Goal: Task Accomplishment & Management: Manage account settings

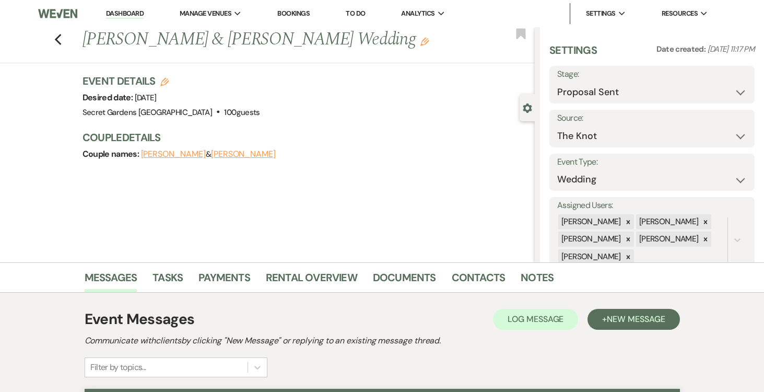
select select "6"
select select "2"
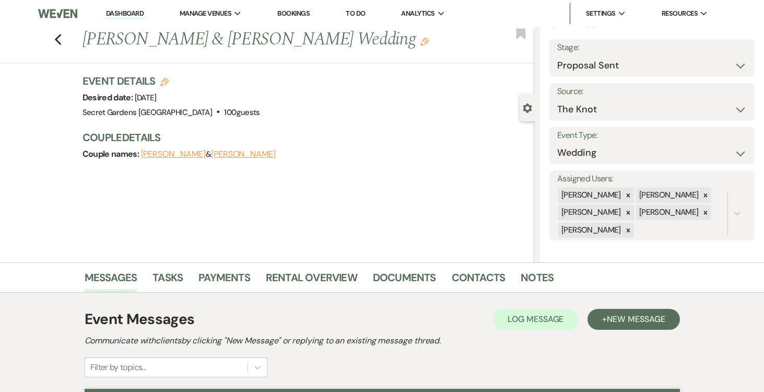
click at [121, 9] on link "Dashboard" at bounding box center [125, 14] width 38 height 10
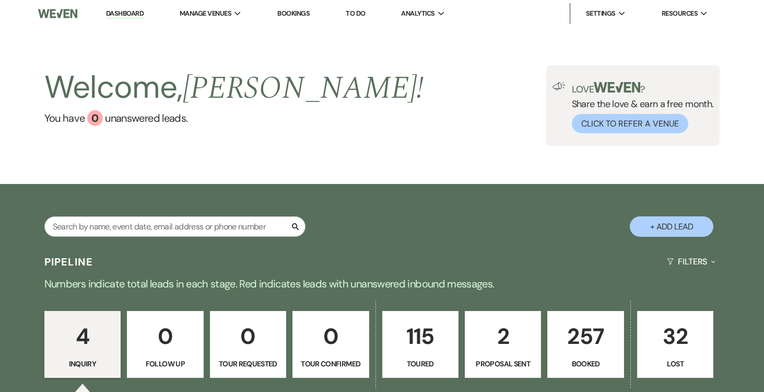
click at [493, 346] on p "2" at bounding box center [503, 336] width 63 height 35
select select "6"
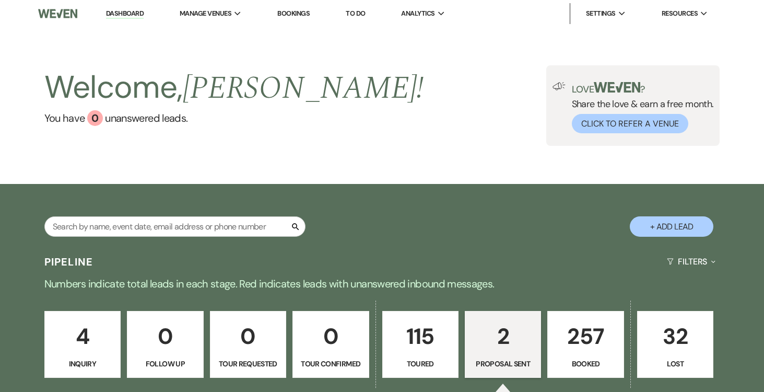
click at [498, 340] on p "2" at bounding box center [503, 336] width 63 height 35
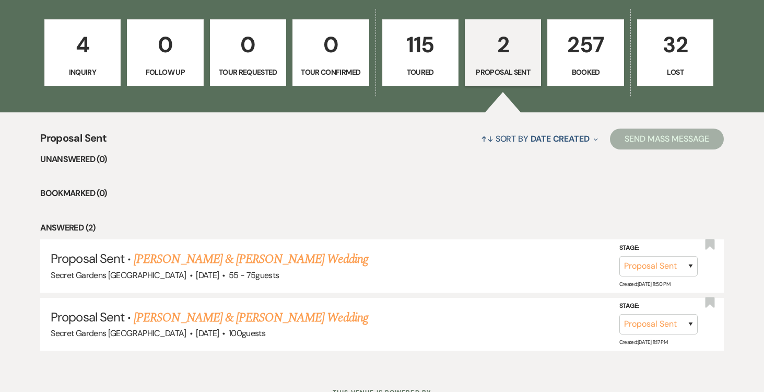
scroll to position [288, 0]
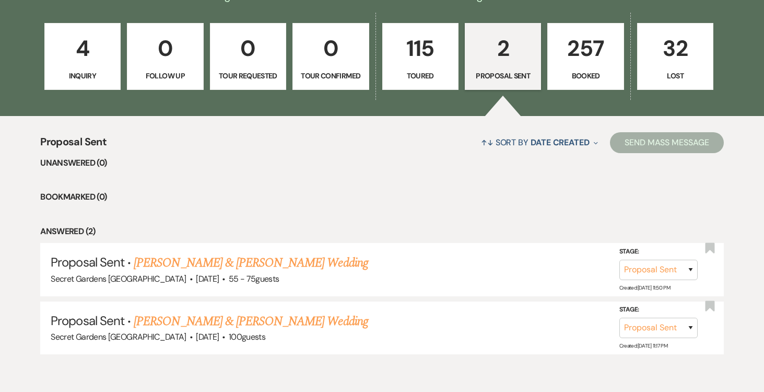
click at [417, 53] on p "115" at bounding box center [420, 48] width 63 height 35
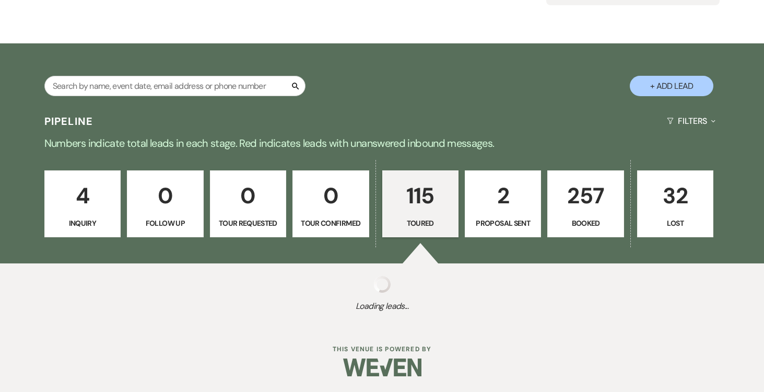
select select "5"
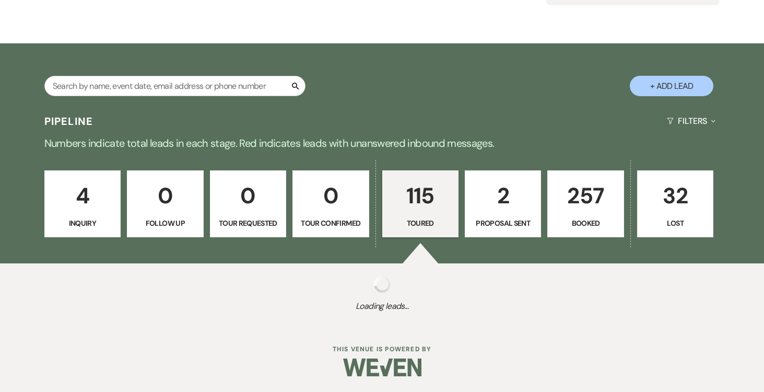
select select "5"
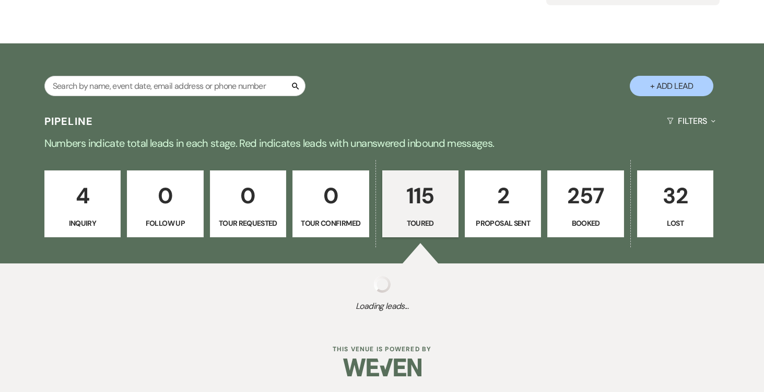
select select "5"
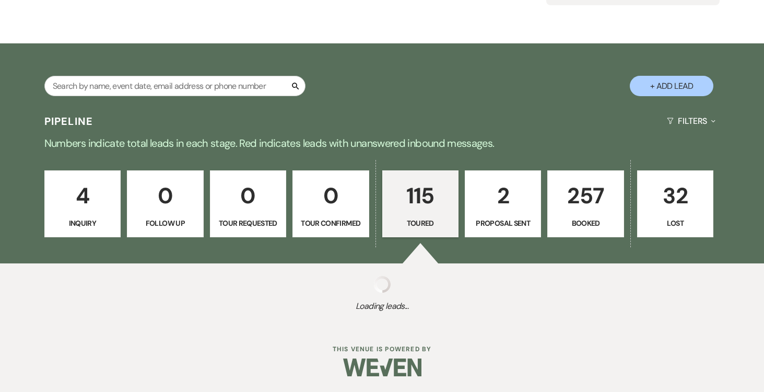
select select "5"
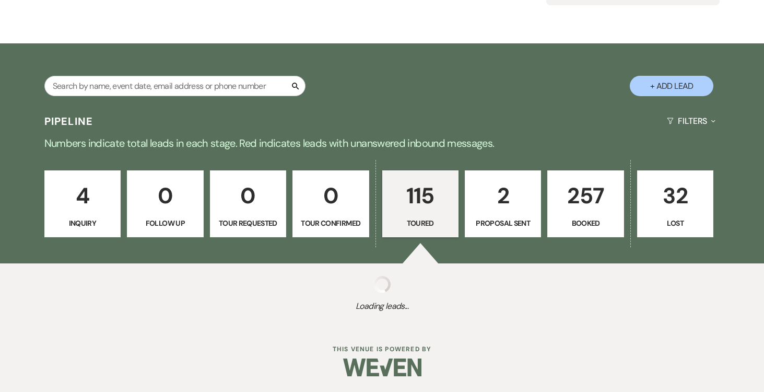
select select "5"
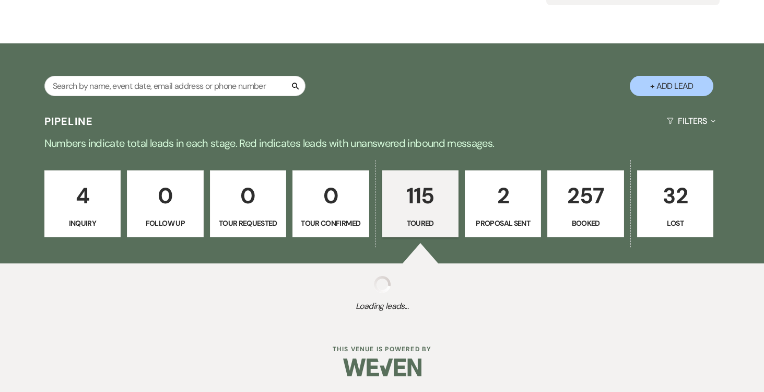
select select "5"
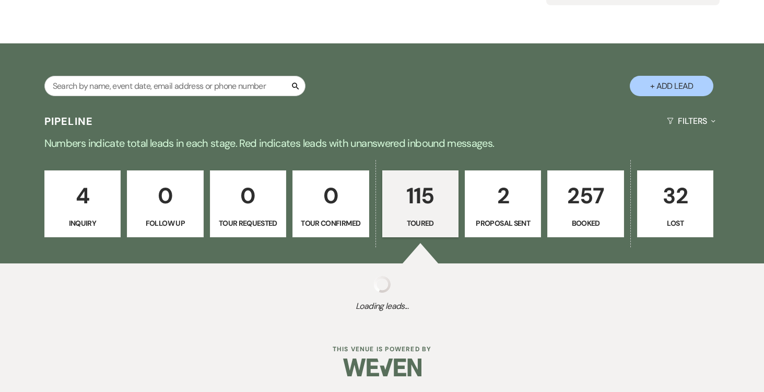
select select "5"
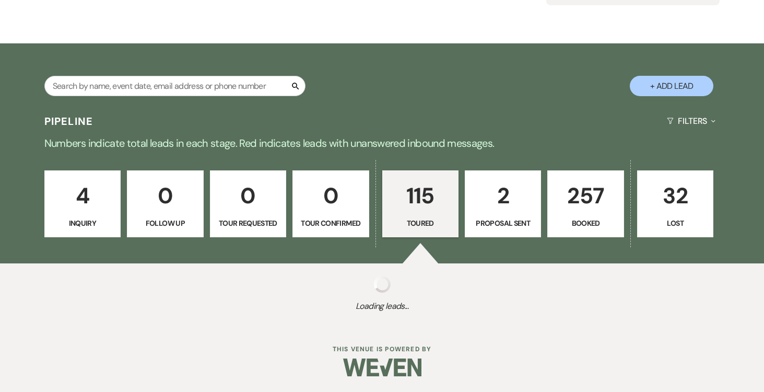
select select "5"
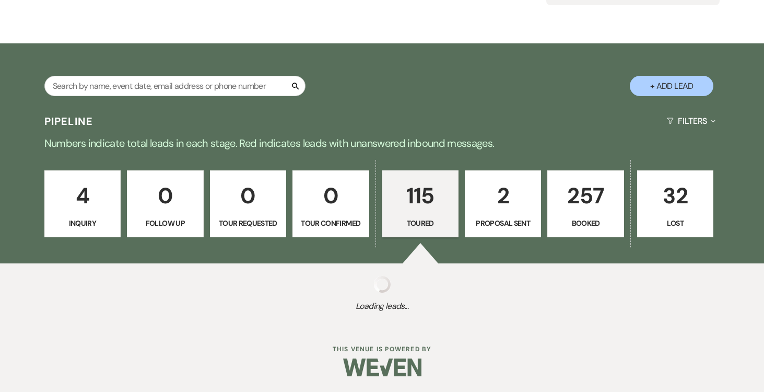
select select "5"
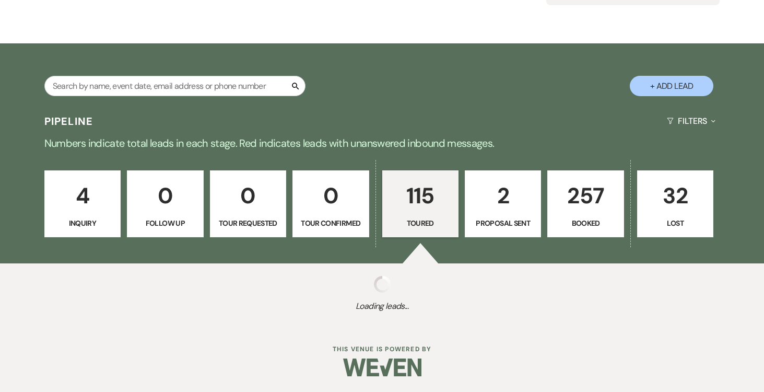
select select "5"
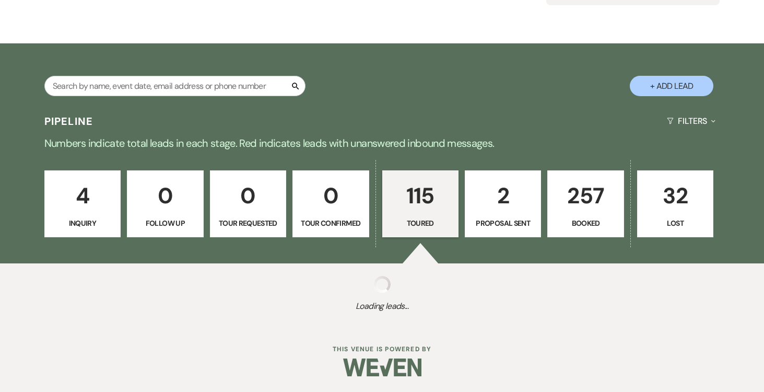
select select "5"
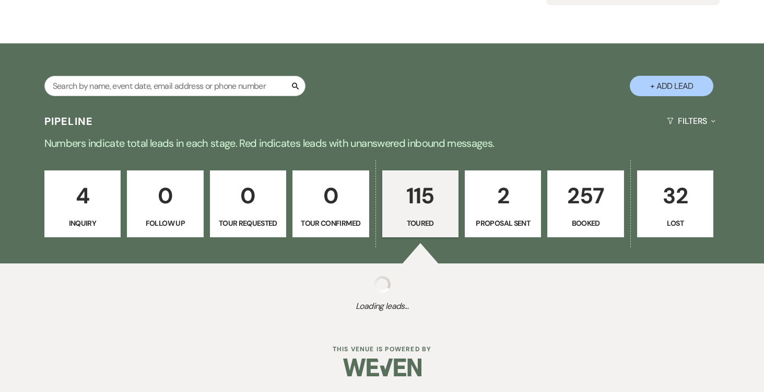
select select "5"
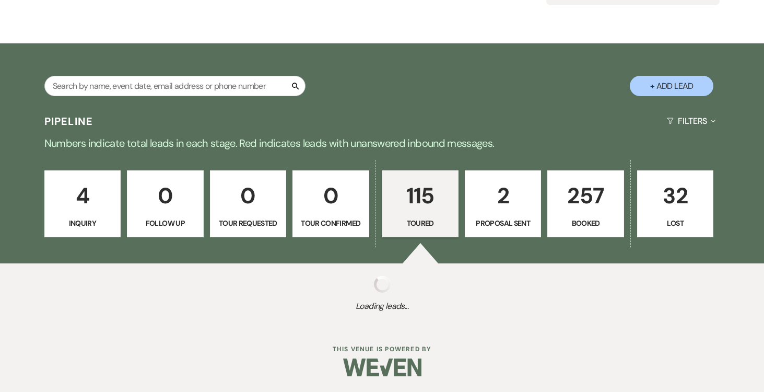
select select "5"
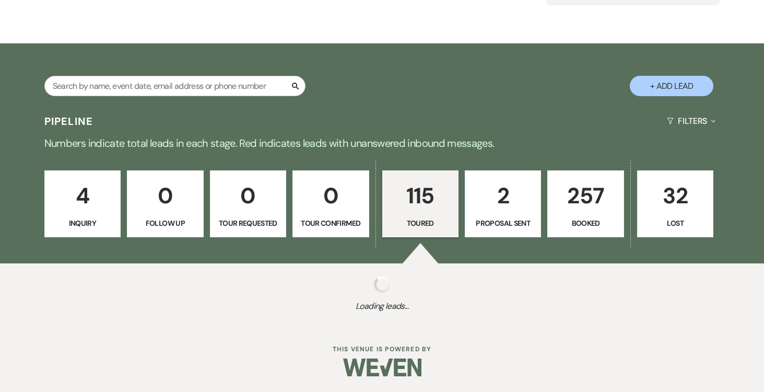
select select "5"
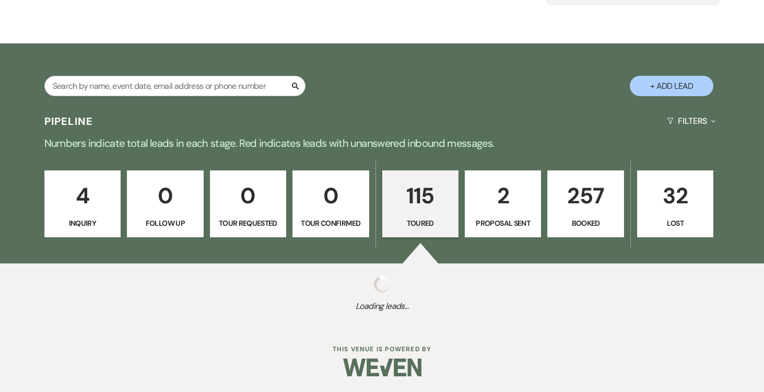
select select "5"
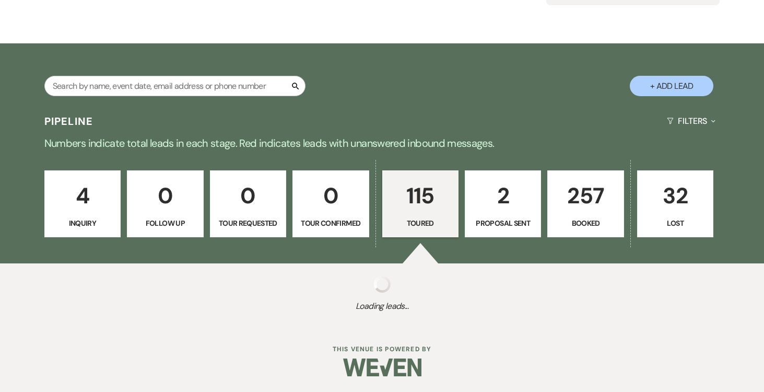
select select "5"
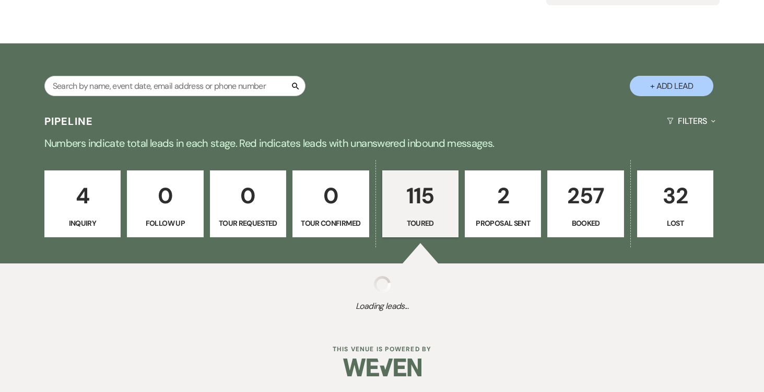
select select "5"
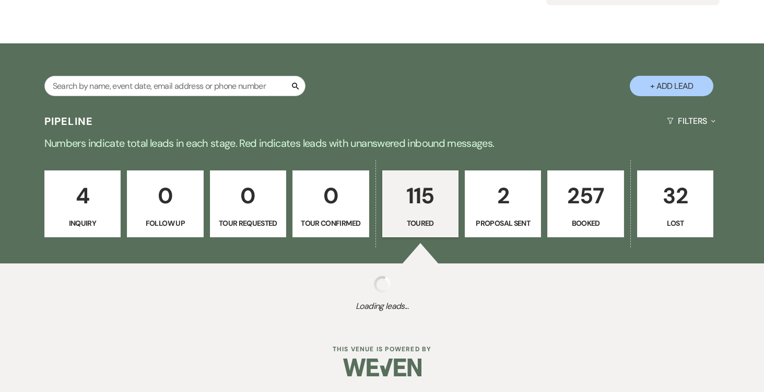
select select "5"
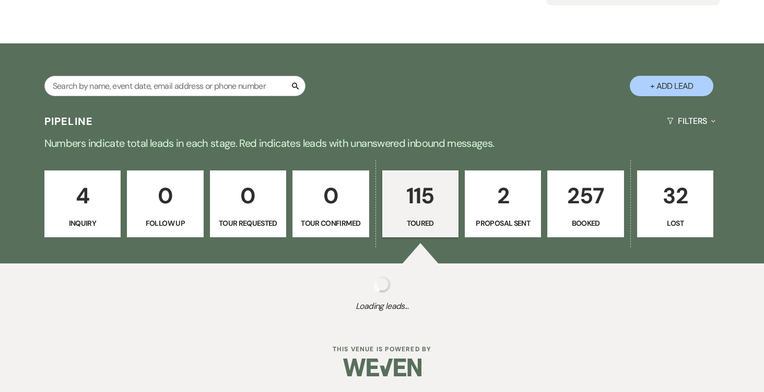
select select "5"
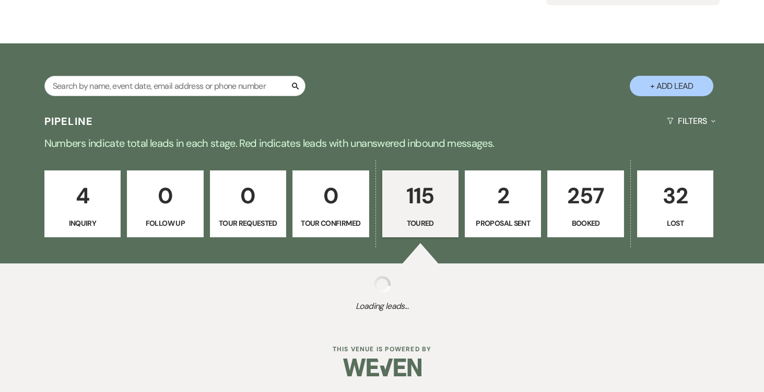
select select "5"
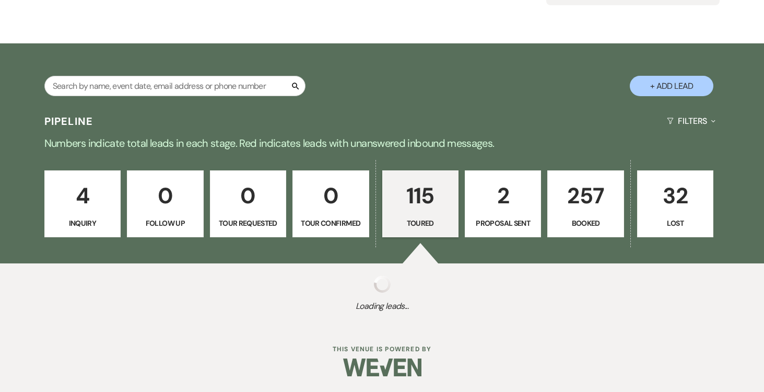
select select "5"
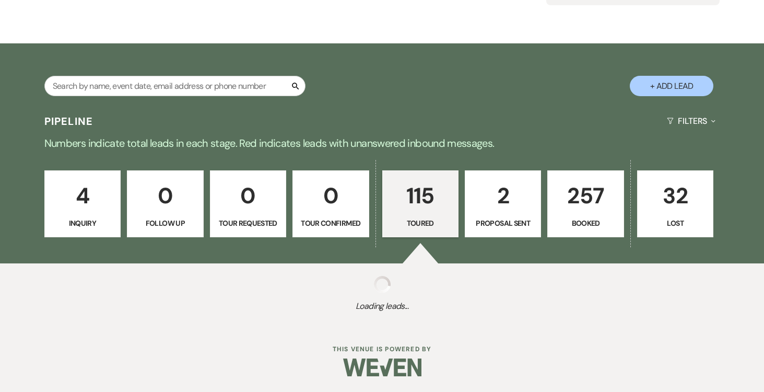
select select "5"
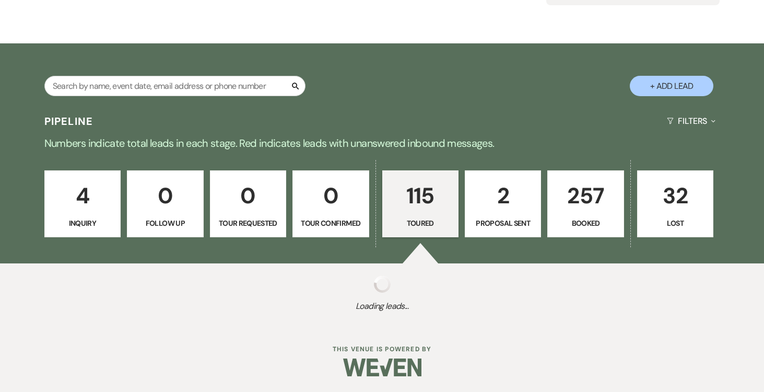
select select "5"
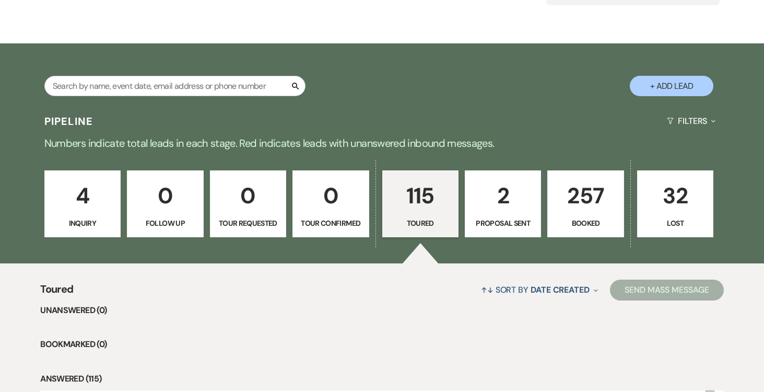
scroll to position [288, 0]
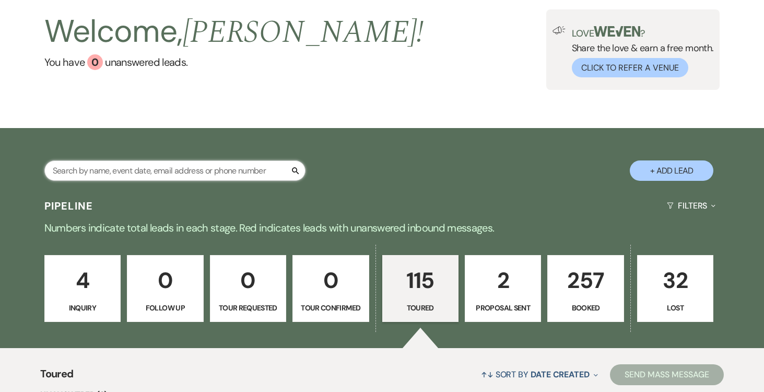
click at [215, 170] on input "text" at bounding box center [174, 170] width 261 height 20
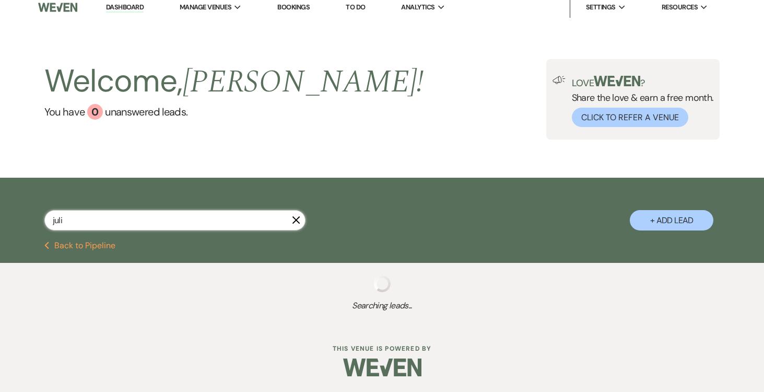
type input "julia"
select select "5"
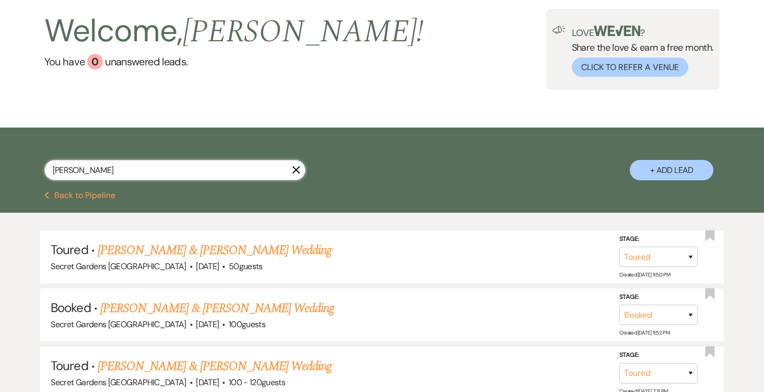
scroll to position [56, 0]
select select "5"
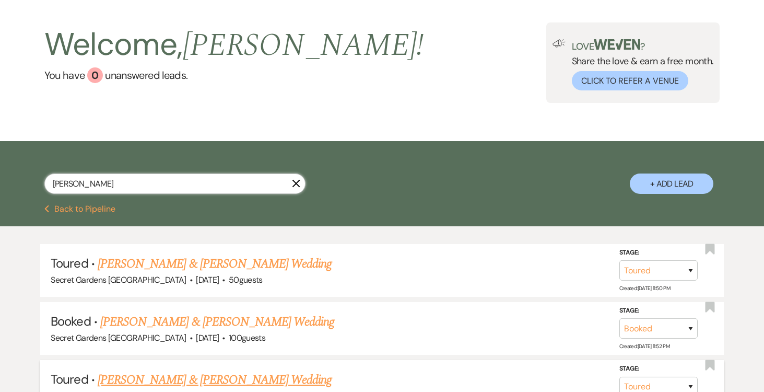
scroll to position [0, 0]
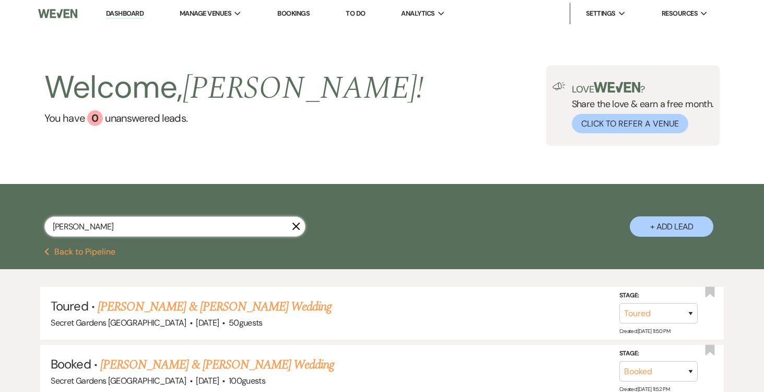
type input "julia"
click at [296, 227] on use "button" at bounding box center [296, 226] width 8 height 8
select select "5"
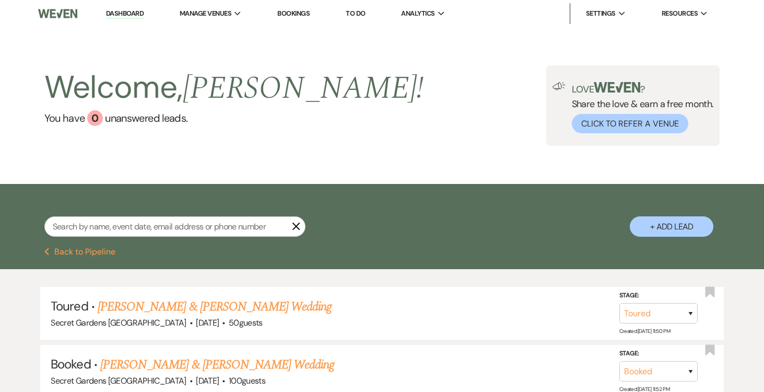
select select "5"
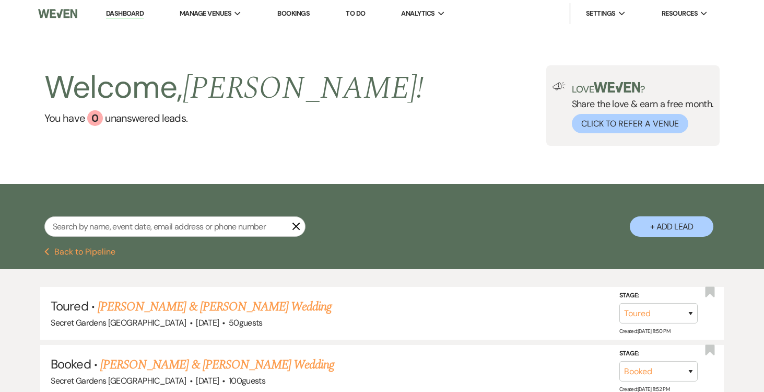
select select "5"
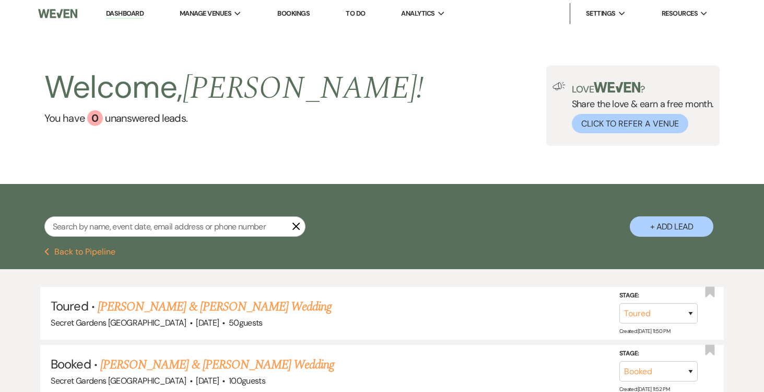
select select "5"
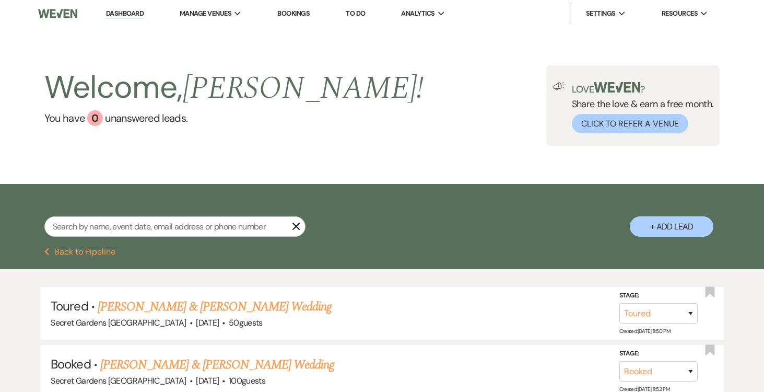
select select "5"
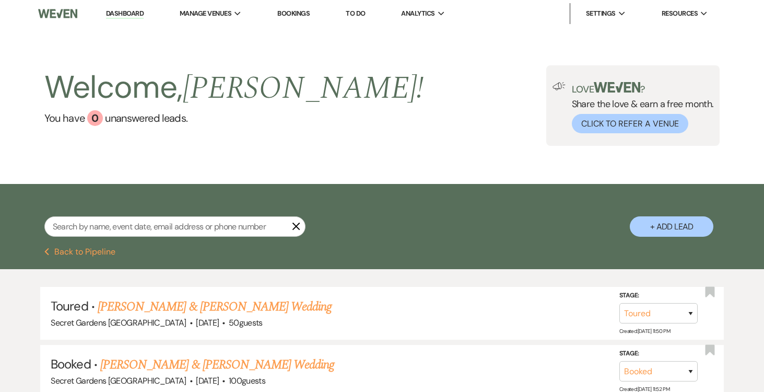
select select "5"
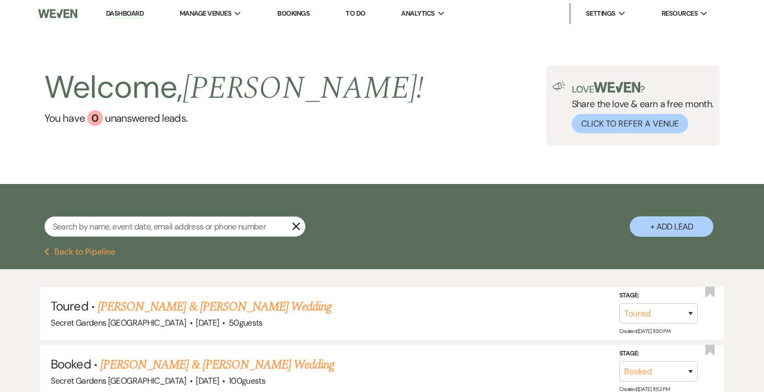
select select "5"
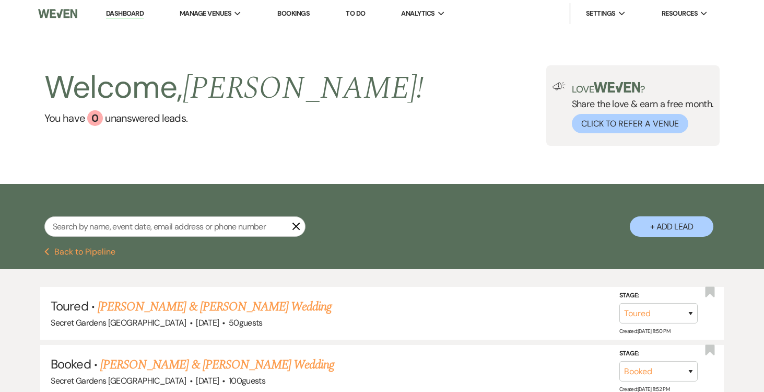
select select "5"
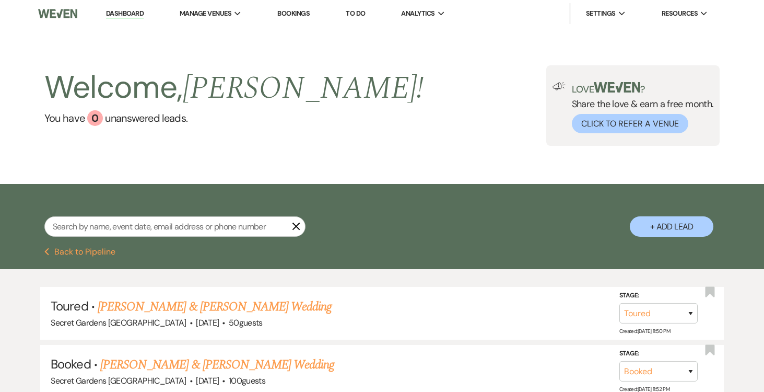
select select "5"
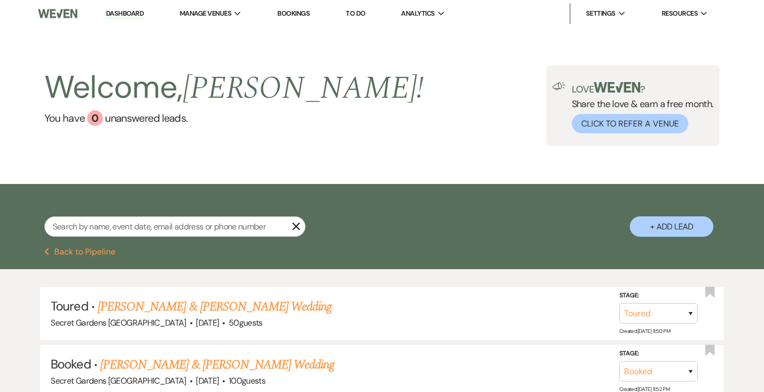
select select "5"
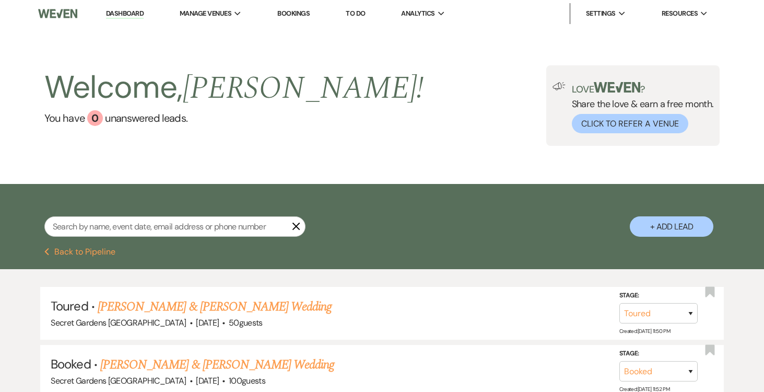
select select "5"
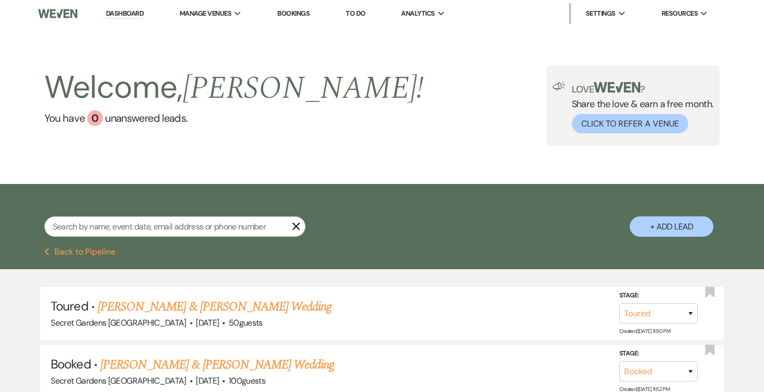
select select "5"
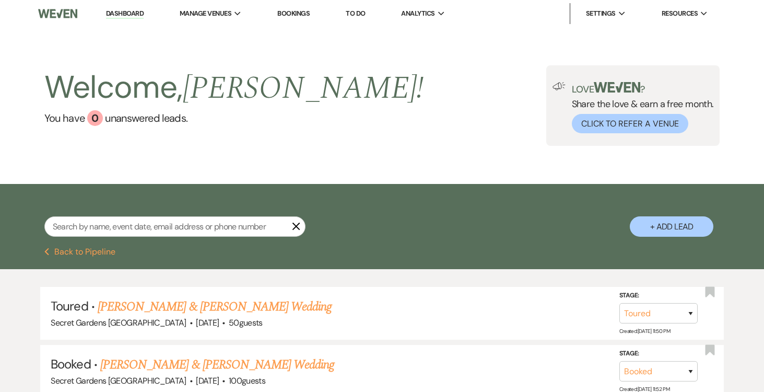
select select "5"
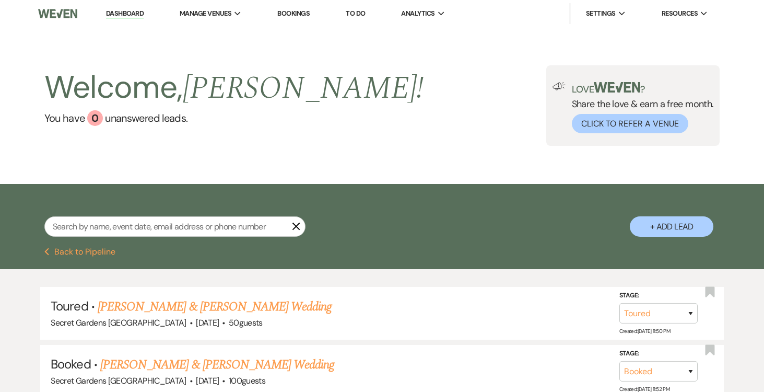
select select "5"
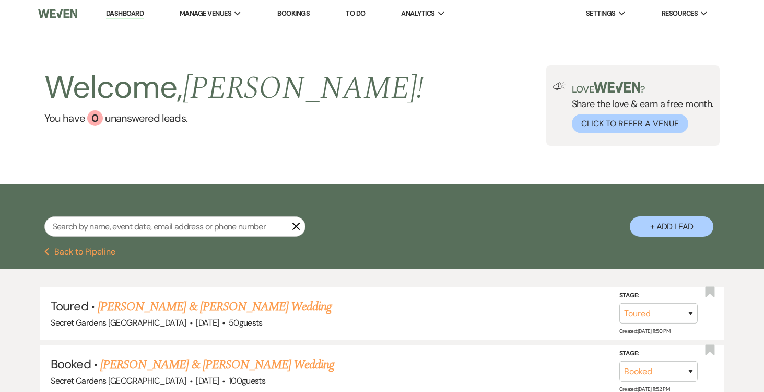
select select "5"
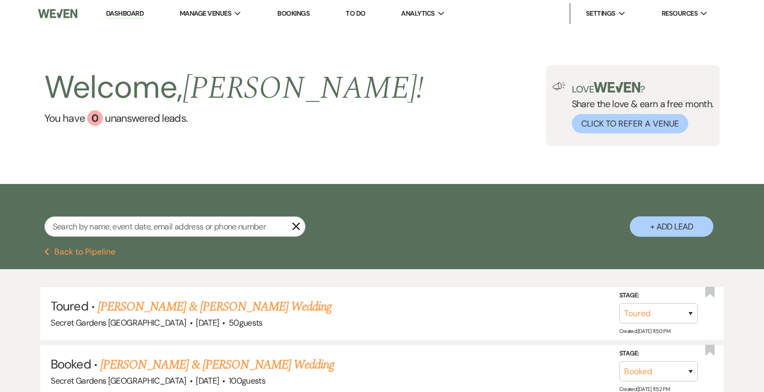
select select "5"
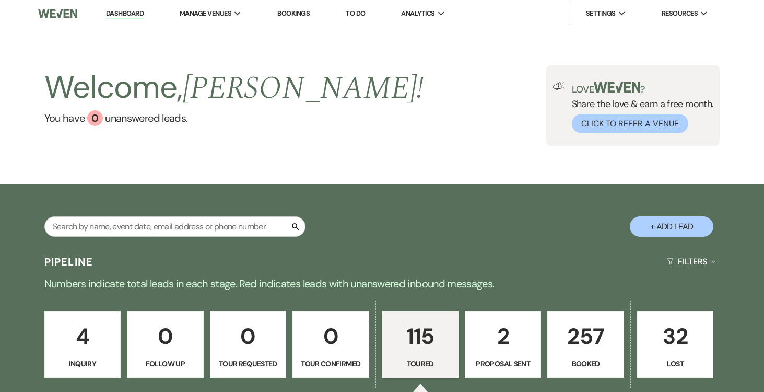
scroll to position [56, 0]
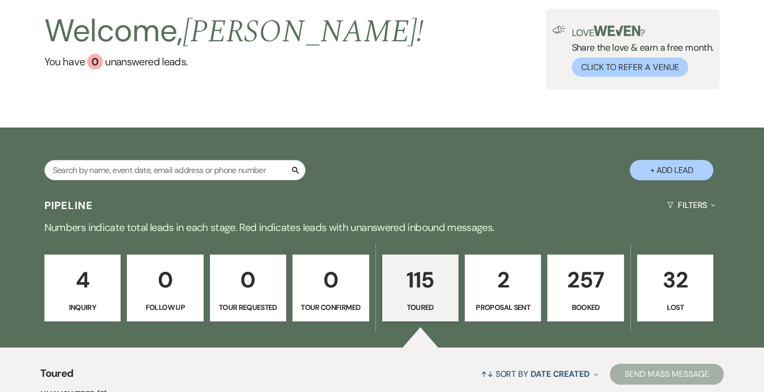
click at [680, 174] on button "+ Add Lead" at bounding box center [672, 170] width 84 height 20
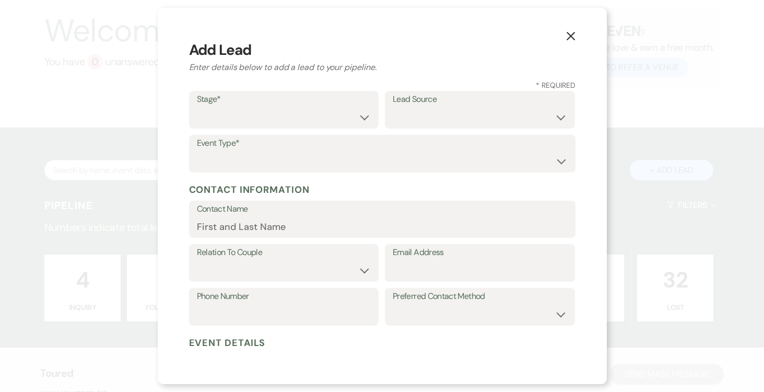
scroll to position [1, 0]
click at [363, 119] on select "Inquiry Follow Up Tour Requested Tour Confirmed Toured Proposal Sent Booked Lost" at bounding box center [284, 117] width 174 height 20
click at [197, 107] on select "Inquiry Follow Up Tour Requested Tour Confirmed Toured Proposal Sent Booked Lost" at bounding box center [284, 117] width 174 height 20
click at [548, 116] on select "Weven Venue Website Instagram Facebook Pinterest Google The Knot Wedding Wire H…" at bounding box center [480, 117] width 174 height 20
click at [393, 107] on select "Weven Venue Website Instagram Facebook Pinterest Google The Knot Wedding Wire H…" at bounding box center [480, 117] width 174 height 20
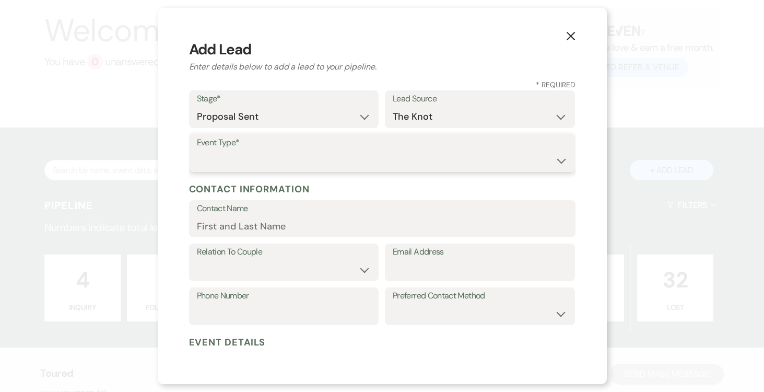
click at [333, 154] on select "Wedding Anniversary Party Baby Shower Bachelorette / Bachelor Party Birthday Pa…" at bounding box center [382, 160] width 371 height 20
click at [197, 150] on select "Wedding Anniversary Party Baby Shower Bachelorette / Bachelor Party Birthday Pa…" at bounding box center [382, 160] width 371 height 20
click at [275, 230] on input "Contact Name" at bounding box center [382, 226] width 371 height 20
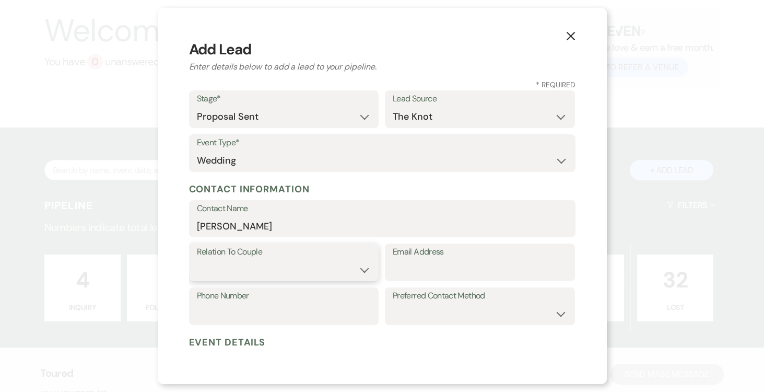
click at [365, 271] on select "Couple Planner Parent of Couple Family Member Friend Other" at bounding box center [284, 270] width 174 height 20
click at [197, 260] on select "Couple Planner Parent of Couple Family Member Friend Other" at bounding box center [284, 270] width 174 height 20
click at [366, 266] on select "Couple Planner Parent of Couple Family Member Friend Other" at bounding box center [284, 270] width 174 height 20
click at [197, 260] on select "Couple Planner Parent of Couple Family Member Friend Other" at bounding box center [284, 270] width 174 height 20
click at [431, 267] on input "Email Address" at bounding box center [480, 270] width 174 height 20
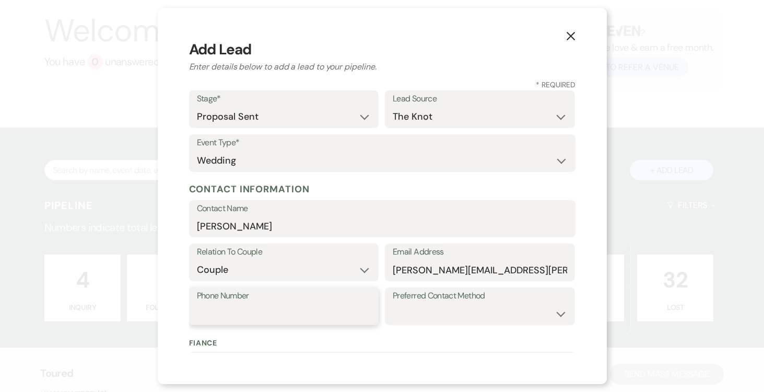
click at [270, 307] on input "Phone Number" at bounding box center [284, 313] width 174 height 20
click at [556, 311] on select "Email Phone Text" at bounding box center [480, 313] width 174 height 20
click at [393, 303] on select "Email Phone Text" at bounding box center [480, 313] width 174 height 20
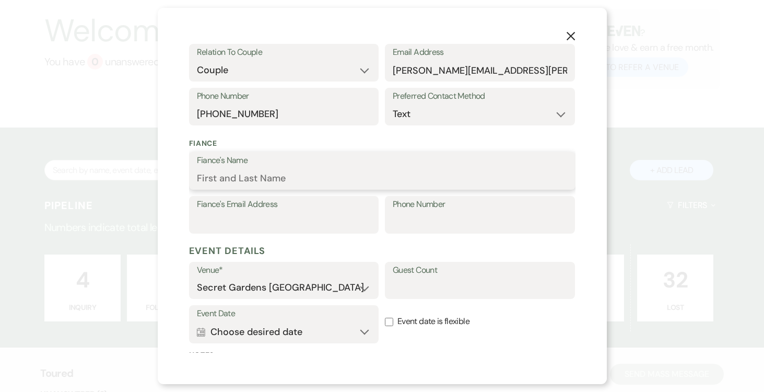
click at [305, 177] on input "Fiance's Name" at bounding box center [382, 178] width 371 height 20
click at [274, 221] on input "Fiance's Email Address" at bounding box center [284, 221] width 174 height 20
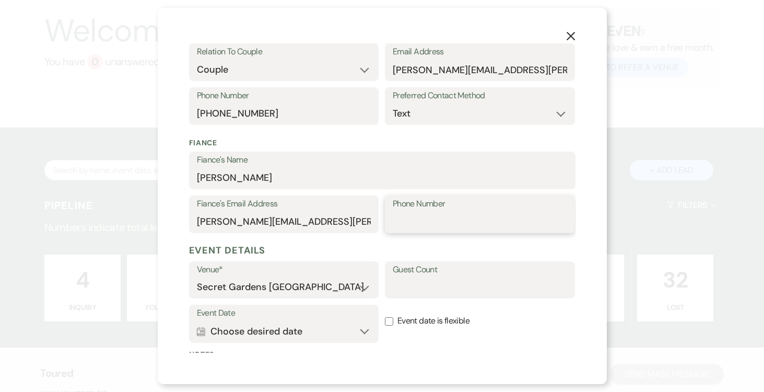
click at [460, 223] on input "Phone Number" at bounding box center [480, 221] width 174 height 20
click at [480, 284] on input "Guest Count" at bounding box center [480, 287] width 174 height 20
click at [359, 330] on button "Calendar Choose desired date Expand" at bounding box center [284, 331] width 174 height 21
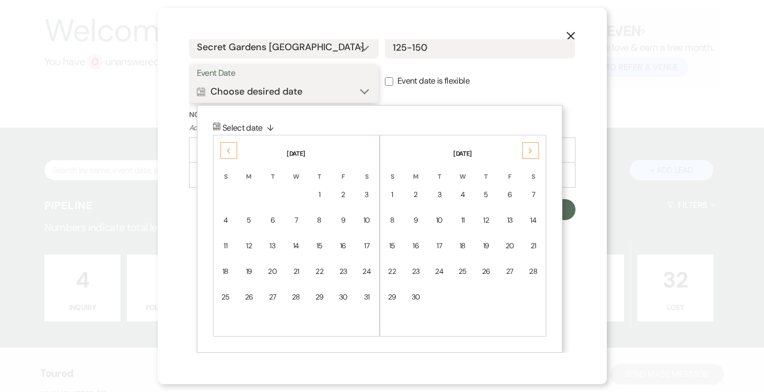
scroll to position [440, 0]
click at [533, 147] on div "Next" at bounding box center [530, 151] width 17 height 17
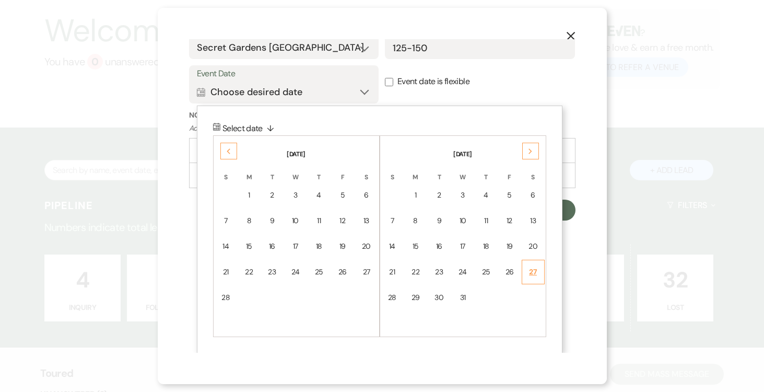
click at [533, 270] on div "27" at bounding box center [532, 271] width 9 height 11
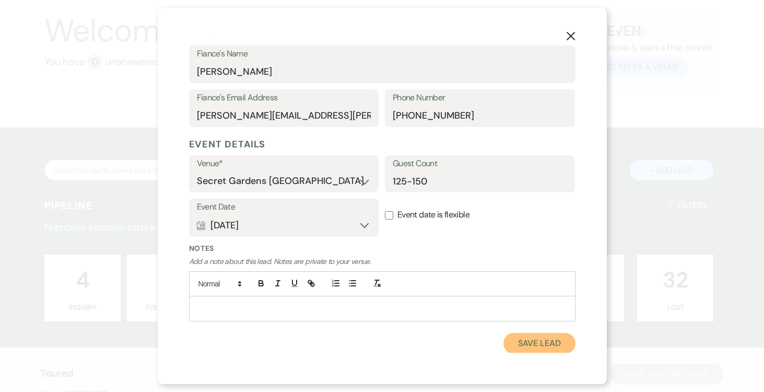
click at [532, 339] on button "Save Lead" at bounding box center [539, 343] width 72 height 21
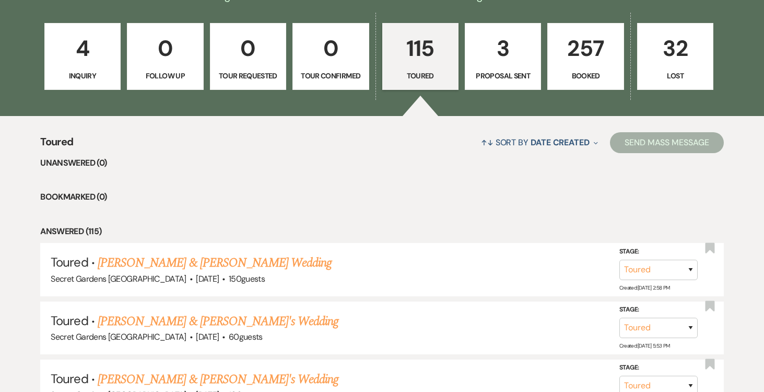
scroll to position [293, 0]
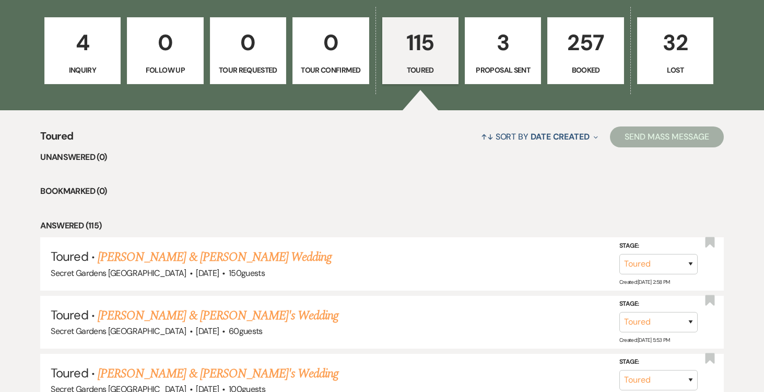
click at [508, 51] on p "3" at bounding box center [503, 42] width 63 height 35
select select "6"
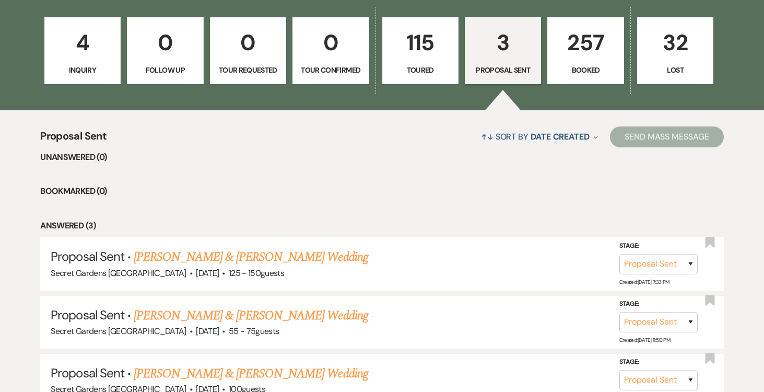
click at [270, 254] on link "[PERSON_NAME] & [PERSON_NAME] Wedding" at bounding box center [251, 257] width 234 height 19
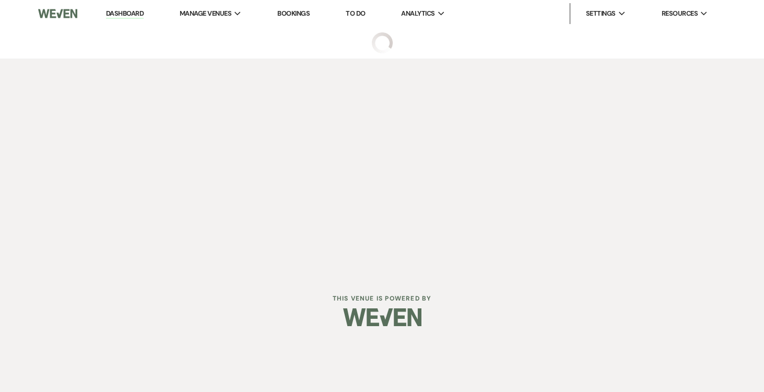
select select "6"
select select "2"
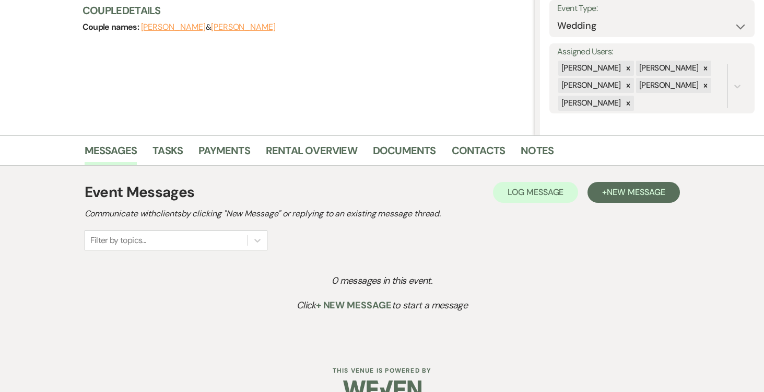
scroll to position [149, 0]
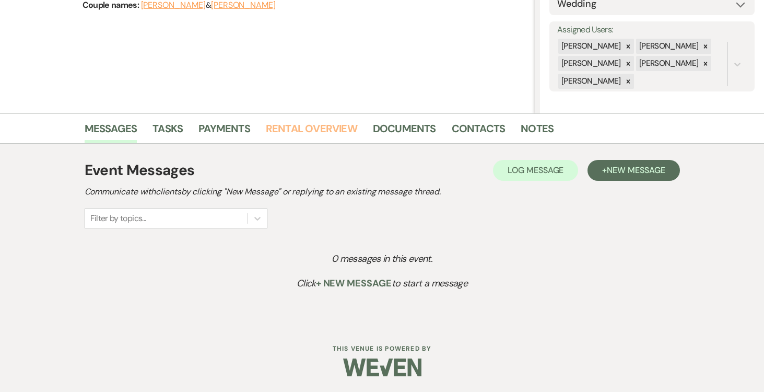
click at [315, 126] on link "Rental Overview" at bounding box center [311, 131] width 91 height 23
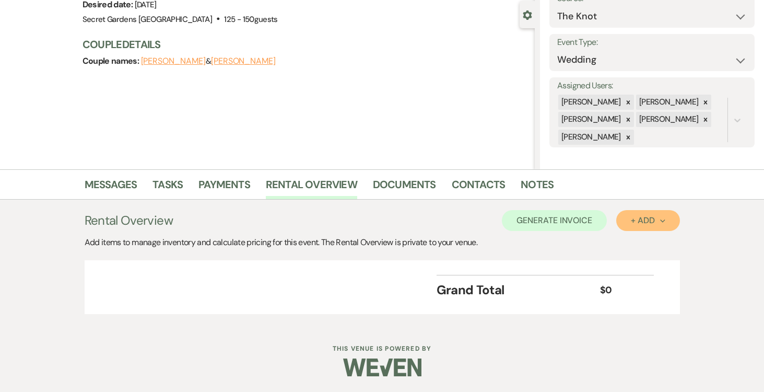
click at [663, 218] on icon "Next" at bounding box center [662, 220] width 5 height 5
click at [647, 243] on button "Item" at bounding box center [642, 244] width 53 height 16
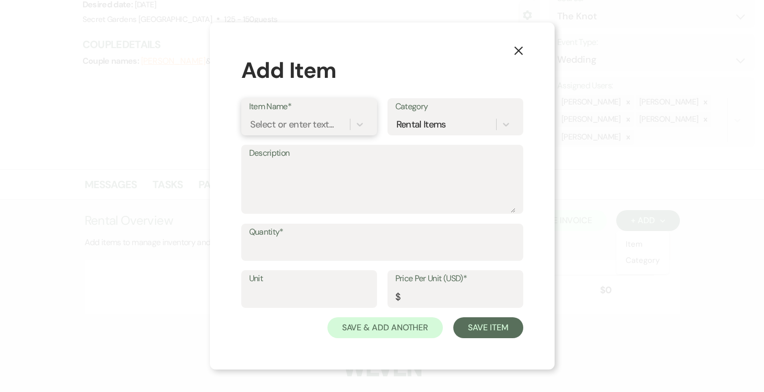
click at [304, 125] on div "Select or enter text..." at bounding box center [292, 124] width 84 height 14
type input "Base Venue Fee"
click at [307, 144] on div "+ Add "Base Venue Fee"" at bounding box center [309, 150] width 120 height 21
click at [311, 168] on textarea "Description" at bounding box center [382, 186] width 266 height 52
type textarea "Base Venue Fee Main Property [DATE]"
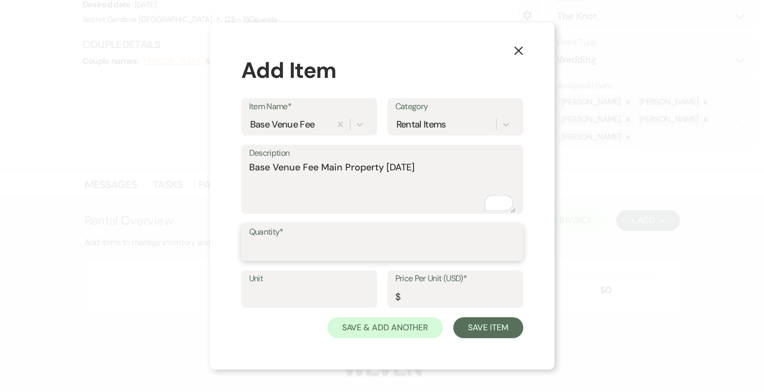
click at [335, 244] on input "Quantity*" at bounding box center [382, 249] width 266 height 20
type input "1"
click at [316, 297] on input "Unit" at bounding box center [309, 296] width 120 height 20
type input "1"
click at [453, 301] on input "Price Per Unit (USD)*" at bounding box center [455, 296] width 120 height 20
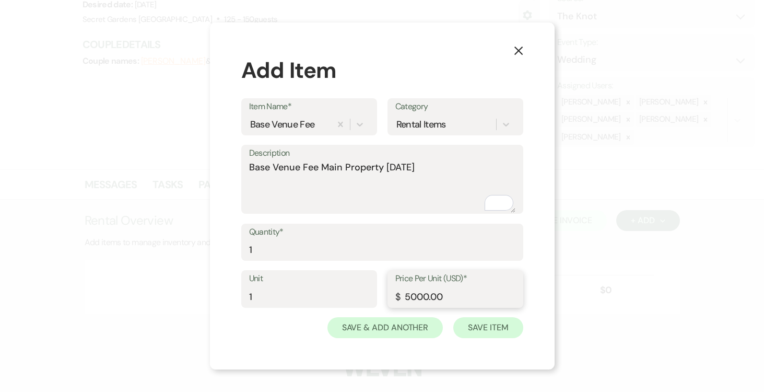
type input "5000.00"
click at [496, 323] on button "Save Item" at bounding box center [487, 327] width 69 height 21
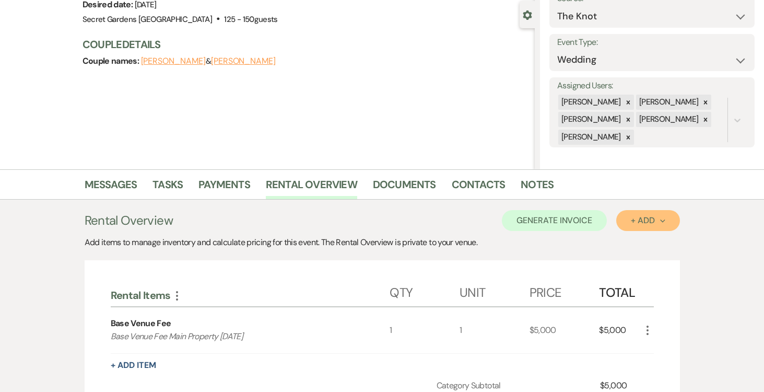
click at [664, 218] on icon "Next" at bounding box center [662, 220] width 5 height 5
click at [635, 244] on button "Item" at bounding box center [642, 244] width 53 height 16
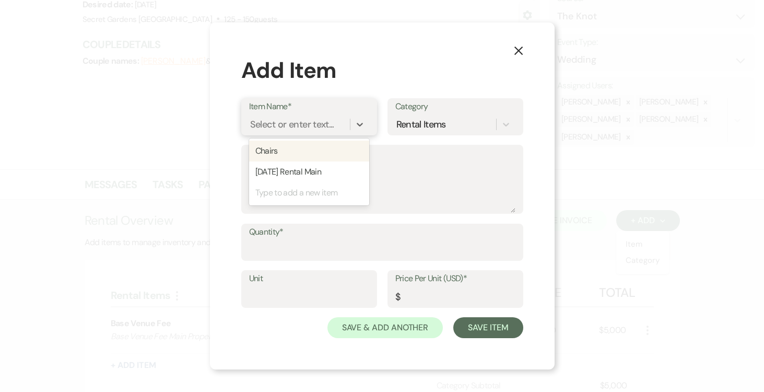
click at [294, 121] on div "Select or enter text..." at bounding box center [292, 124] width 84 height 14
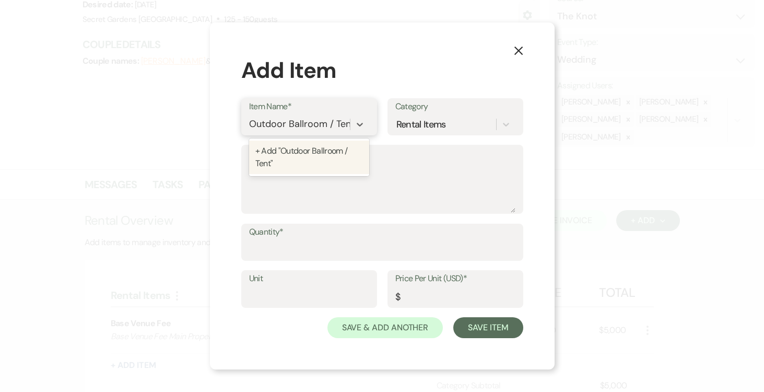
type input "Outdoor Ballroom / Tent"
click at [289, 154] on div "+ Add "Outdoor Ballroom / Tent"" at bounding box center [309, 156] width 120 height 33
click at [283, 166] on textarea "Description" at bounding box center [382, 186] width 266 height 52
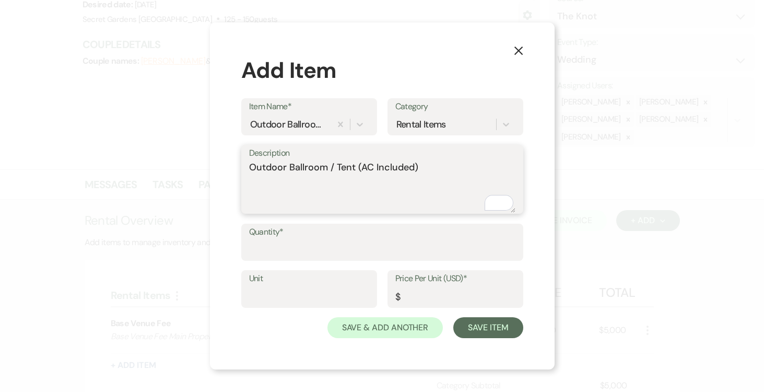
type textarea "Outdoor Ballroom / Tent (AC Included)"
click at [287, 250] on input "Quantity*" at bounding box center [382, 249] width 266 height 20
type input "1"
click at [279, 297] on input "Unit" at bounding box center [309, 296] width 120 height 20
type input "1"
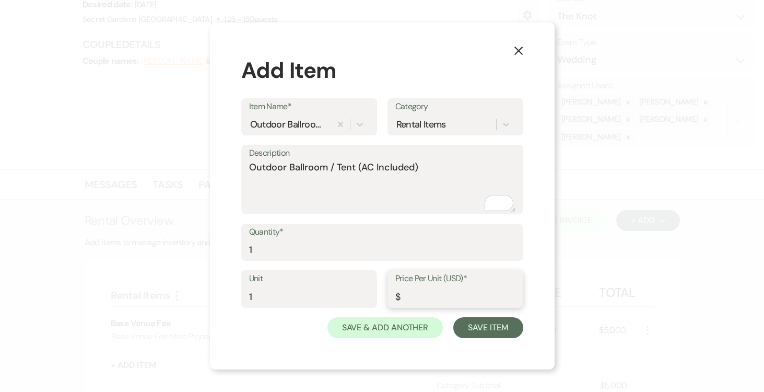
click at [435, 299] on input "Price Per Unit (USD)*" at bounding box center [455, 296] width 120 height 20
type input "2750.00"
click at [471, 324] on button "Save Item" at bounding box center [487, 327] width 69 height 21
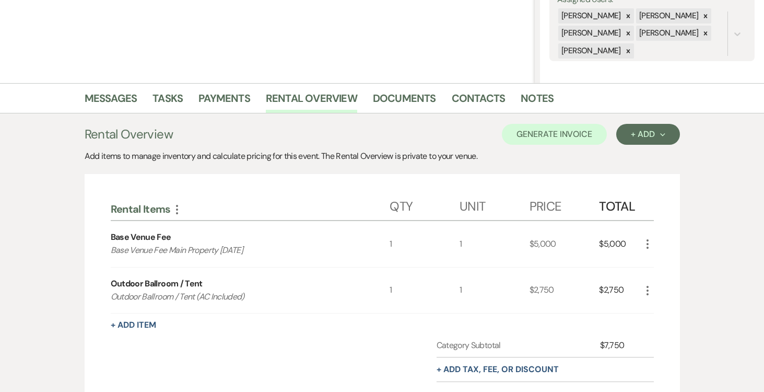
scroll to position [201, 0]
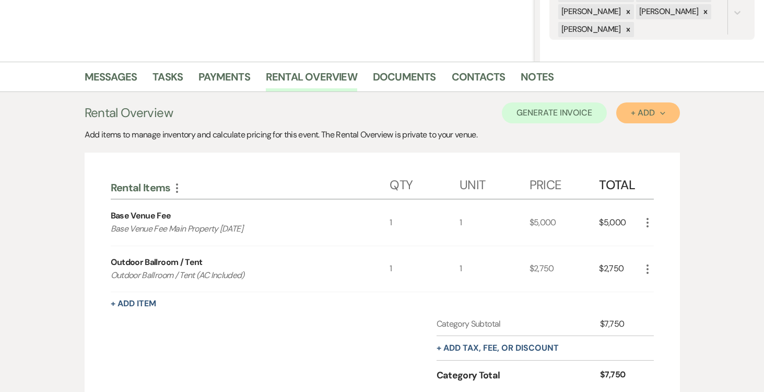
click at [662, 111] on icon "Next" at bounding box center [662, 113] width 5 height 5
click at [635, 136] on button "Item" at bounding box center [642, 136] width 53 height 16
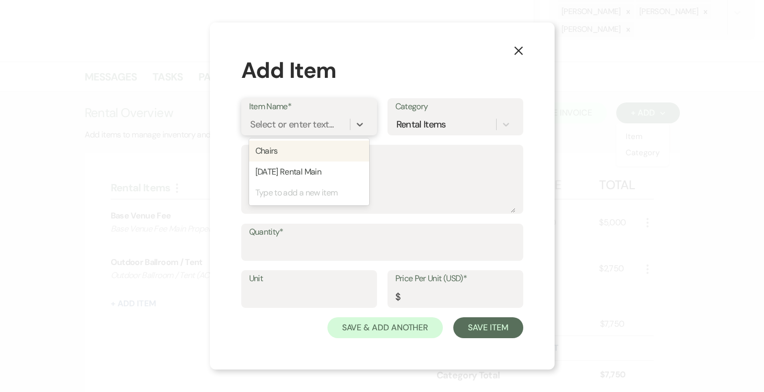
click at [309, 123] on div "Select or enter text..." at bounding box center [292, 124] width 84 height 14
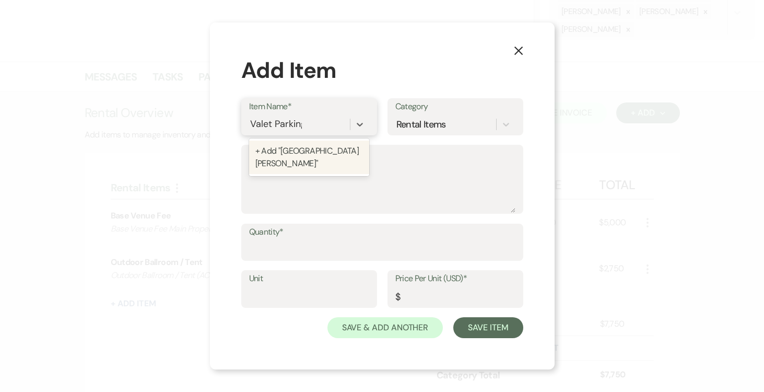
type input "Valet Parking"
click at [305, 150] on div "+ Add "Valet Parking "" at bounding box center [309, 150] width 120 height 21
click at [286, 168] on textarea "Description" at bounding box center [382, 186] width 266 height 52
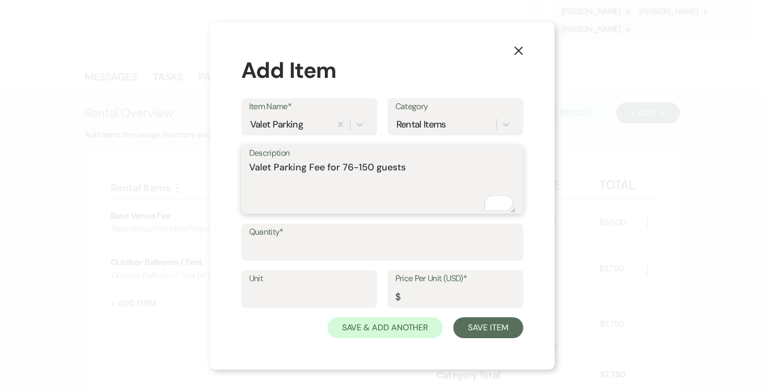
type textarea "Valet Parking Fee for 76-150 guests"
click at [327, 241] on input "Quantity*" at bounding box center [382, 249] width 266 height 20
type input "1"
click at [313, 297] on input "Unit" at bounding box center [309, 296] width 120 height 20
type input "1"
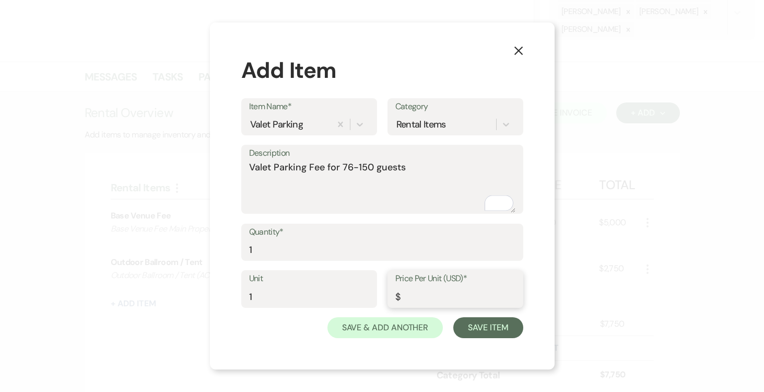
click at [443, 292] on input "Price Per Unit (USD)*" at bounding box center [455, 296] width 120 height 20
click at [422, 296] on input "Price Per Unit (USD)*" at bounding box center [455, 296] width 120 height 20
click at [411, 299] on input "Price Per Unit (USD)*" at bounding box center [455, 296] width 120 height 20
click at [413, 300] on input "Price Per Unit (USD)*" at bounding box center [455, 296] width 120 height 20
click at [419, 295] on input "Price Per Unit (USD)*" at bounding box center [455, 296] width 120 height 20
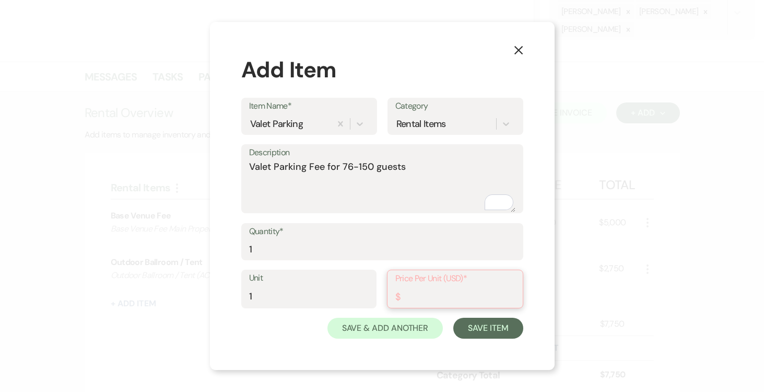
click at [410, 296] on input "Price Per Unit (USD)*" at bounding box center [455, 296] width 120 height 20
type input "650.00"
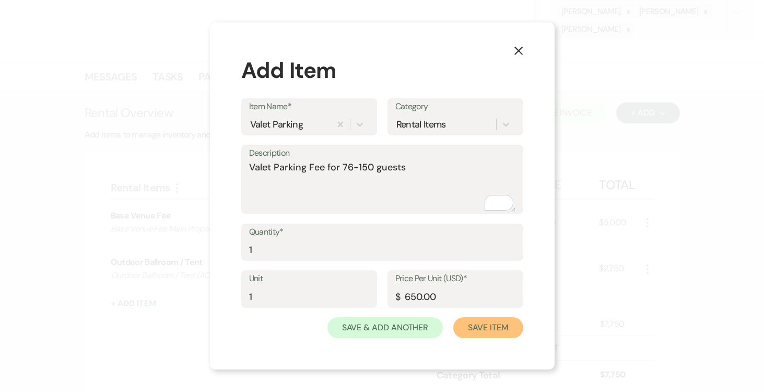
click at [500, 334] on button "Save Item" at bounding box center [487, 327] width 69 height 21
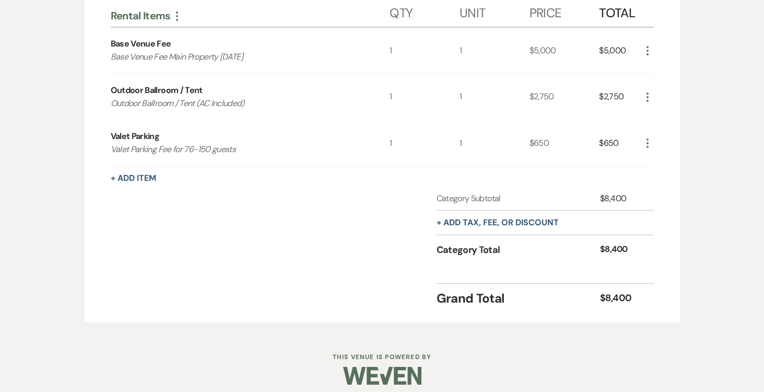
scroll to position [380, 0]
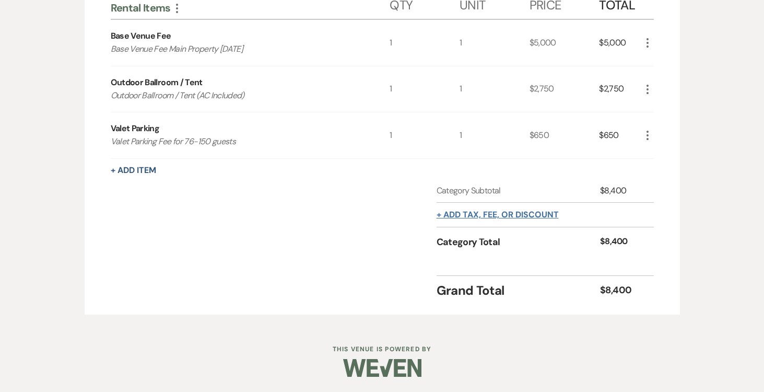
click at [531, 215] on button "+ Add tax, fee, or discount" at bounding box center [498, 214] width 122 height 8
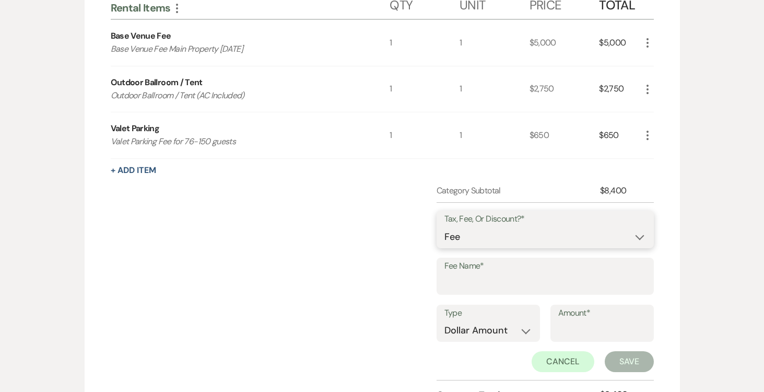
click at [635, 235] on select "Fee Discount Tax" at bounding box center [545, 237] width 202 height 20
select select "2"
click at [444, 227] on select "Fee Discount Tax" at bounding box center [545, 237] width 202 height 20
click at [495, 280] on input "Fee Name*" at bounding box center [545, 283] width 202 height 20
type input "Discount Outdoor Ballroom / Tent"
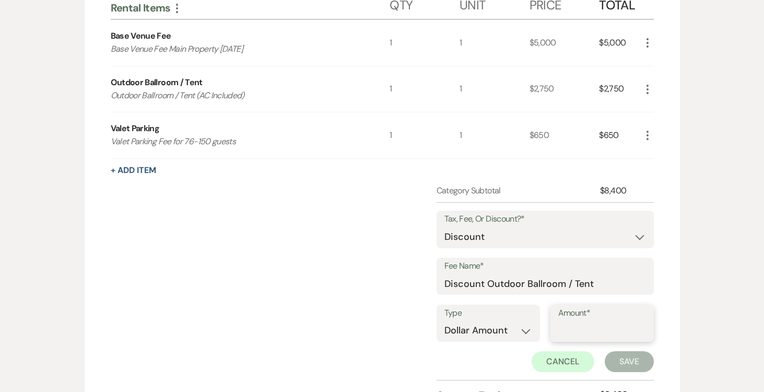
click at [591, 329] on input "Amount*" at bounding box center [602, 330] width 88 height 20
type input "250.00"
click at [617, 363] on button "Save" at bounding box center [629, 361] width 49 height 21
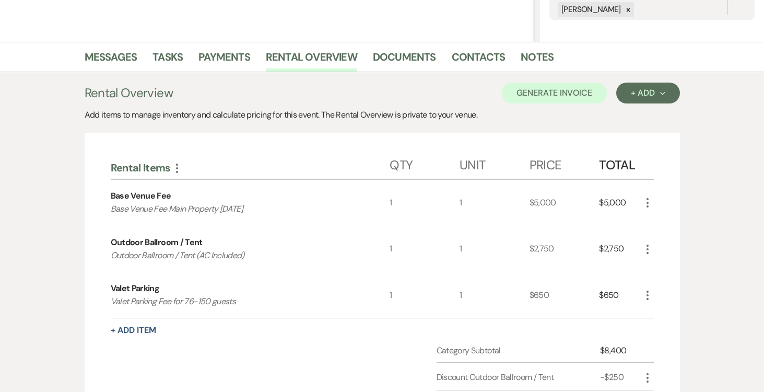
scroll to position [222, 0]
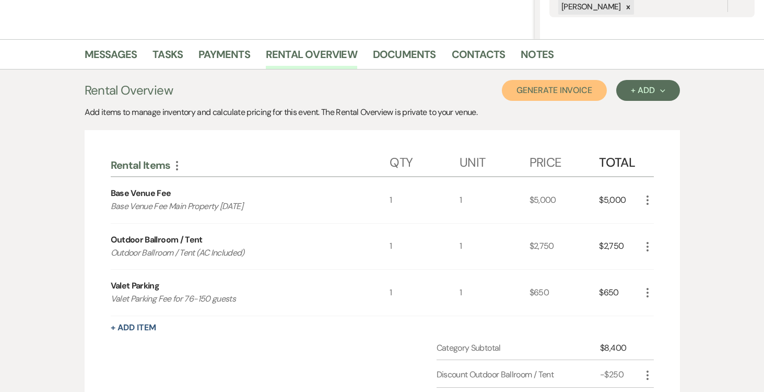
click at [553, 91] on button "Generate Invoice" at bounding box center [554, 90] width 105 height 21
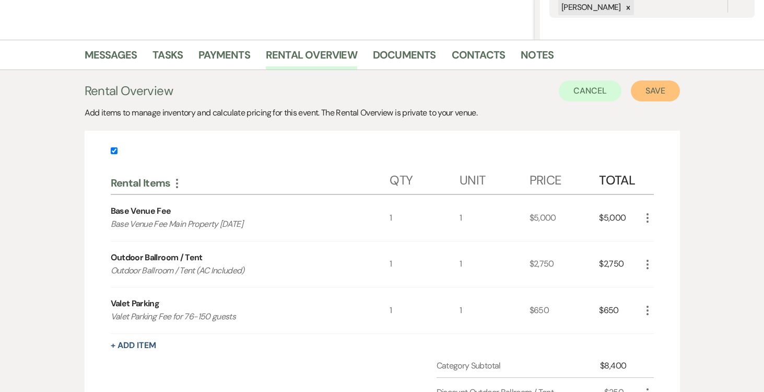
click at [641, 89] on button "Save" at bounding box center [655, 90] width 49 height 21
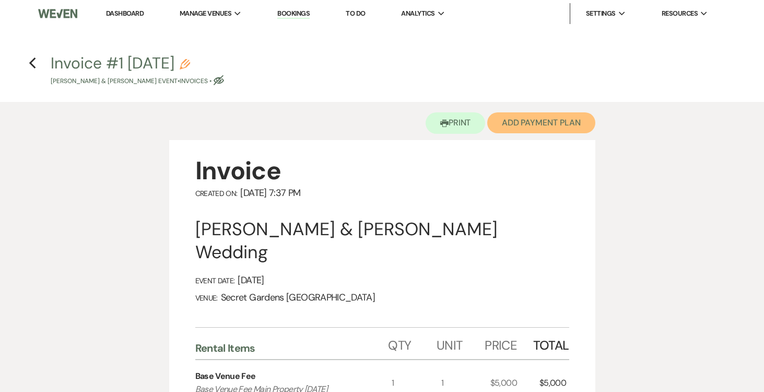
click at [576, 116] on button "Add Payment Plan" at bounding box center [541, 122] width 108 height 21
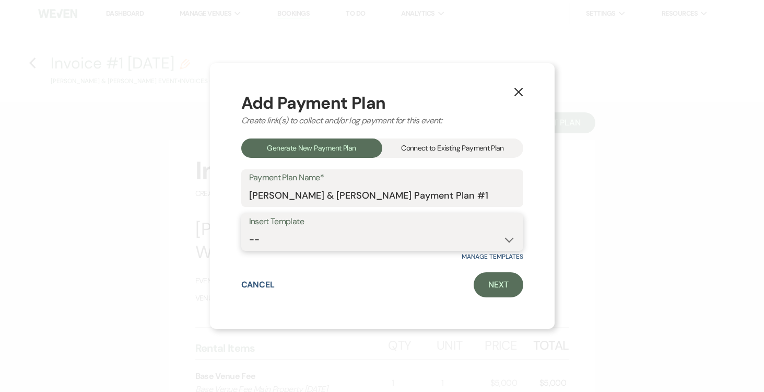
click at [503, 236] on select "-- Test Standard Payment Plan Balance Security Early Access Bridal Suite" at bounding box center [382, 239] width 266 height 20
select select "424"
click at [249, 229] on select "-- Test Standard Payment Plan Balance Security Early Access Bridal Suite" at bounding box center [382, 239] width 266 height 20
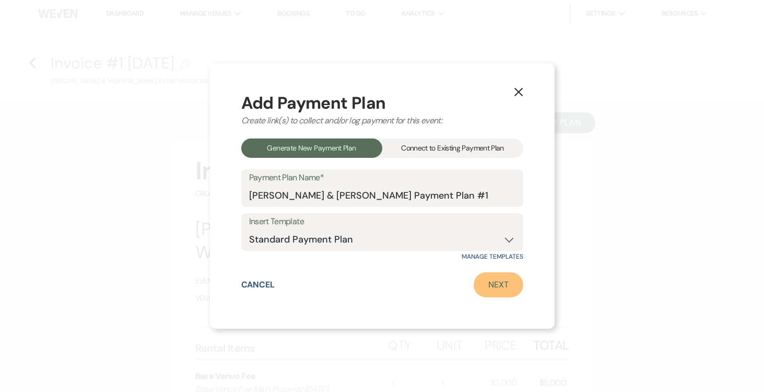
click at [504, 288] on link "Next" at bounding box center [499, 284] width 50 height 25
select select "27230"
select select "2"
select select "percentage"
select select "true"
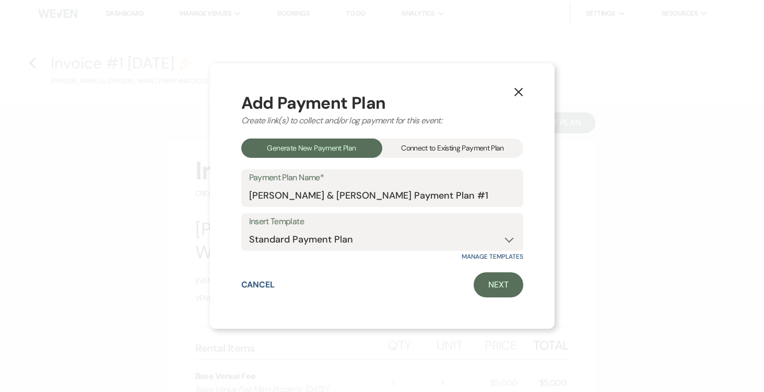
select select "2"
select select "percentage"
select select "true"
select select "client"
select select "weeks"
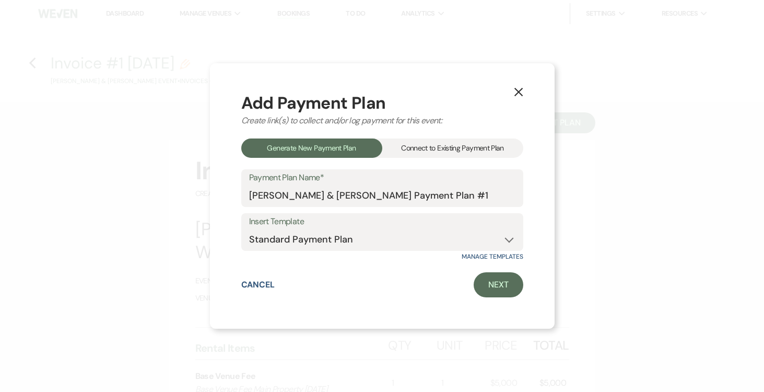
select select "client"
select select "weekly"
select select "days"
select select "afterDueDate"
select select "complete"
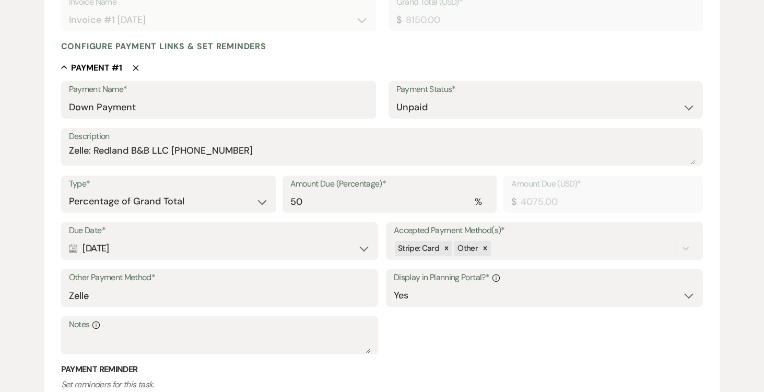
scroll to position [240, 0]
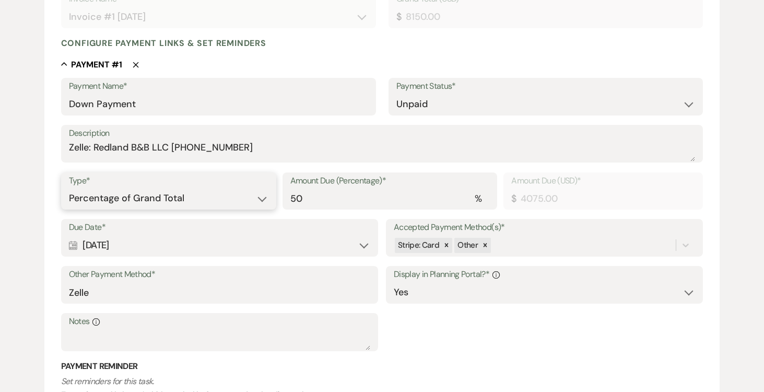
click at [261, 195] on select "Dollar Amount Percentage of Grand Total" at bounding box center [168, 198] width 199 height 20
select select "flat"
click at [69, 188] on select "Dollar Amount Percentage of Grand Total" at bounding box center [168, 198] width 199 height 20
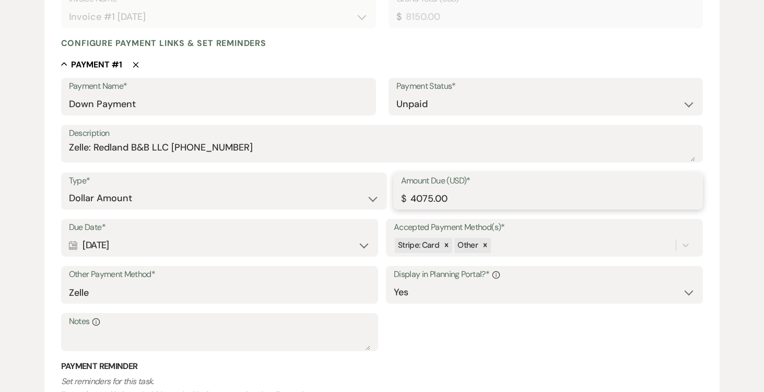
click at [454, 194] on input "4075.00" at bounding box center [548, 198] width 294 height 20
type input "4"
type input "2500.00"
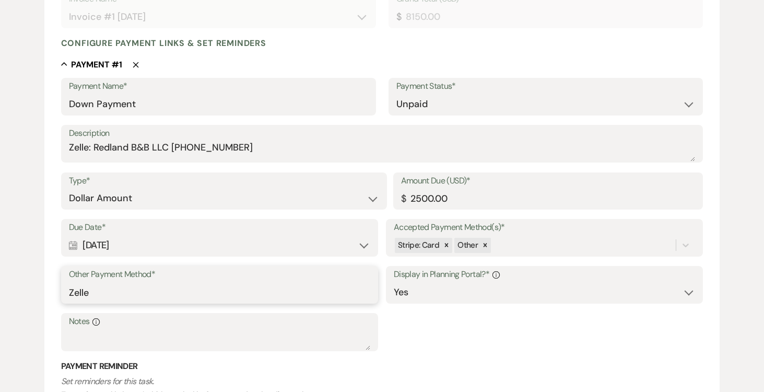
click at [195, 292] on input "Zelle" at bounding box center [219, 292] width 301 height 20
type input "Z"
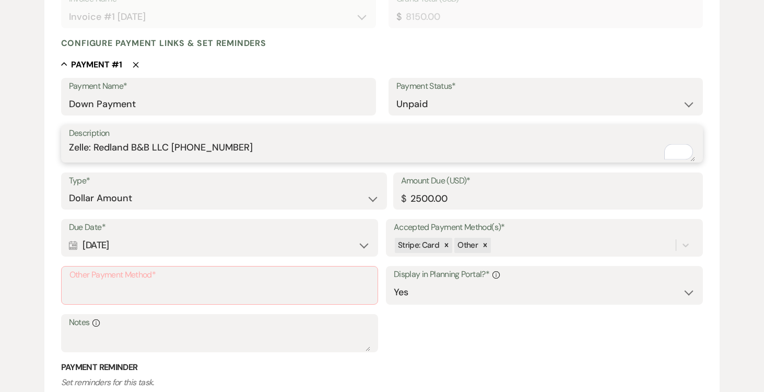
drag, startPoint x: 72, startPoint y: 147, endPoint x: 240, endPoint y: 146, distance: 168.7
click at [242, 145] on textarea "Zelle: Redland B&B LLC [PHONE_NUMBER]" at bounding box center [382, 150] width 627 height 21
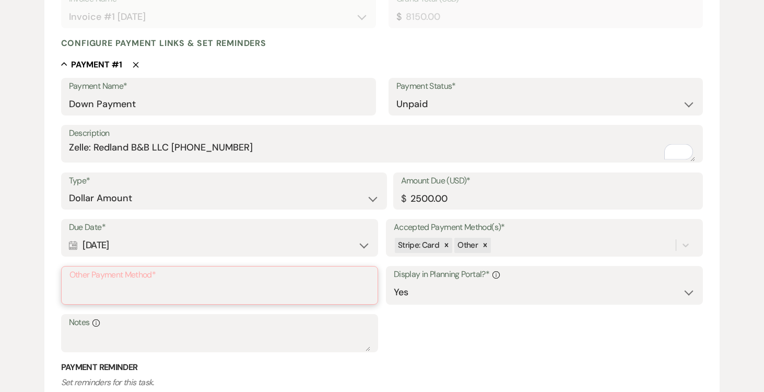
click at [123, 288] on input "Other Payment Method*" at bounding box center [219, 292] width 300 height 20
paste input "Zelle: Redland B&B LLC [PHONE_NUMBER]"
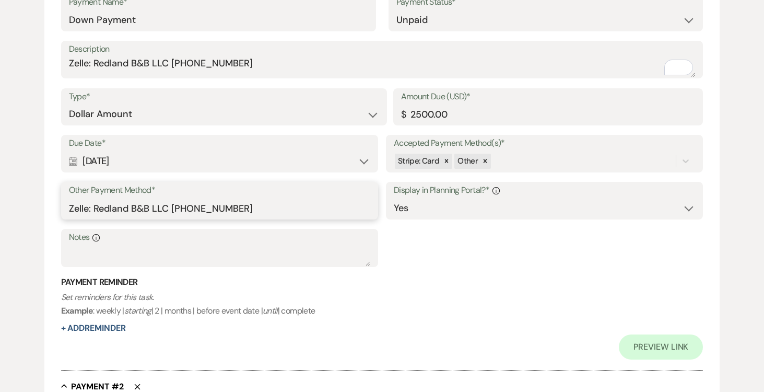
scroll to position [399, 0]
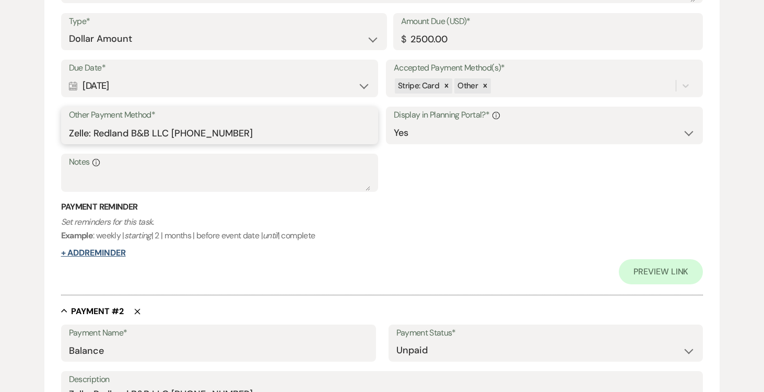
type input "Zelle: Redland B&B LLC [PHONE_NUMBER]"
click at [114, 250] on button "+ Add Reminder" at bounding box center [93, 253] width 65 height 8
select select "client"
select select "days"
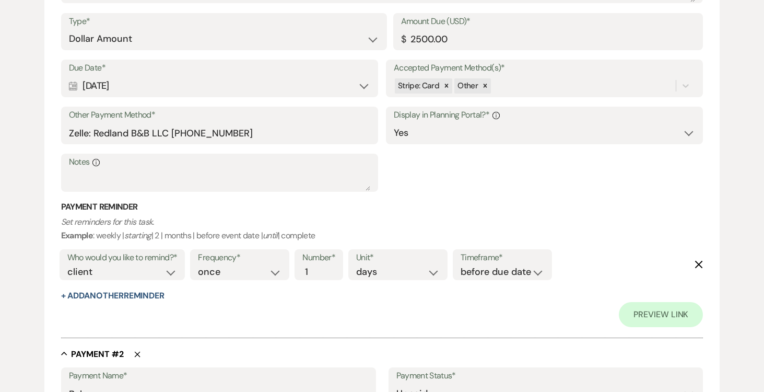
scroll to position [399, 0]
click at [279, 271] on select "once daily weekly monthly" at bounding box center [240, 271] width 84 height 14
select select "daily"
click at [200, 264] on select "once daily weekly monthly" at bounding box center [240, 271] width 84 height 14
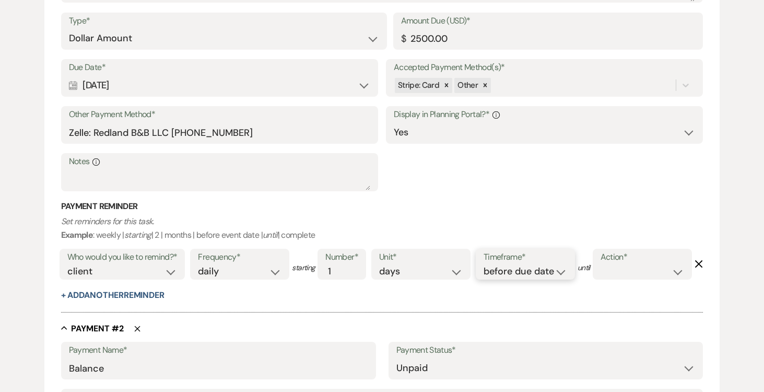
click at [553, 269] on select "before due date after due date on due date on custom date" at bounding box center [526, 271] width 84 height 14
select select "afterDueDate"
click at [486, 264] on select "before due date after due date on due date on custom date" at bounding box center [526, 271] width 84 height 14
click at [600, 277] on select "complete due date custom date" at bounding box center [642, 270] width 84 height 14
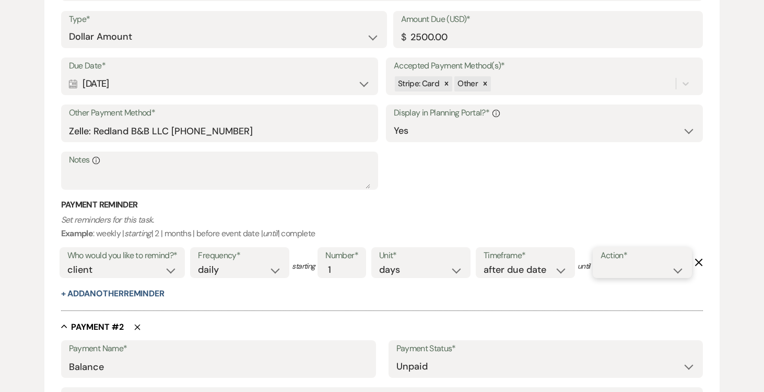
select select "complete"
click at [600, 277] on select "complete due date custom date" at bounding box center [642, 270] width 84 height 14
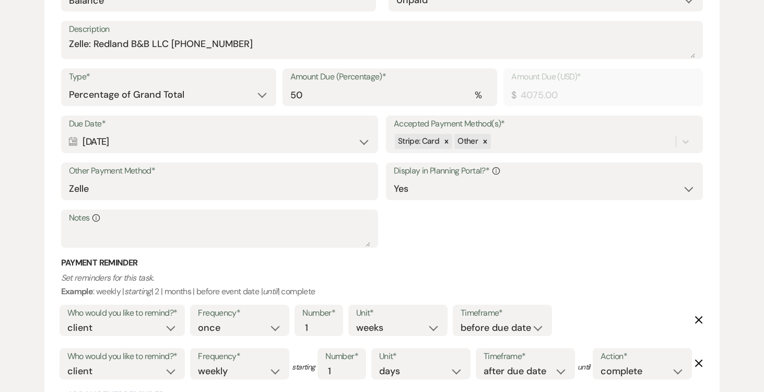
scroll to position [804, 0]
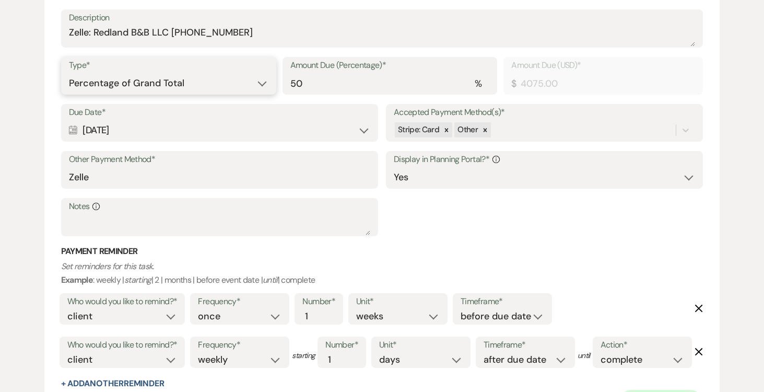
click at [262, 93] on select "Dollar Amount Percentage of Grand Total" at bounding box center [168, 83] width 199 height 20
select select "flat"
click at [69, 93] on select "Dollar Amount Percentage of Grand Total" at bounding box center [168, 83] width 199 height 20
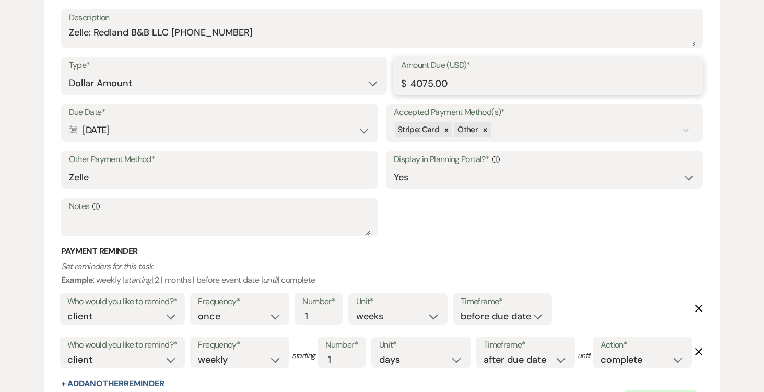
click at [495, 93] on input "4075.00" at bounding box center [548, 83] width 294 height 20
type input "4"
click at [147, 187] on input "Zelle" at bounding box center [219, 177] width 301 height 20
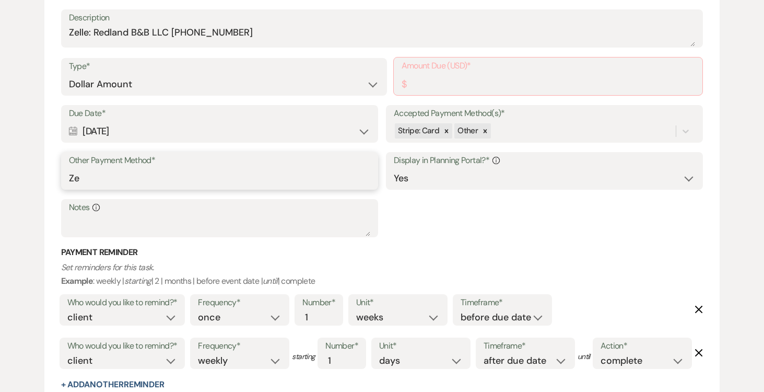
type input "Z"
paste input "Zelle: Redland B&B LLC [PHONE_NUMBER]"
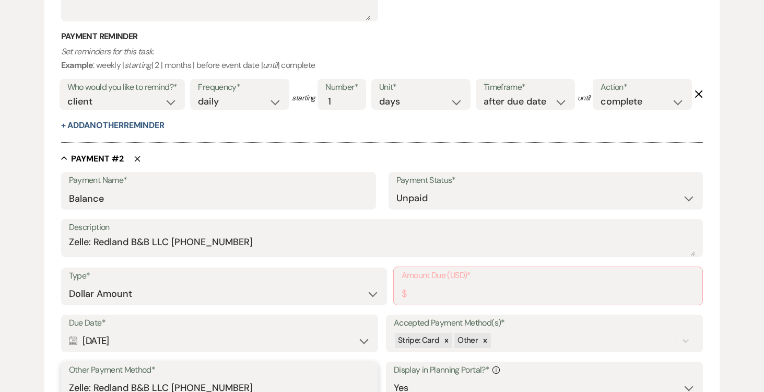
scroll to position [573, 0]
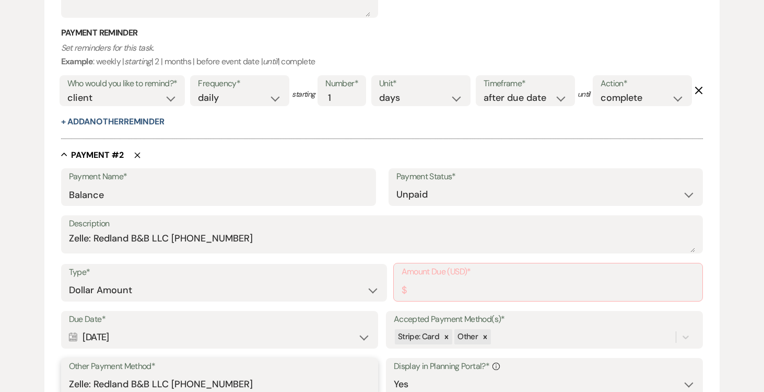
type input "Zelle: Redland B&B LLC [PHONE_NUMBER]"
click at [434, 300] on input "Amount Due (USD)*" at bounding box center [548, 289] width 293 height 20
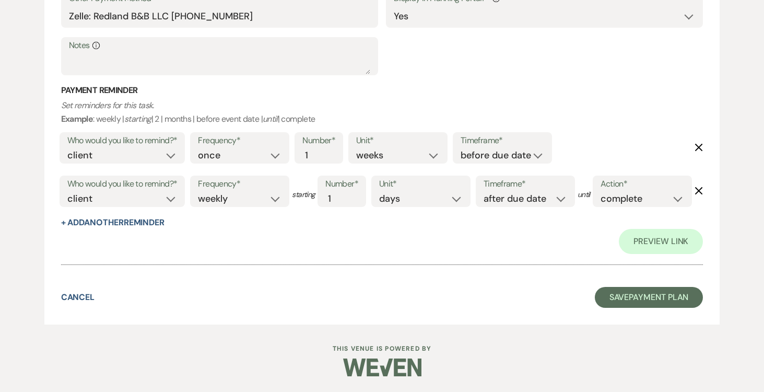
scroll to position [1050, 0]
type input "5650.00"
click at [634, 299] on button "Save Payment Plan" at bounding box center [649, 297] width 109 height 21
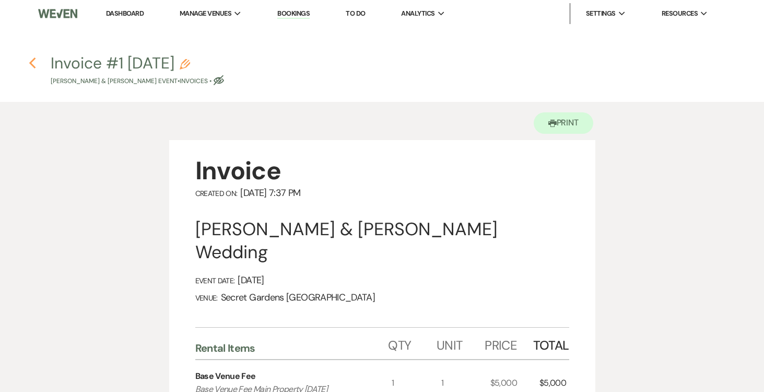
click at [29, 63] on use "button" at bounding box center [32, 62] width 7 height 11
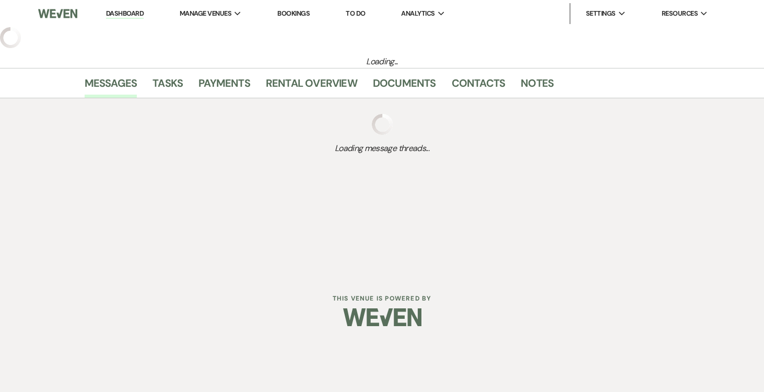
select select "6"
select select "2"
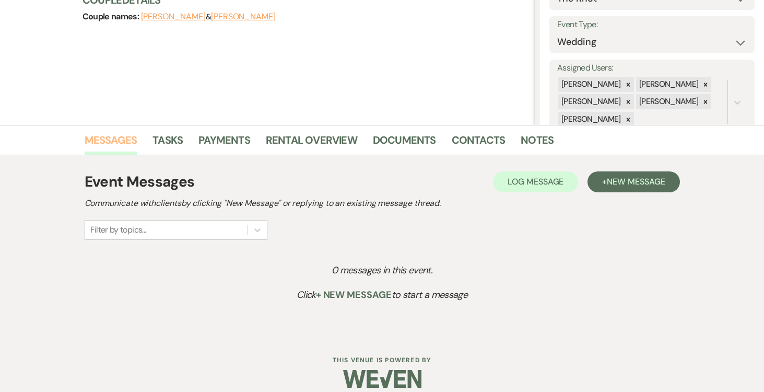
scroll to position [139, 0]
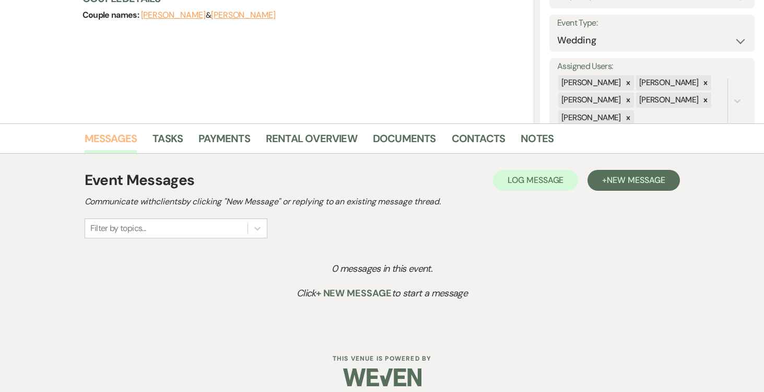
click at [100, 137] on link "Messages" at bounding box center [111, 141] width 53 height 23
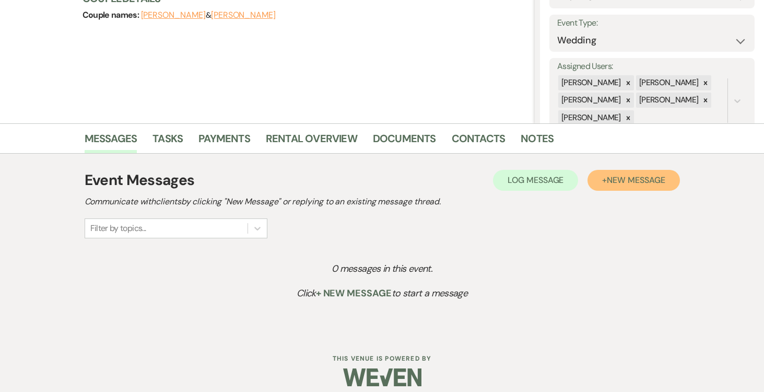
click at [634, 183] on span "New Message" at bounding box center [636, 179] width 58 height 11
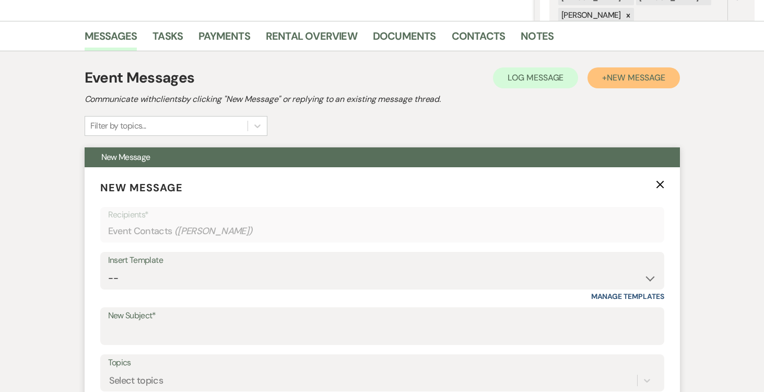
scroll to position [242, 0]
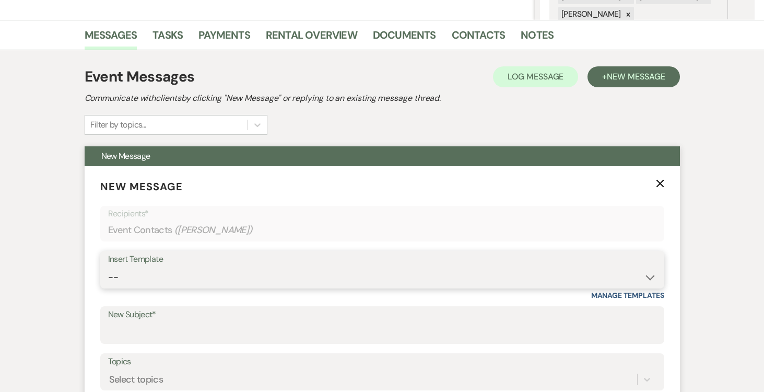
click at [652, 278] on select "-- Weven Planning Portal Introduction (Booked Events) Tour Request Response Fol…" at bounding box center [382, 277] width 548 height 20
select select "978"
click at [108, 267] on select "-- Weven Planning Portal Introduction (Booked Events) Tour Request Response Fol…" at bounding box center [382, 277] width 548 height 20
type input "Booking your event!"
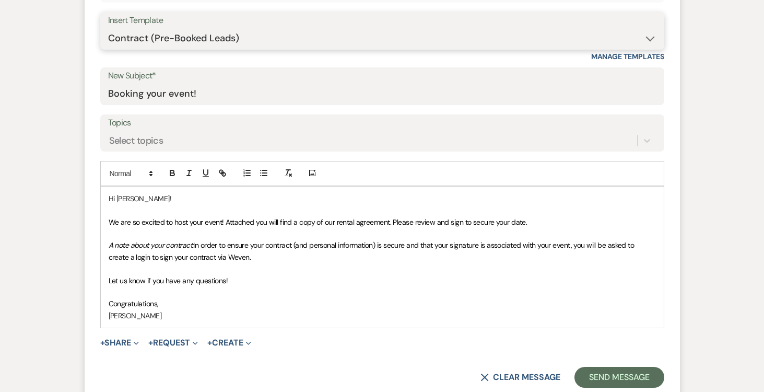
scroll to position [513, 0]
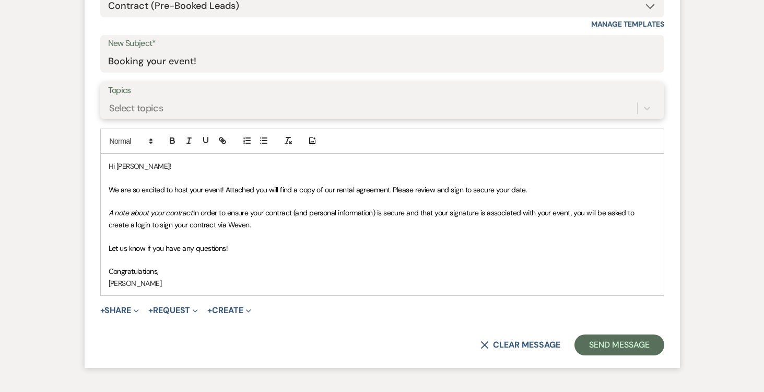
click at [408, 102] on div "Select topics" at bounding box center [372, 108] width 529 height 18
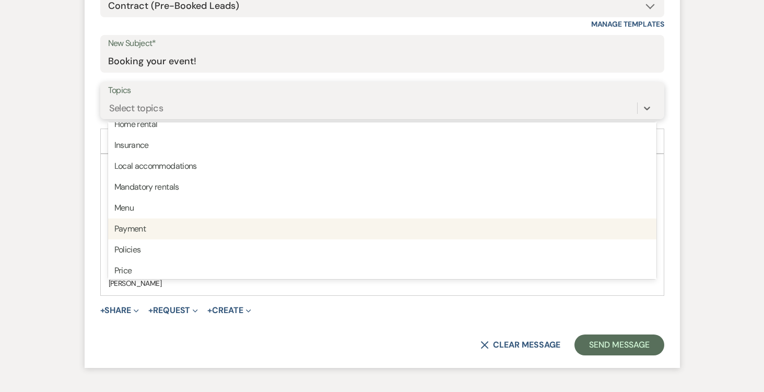
scroll to position [265, 0]
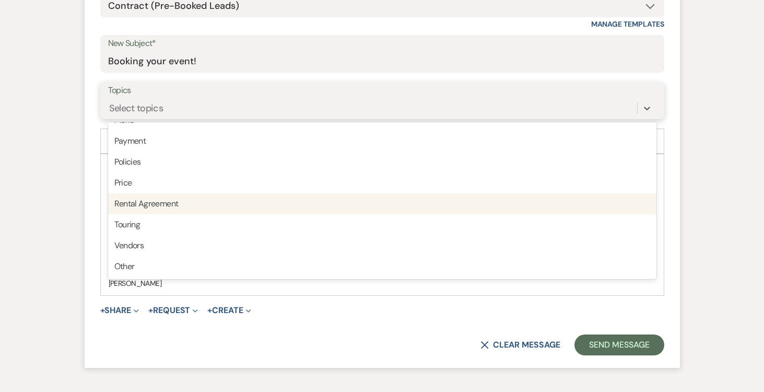
click at [376, 206] on div "Rental Agreement" at bounding box center [382, 203] width 548 height 21
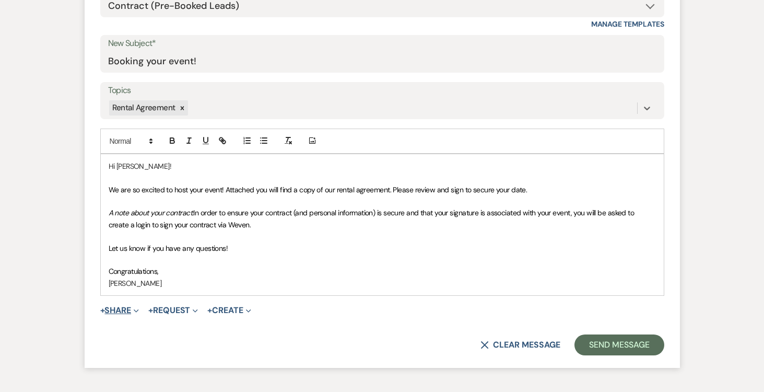
click at [119, 311] on button "+ Share Expand" at bounding box center [119, 310] width 39 height 8
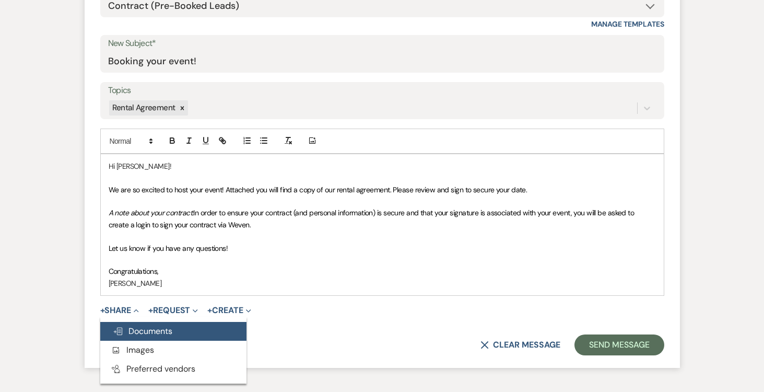
click at [154, 334] on span "Doc Upload Documents" at bounding box center [143, 330] width 60 height 11
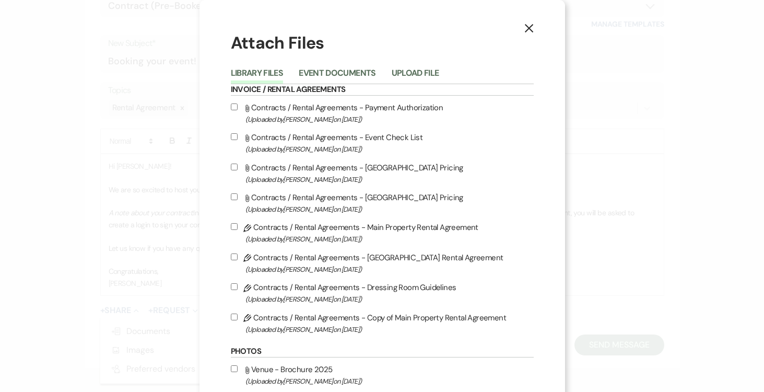
drag, startPoint x: 235, startPoint y: 319, endPoint x: 260, endPoint y: 322, distance: 24.7
click at [235, 319] on input "Pencil Contracts / Rental Agreements - Copy of Main Property Rental Agreement (…" at bounding box center [234, 316] width 7 height 7
checkbox input "true"
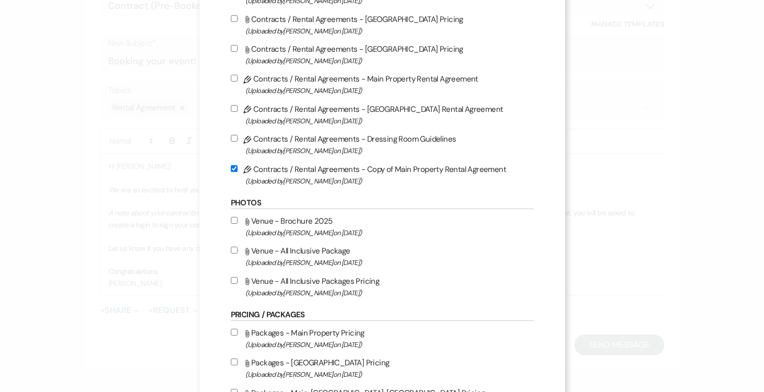
scroll to position [212, 0]
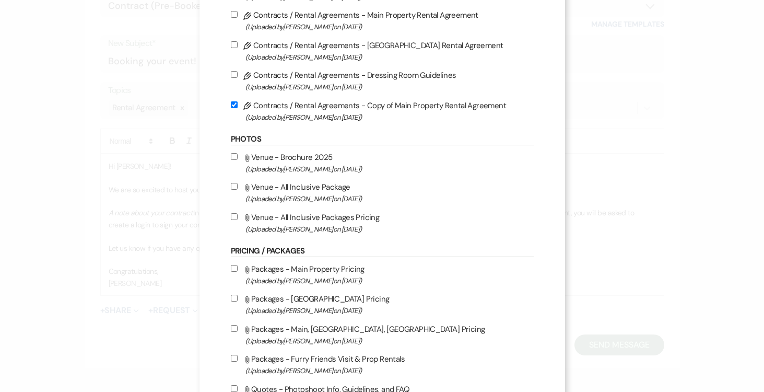
drag, startPoint x: 233, startPoint y: 190, endPoint x: 231, endPoint y: 196, distance: 6.5
click at [232, 190] on input "Attach File Venue - All Inclusive Package (Uploaded by Joe Doyle on Jun 14th, 2…" at bounding box center [234, 186] width 7 height 7
checkbox input "true"
click at [235, 218] on input "Attach File Venue - All Inclusive Packages Pricing (Uploaded by Joe Doyle on Ju…" at bounding box center [234, 216] width 7 height 7
checkbox input "true"
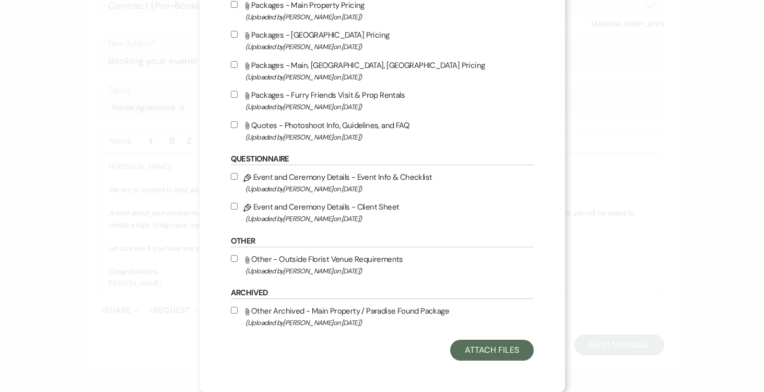
scroll to position [480, 0]
click at [508, 348] on button "Attach Files" at bounding box center [491, 349] width 83 height 21
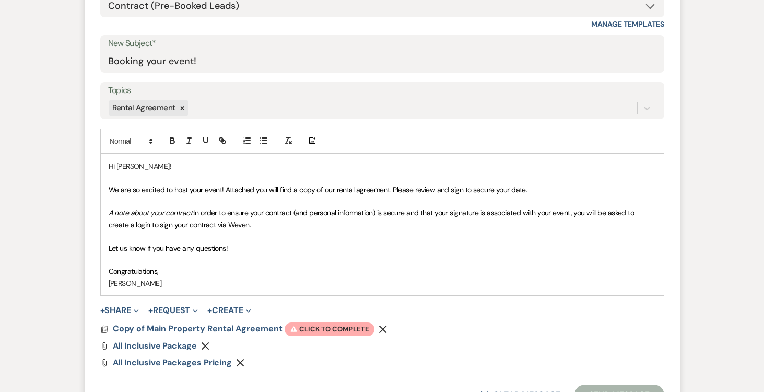
click at [178, 308] on button "+ Request Expand" at bounding box center [173, 310] width 50 height 8
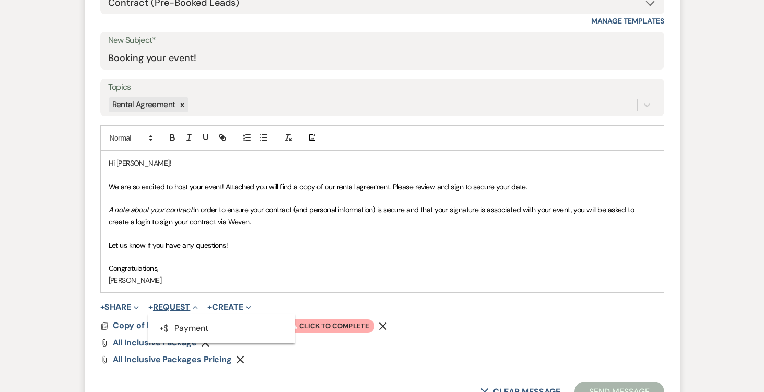
scroll to position [518, 0]
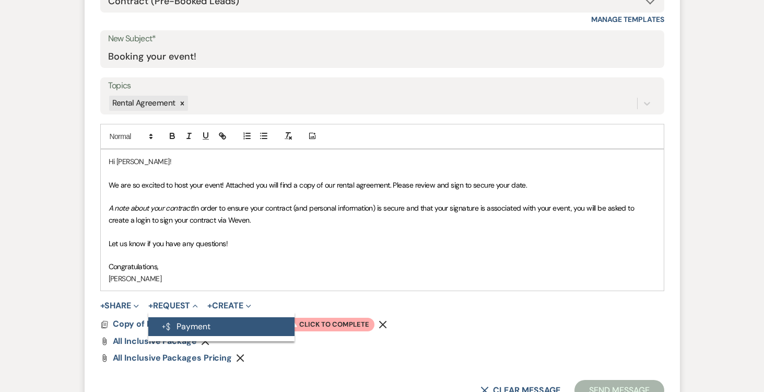
click at [210, 322] on button "Generate Payment Payment" at bounding box center [221, 326] width 146 height 19
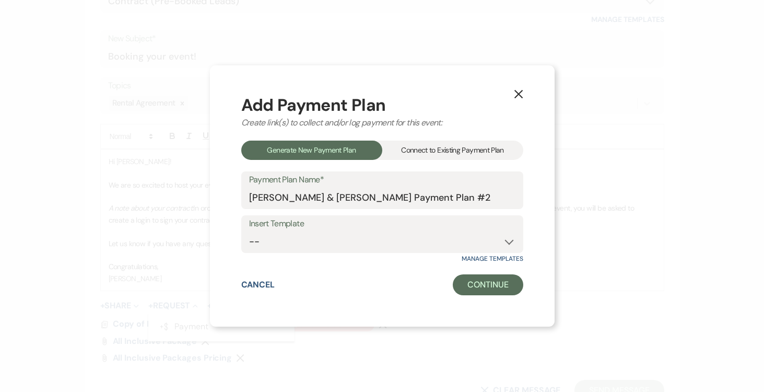
click at [443, 148] on div "Connect to Existing Payment Plan" at bounding box center [452, 149] width 141 height 19
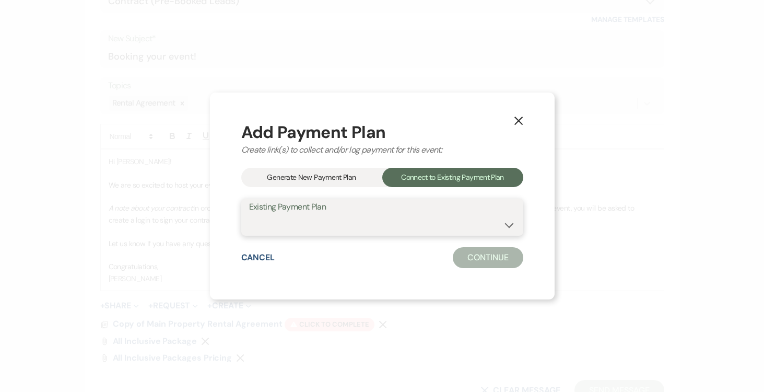
click at [509, 222] on select "[PERSON_NAME] & [PERSON_NAME] Payment Plan #1" at bounding box center [382, 224] width 266 height 20
select select "24609"
click at [249, 214] on select "[PERSON_NAME] & [PERSON_NAME] Payment Plan #1" at bounding box center [382, 224] width 266 height 20
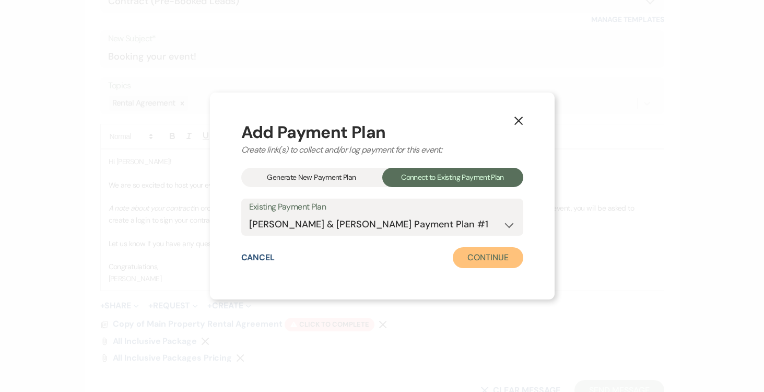
click at [489, 257] on button "Continue" at bounding box center [488, 257] width 70 height 21
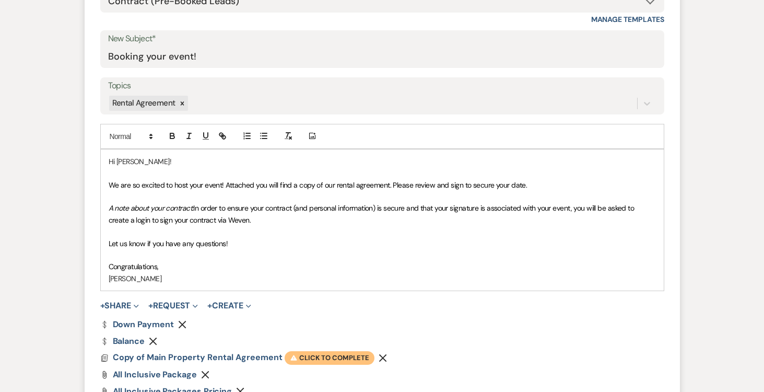
click at [327, 356] on span "Warning Click to complete" at bounding box center [330, 358] width 90 height 14
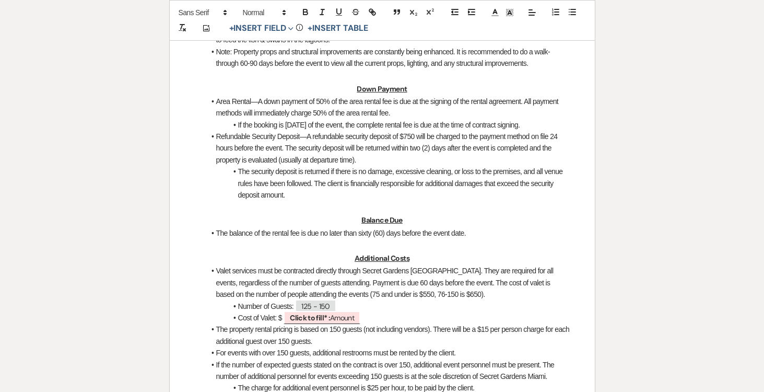
scroll to position [775, 0]
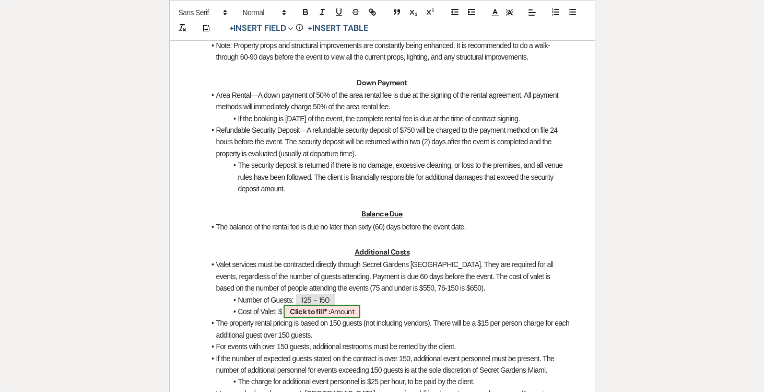
click at [339, 311] on span "Click to fill* : Amount" at bounding box center [322, 311] width 77 height 14
select select "owner"
select select "Amount"
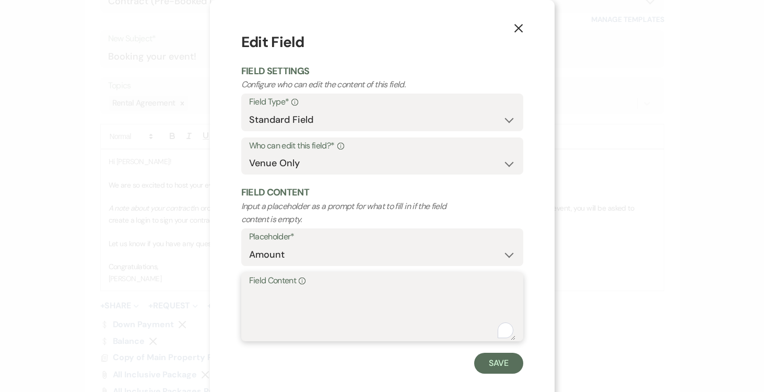
click at [289, 290] on textarea "Field Content Info" at bounding box center [382, 314] width 266 height 52
type textarea "650.00"
click at [494, 360] on button "Save" at bounding box center [498, 362] width 49 height 21
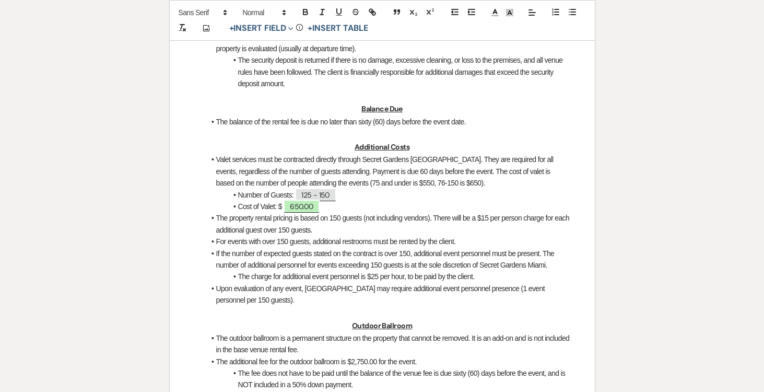
scroll to position [880, 0]
click at [339, 267] on li "If the number of expected guests stated on the contract is over 150, additional…" at bounding box center [387, 259] width 364 height 23
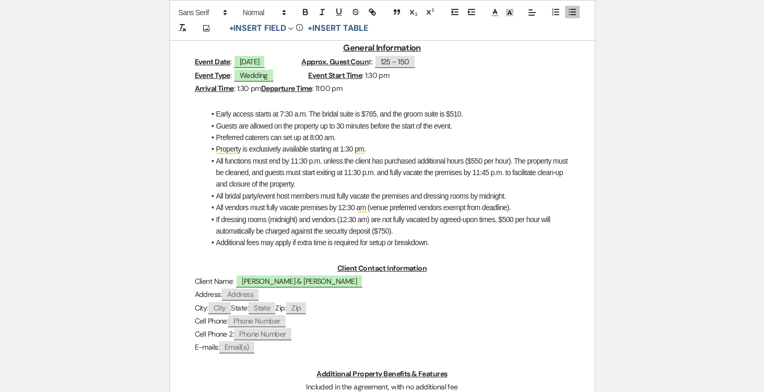
scroll to position [47, 0]
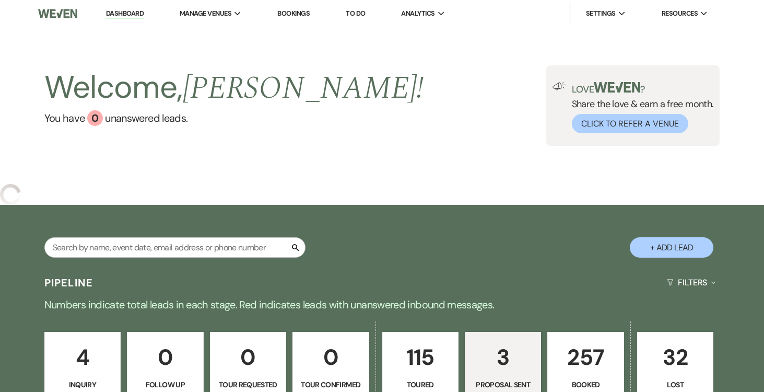
select select "6"
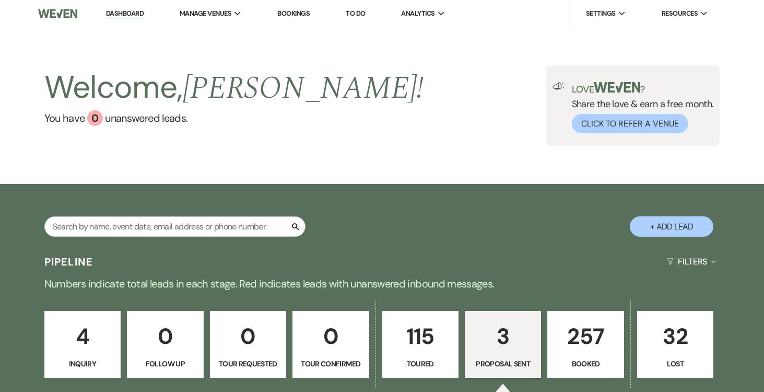
click at [503, 328] on p "3" at bounding box center [503, 336] width 63 height 35
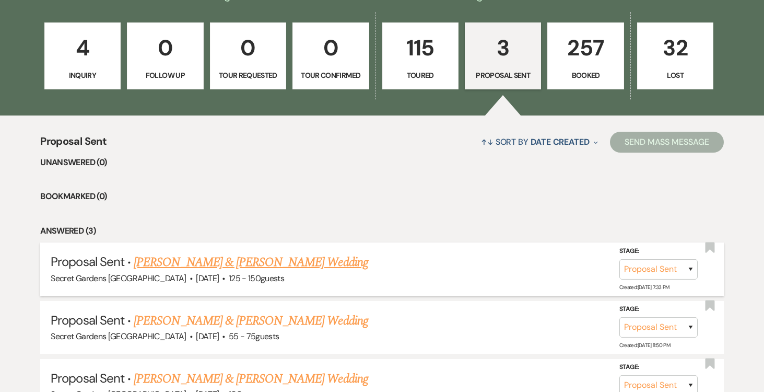
scroll to position [290, 0]
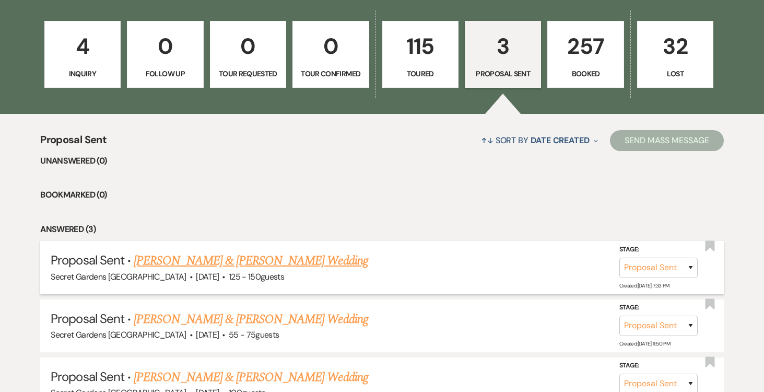
click at [301, 264] on link "[PERSON_NAME] & [PERSON_NAME] Wedding" at bounding box center [251, 260] width 234 height 19
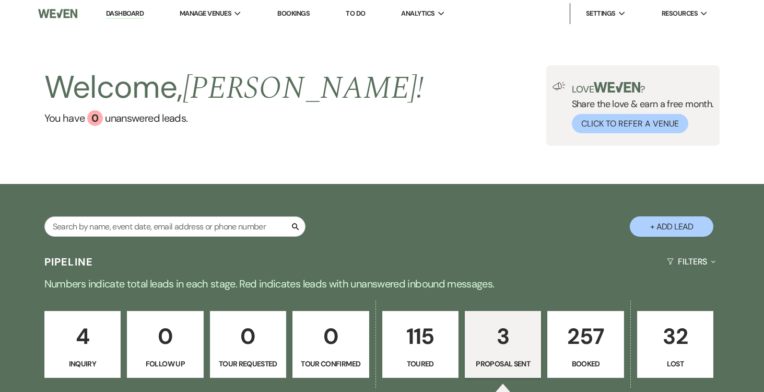
select select "6"
select select "2"
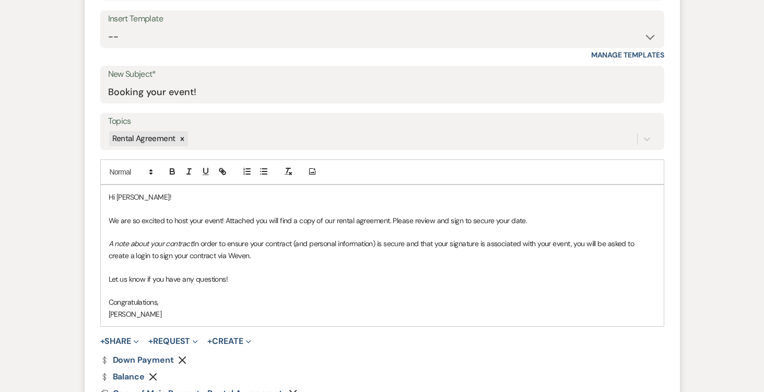
scroll to position [479, 0]
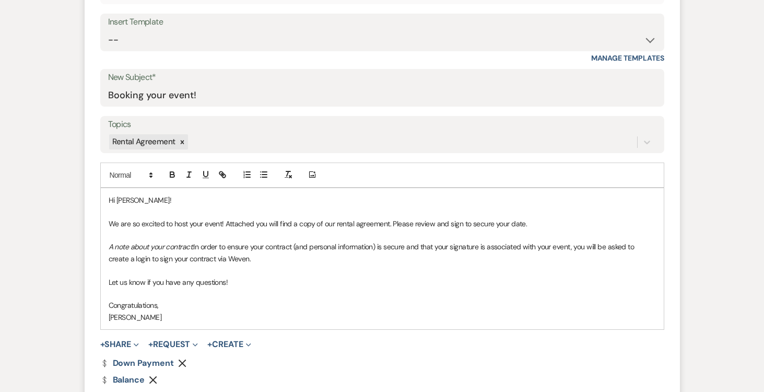
drag, startPoint x: 135, startPoint y: 198, endPoint x: 190, endPoint y: 218, distance: 58.6
click at [135, 198] on p "Hi Julia!" at bounding box center [382, 199] width 547 height 11
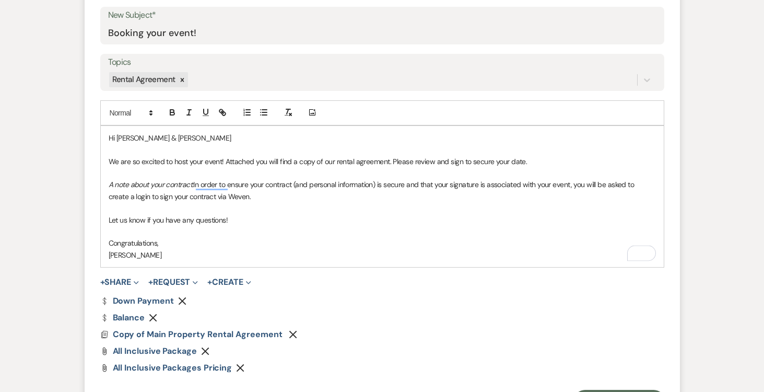
scroll to position [545, 0]
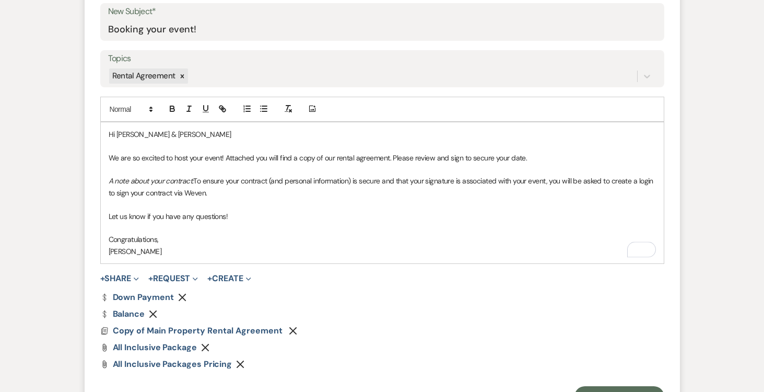
drag, startPoint x: 116, startPoint y: 133, endPoint x: 129, endPoint y: 143, distance: 16.1
click at [116, 133] on p "Hi Julia & Brandon" at bounding box center [382, 133] width 547 height 11
click at [181, 238] on p "Congratulations," at bounding box center [382, 238] width 547 height 11
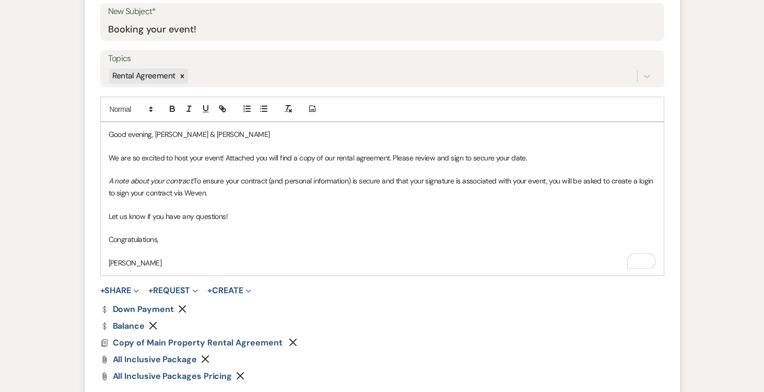
click at [175, 257] on p "[PERSON_NAME]" at bounding box center [382, 262] width 547 height 11
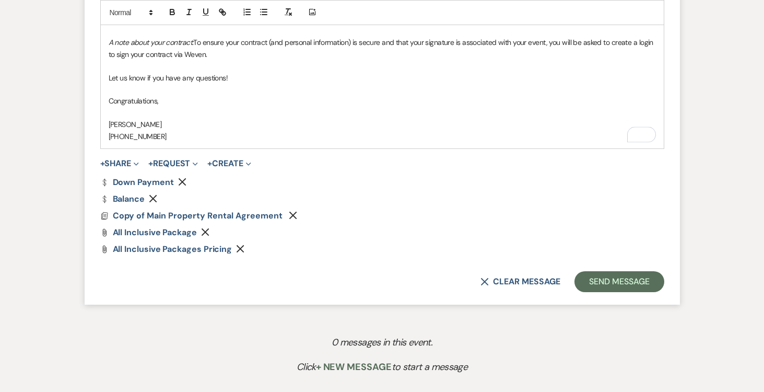
scroll to position [693, 0]
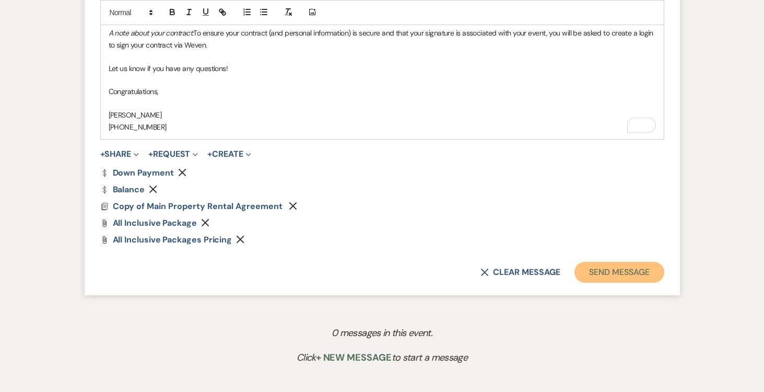
click at [626, 268] on button "Send Message" at bounding box center [618, 272] width 89 height 21
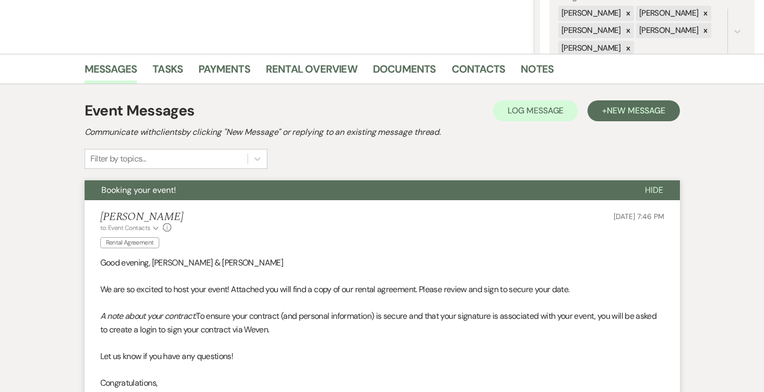
scroll to position [0, 0]
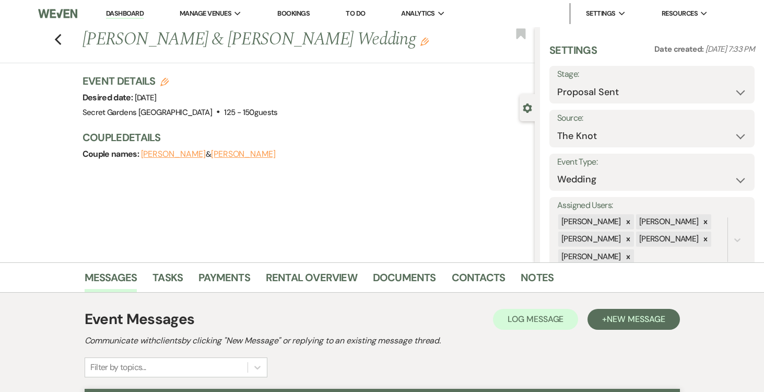
click at [116, 11] on link "Dashboard" at bounding box center [125, 14] width 38 height 10
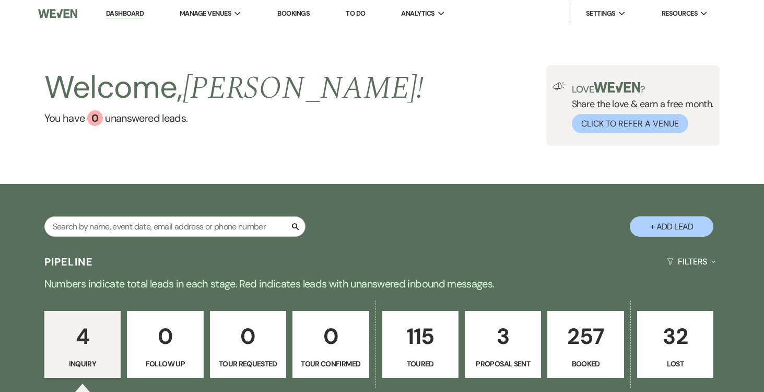
click at [515, 329] on p "3" at bounding box center [503, 336] width 63 height 35
select select "6"
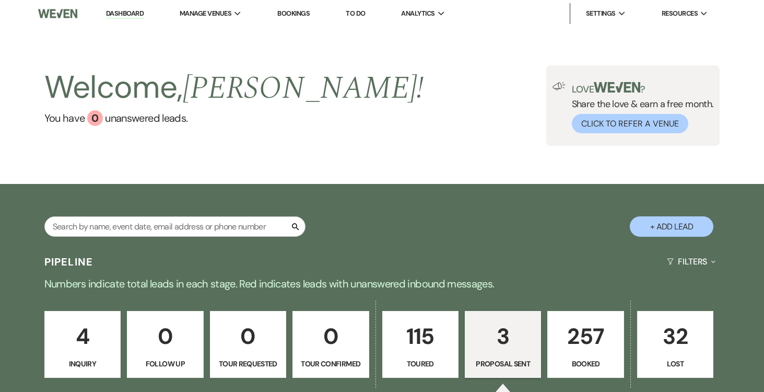
click at [123, 6] on li "Dashboard" at bounding box center [125, 13] width 48 height 21
click at [677, 223] on button "+ Add Lead" at bounding box center [672, 226] width 84 height 20
select select "834"
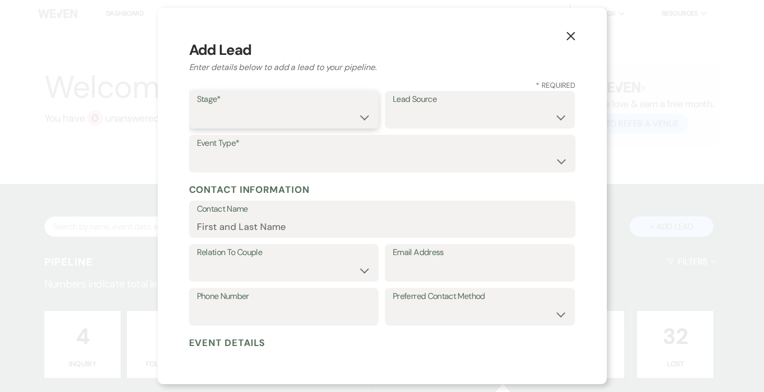
click at [364, 112] on select "Inquiry Follow Up Tour Requested Tour Confirmed Toured Proposal Sent Booked Lost" at bounding box center [284, 117] width 174 height 20
select select "5"
click at [197, 107] on select "Inquiry Follow Up Tour Requested Tour Confirmed Toured Proposal Sent Booked Lost" at bounding box center [284, 117] width 174 height 20
click at [545, 120] on select "Weven Venue Website Instagram Facebook Pinterest Google The Knot Wedding Wire H…" at bounding box center [480, 117] width 174 height 20
select select "2"
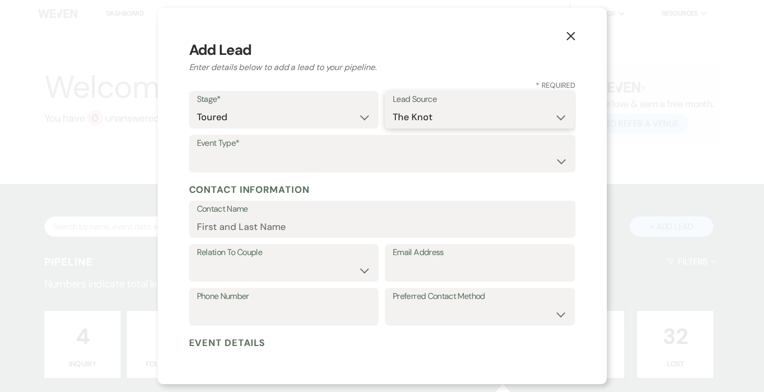
click at [393, 107] on select "Weven Venue Website Instagram Facebook Pinterest Google The Knot Wedding Wire H…" at bounding box center [480, 117] width 174 height 20
click at [386, 160] on select "Wedding Anniversary Party Baby Shower Bachelorette / Bachelor Party Birthday Pa…" at bounding box center [382, 161] width 371 height 20
select select "1"
click at [197, 151] on select "Wedding Anniversary Party Baby Shower Bachelorette / Bachelor Party Birthday Pa…" at bounding box center [382, 161] width 371 height 20
click at [301, 222] on input "Contact Name" at bounding box center [382, 226] width 371 height 20
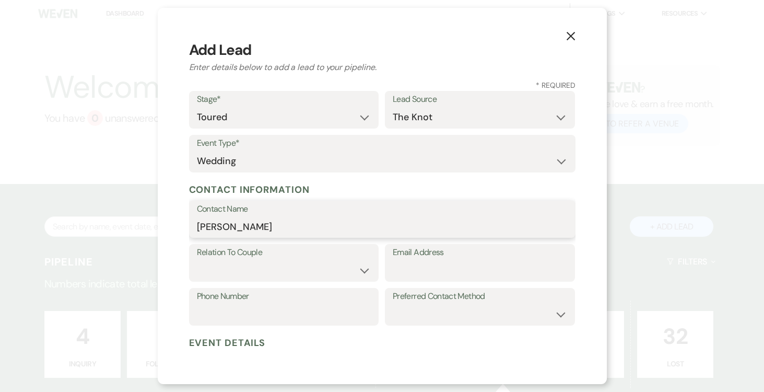
type input "Brianna Nixon"
click at [359, 268] on select "Couple Planner Parent of Couple Family Member Friend Other" at bounding box center [284, 270] width 174 height 20
select select "1"
click at [197, 260] on select "Couple Planner Parent of Couple Family Member Friend Other" at bounding box center [284, 270] width 174 height 20
click at [431, 266] on input "Email Address" at bounding box center [480, 270] width 174 height 20
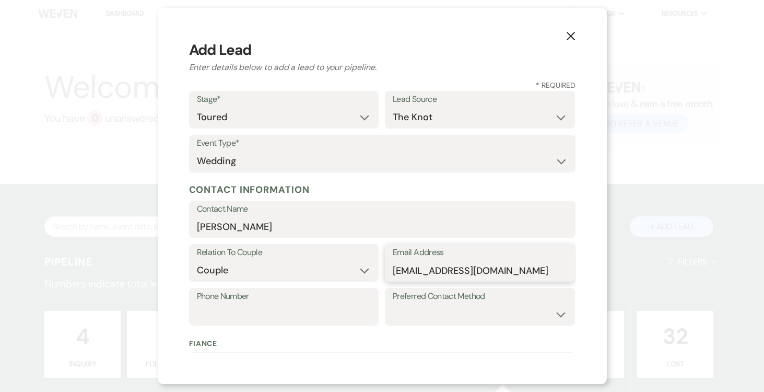
type input "briannanixon26@gmail.com"
click at [291, 307] on input "Phone Number" at bounding box center [284, 314] width 174 height 20
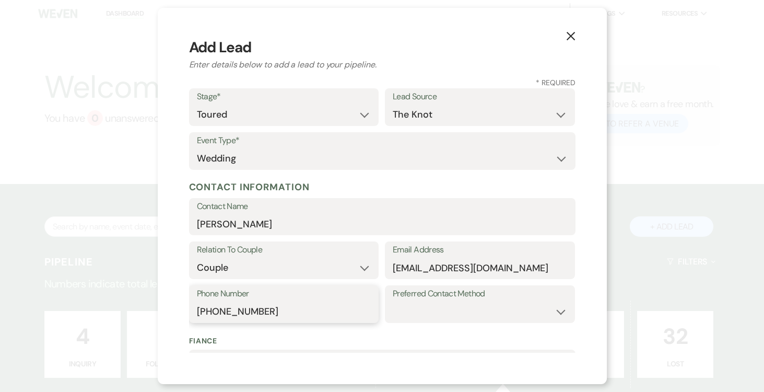
type input "347-907-1439"
click at [534, 305] on select "Email Phone Text" at bounding box center [480, 311] width 174 height 20
select select "text"
click at [393, 301] on select "Email Phone Text" at bounding box center [480, 311] width 174 height 20
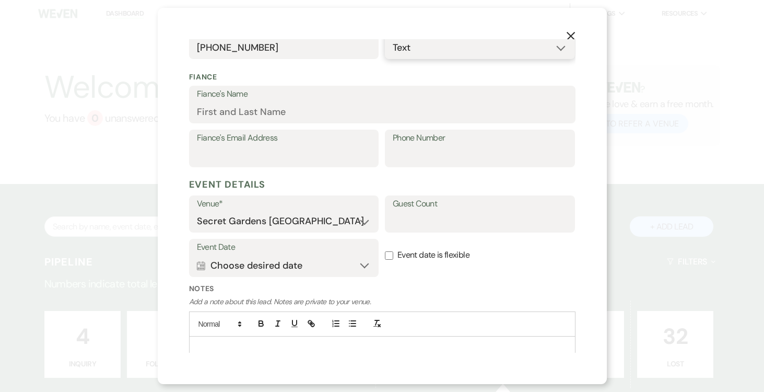
scroll to position [269, 0]
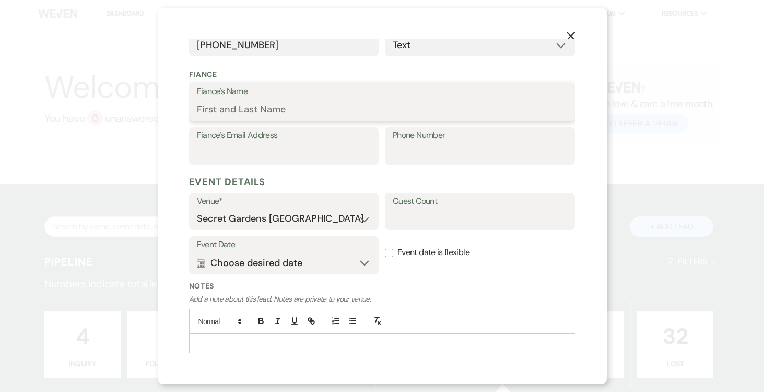
click at [323, 102] on input "Fiance's Name" at bounding box center [382, 109] width 371 height 20
type input "Richard Gallagher"
click at [293, 149] on input "Fiance's Email Address" at bounding box center [284, 153] width 174 height 20
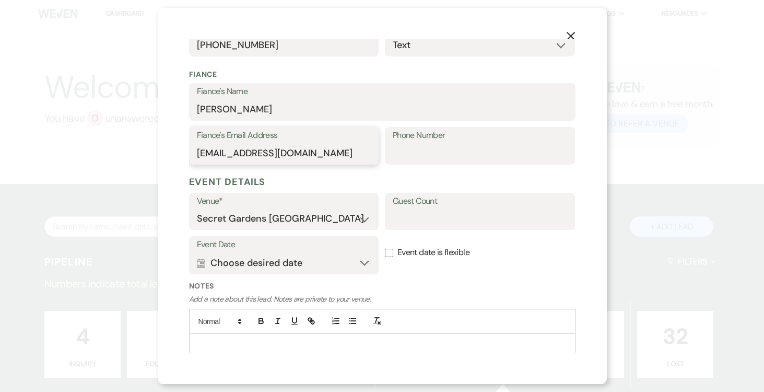
type input "conrickgallagher5@yahoo.com"
click at [481, 152] on input "Phone Number" at bounding box center [480, 153] width 174 height 20
type input "949-328-0084"
click at [477, 214] on input "Guest Count" at bounding box center [480, 218] width 174 height 20
type input "200"
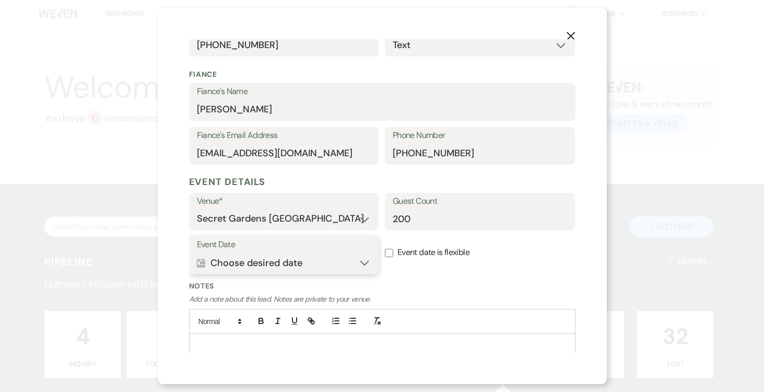
click at [367, 263] on button "Calendar Choose desired date Expand" at bounding box center [284, 262] width 174 height 21
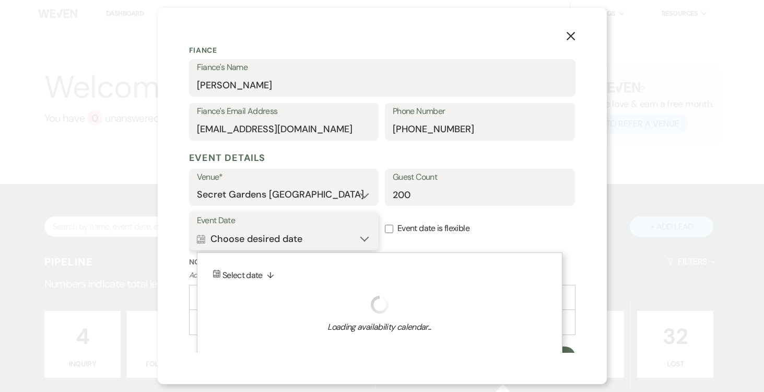
scroll to position [307, 0]
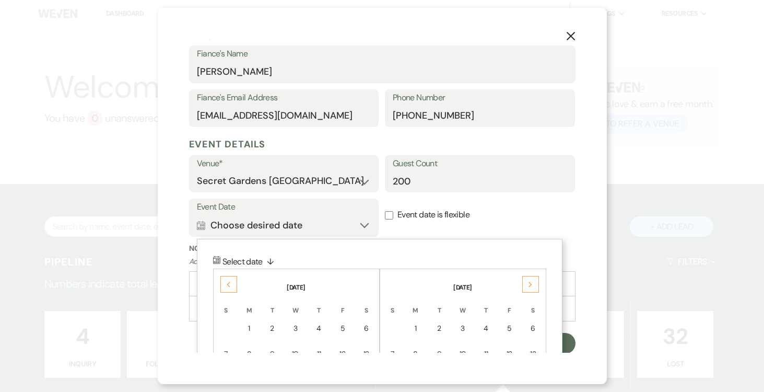
click at [226, 284] on icon "Previous" at bounding box center [228, 284] width 5 height 6
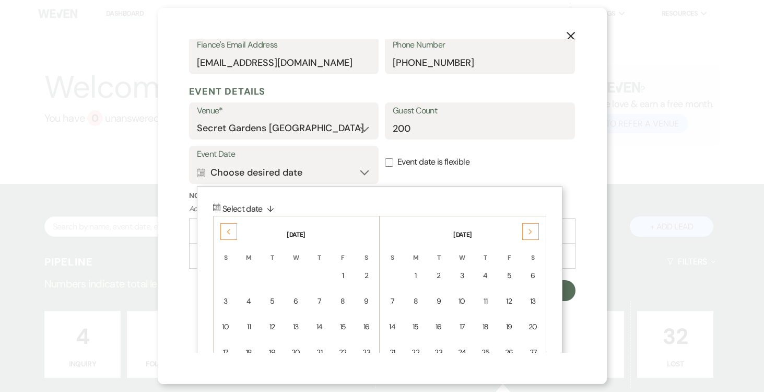
scroll to position [367, 0]
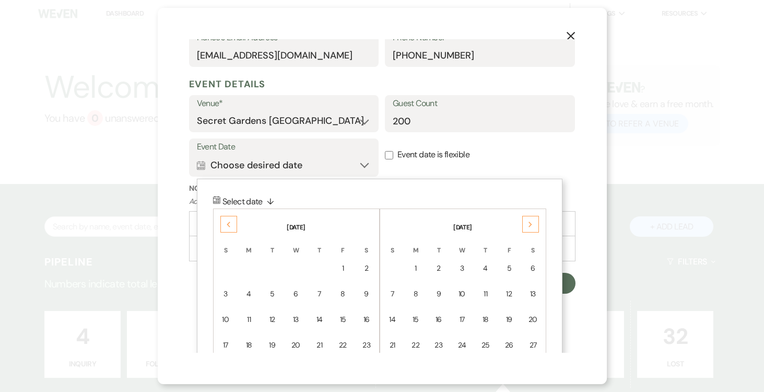
click at [367, 268] on div "2" at bounding box center [366, 268] width 9 height 11
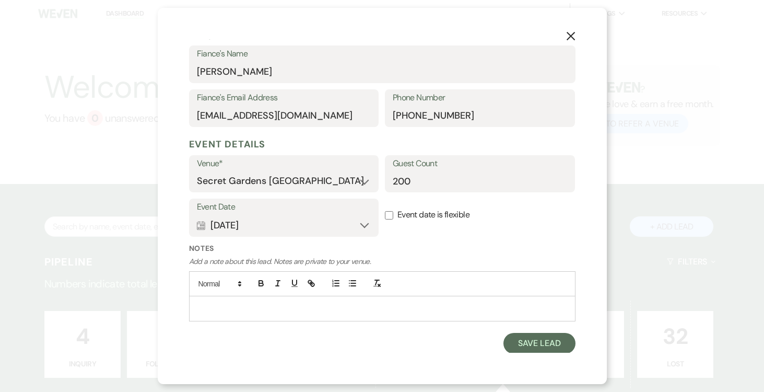
click at [392, 214] on input "Event date is flexible" at bounding box center [389, 215] width 8 height 8
checkbox input "true"
click at [537, 339] on button "Save Lead" at bounding box center [539, 343] width 72 height 21
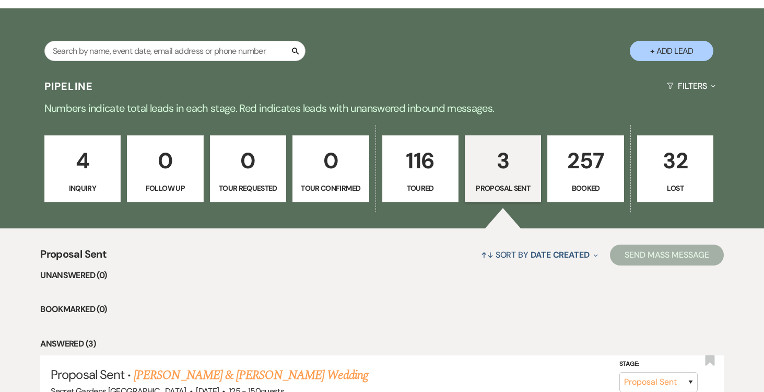
scroll to position [185, 0]
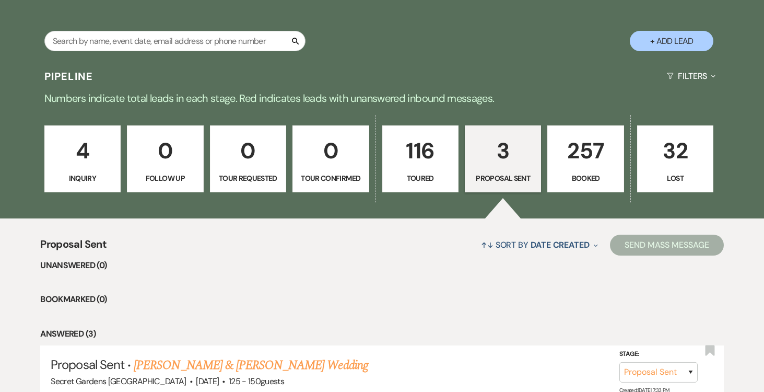
click at [423, 155] on p "116" at bounding box center [420, 150] width 63 height 35
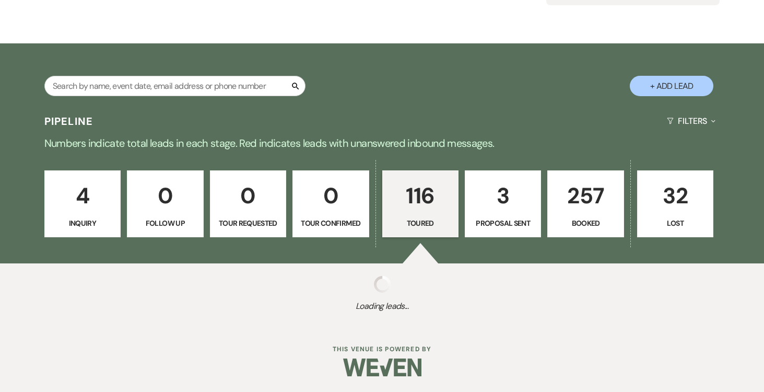
select select "5"
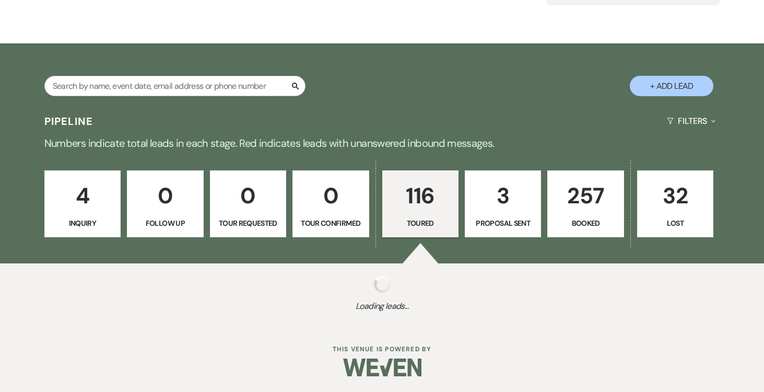
select select "5"
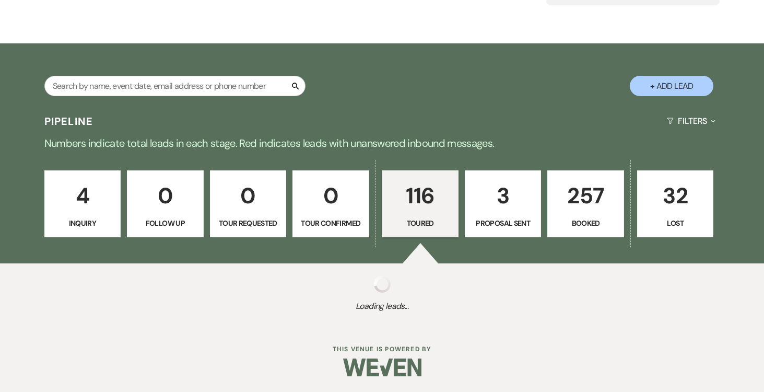
select select "5"
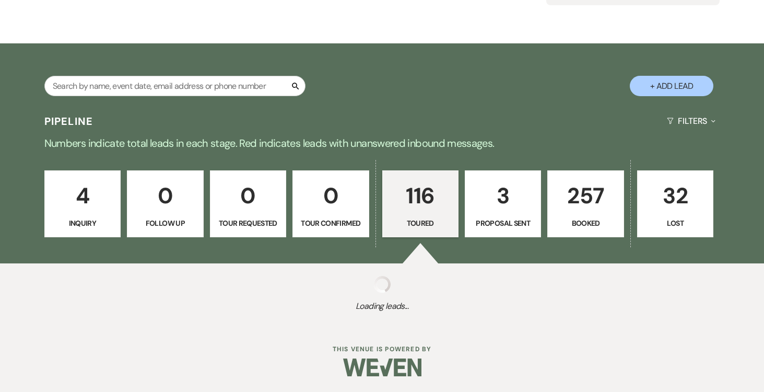
select select "5"
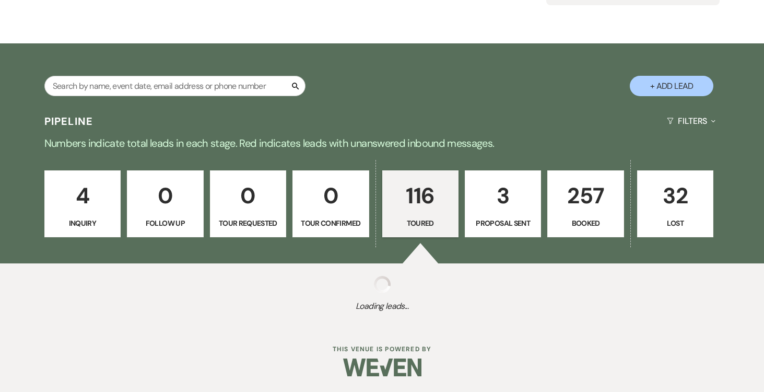
select select "5"
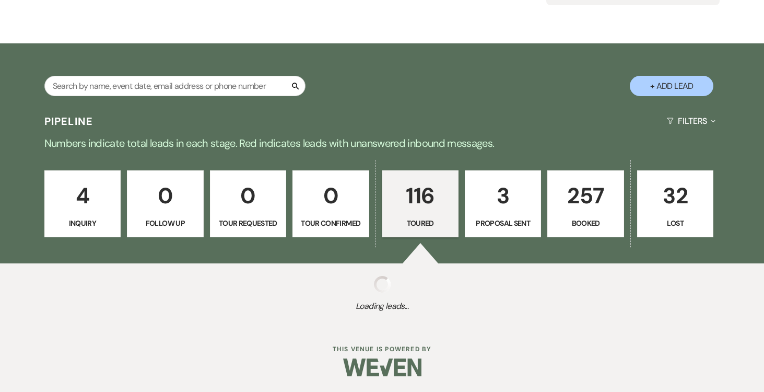
select select "5"
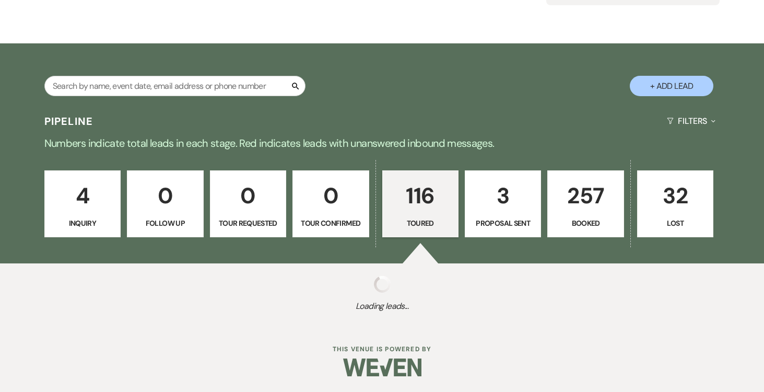
select select "5"
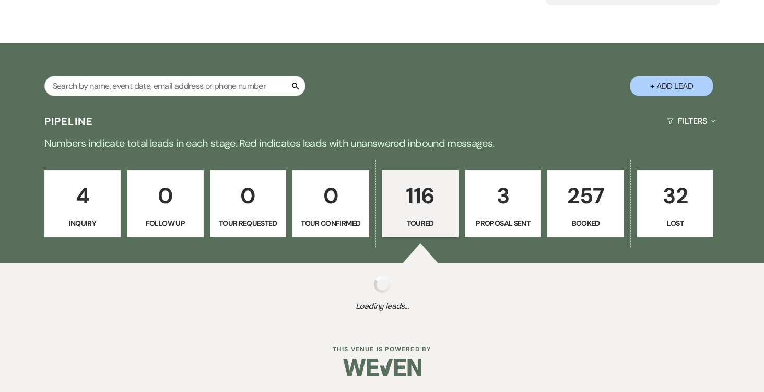
select select "5"
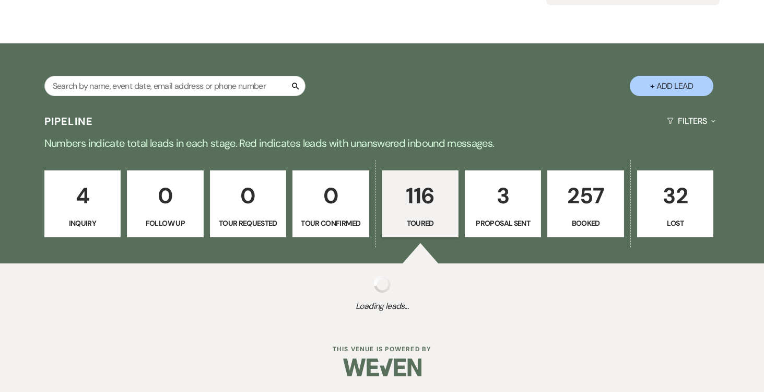
select select "5"
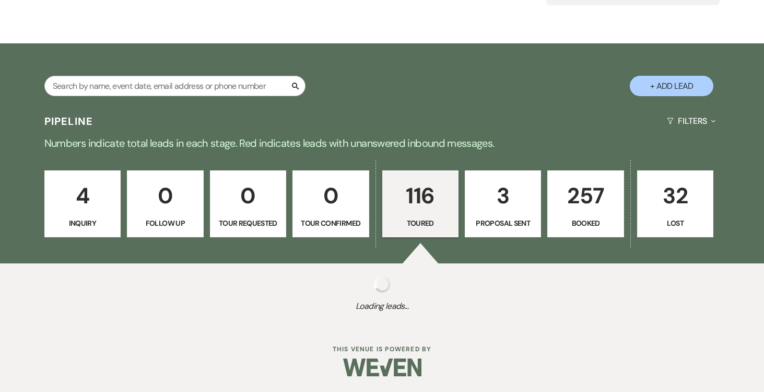
select select "5"
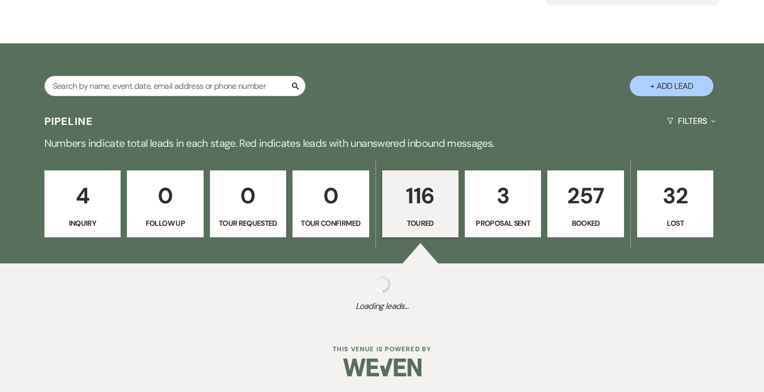
select select "5"
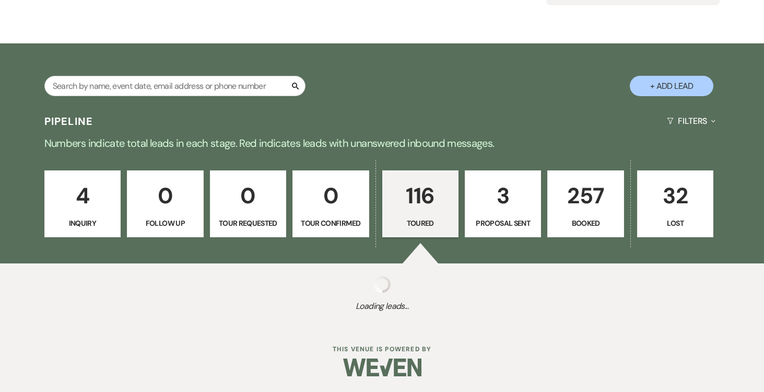
select select "5"
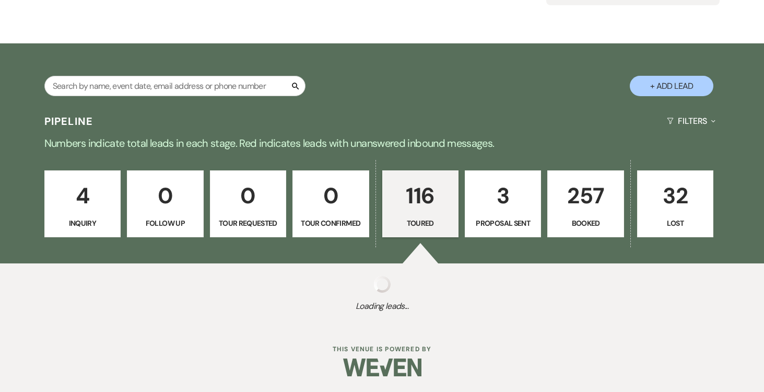
select select "5"
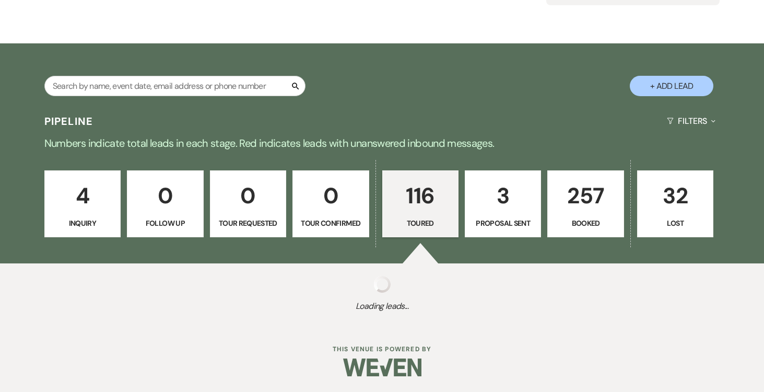
select select "5"
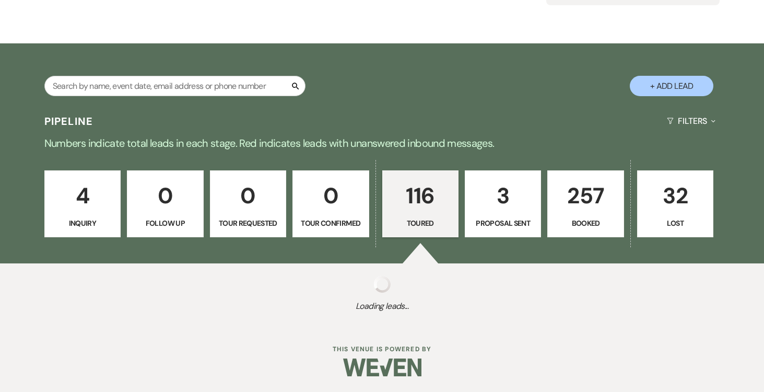
select select "5"
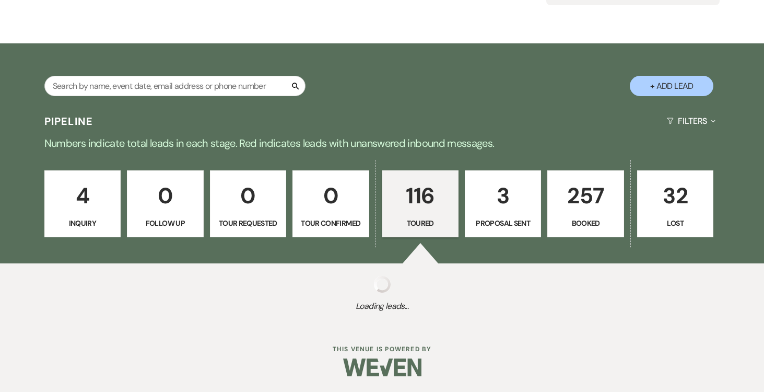
select select "5"
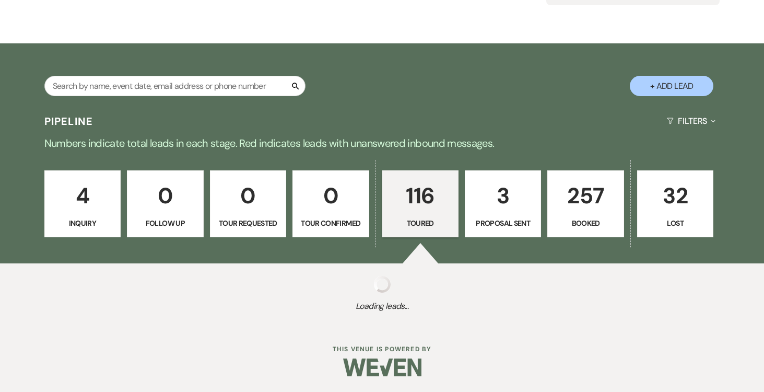
select select "5"
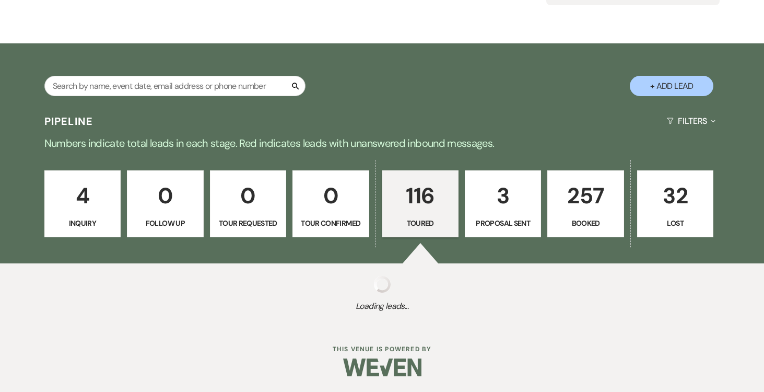
select select "5"
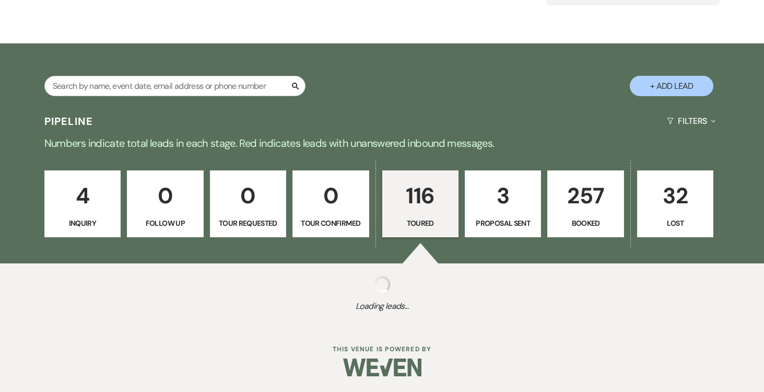
select select "5"
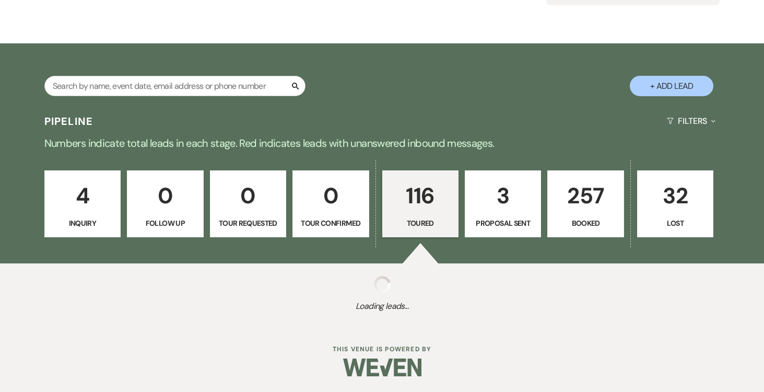
select select "5"
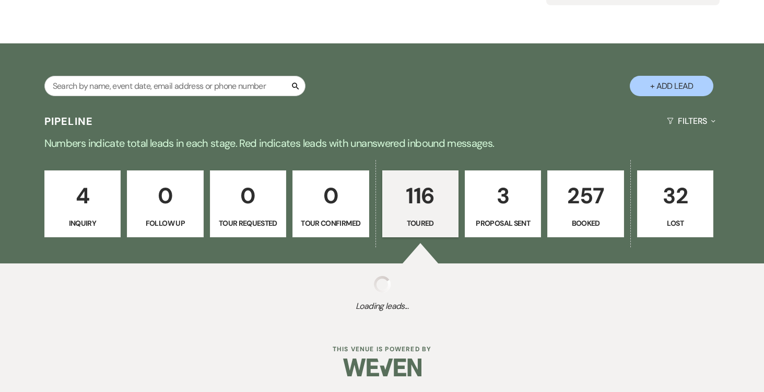
select select "5"
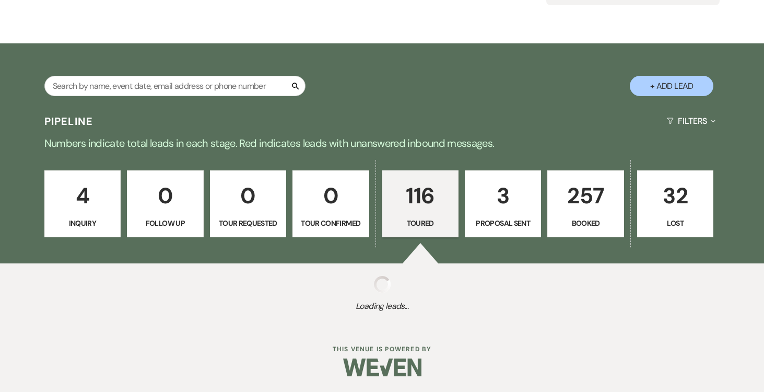
select select "5"
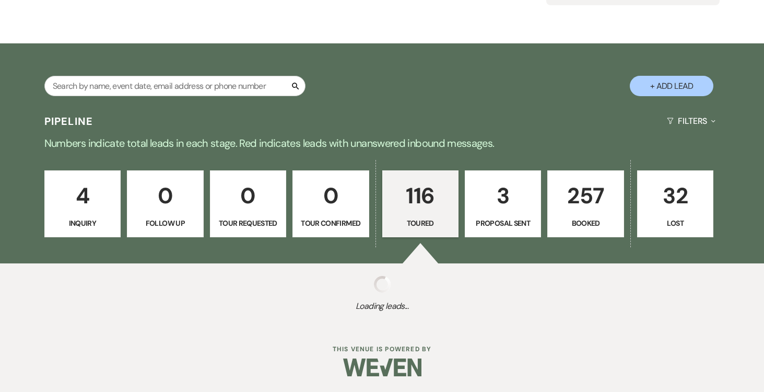
select select "5"
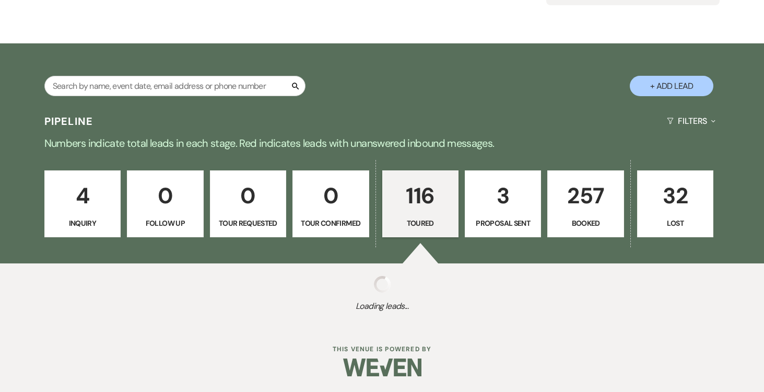
select select "5"
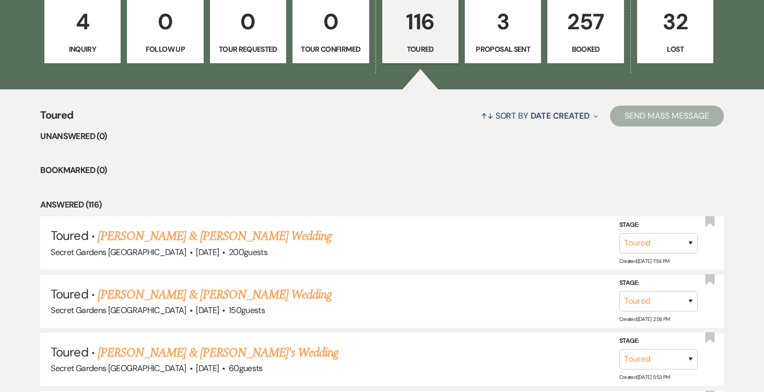
scroll to position [335, 0]
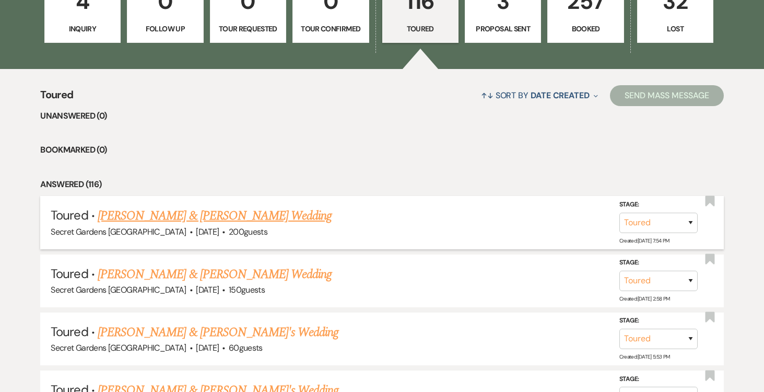
click at [294, 214] on link "Brianna Nixon & Richard Gallagher's Wedding" at bounding box center [215, 215] width 234 height 19
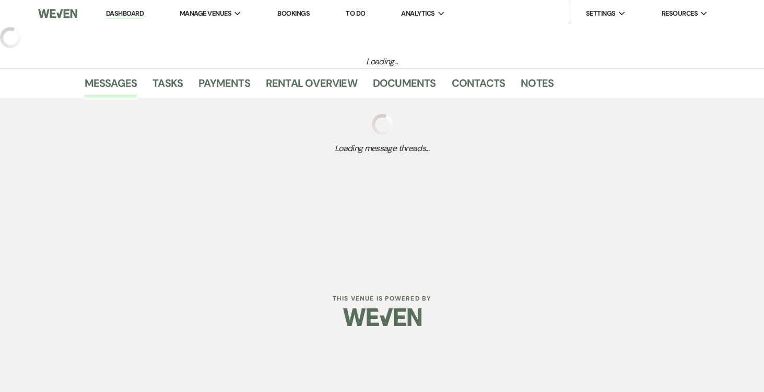
select select "5"
select select "2"
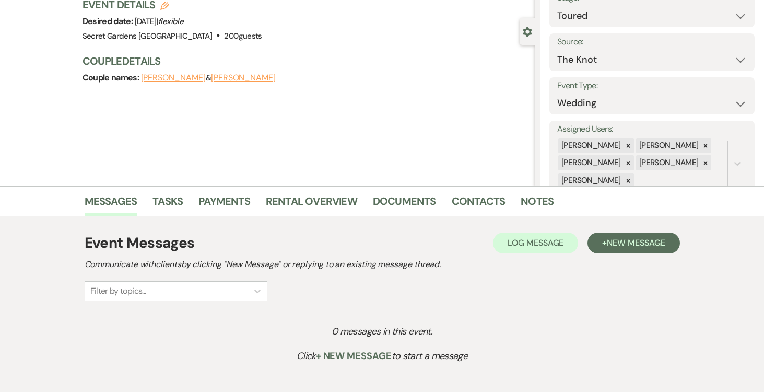
scroll to position [149, 0]
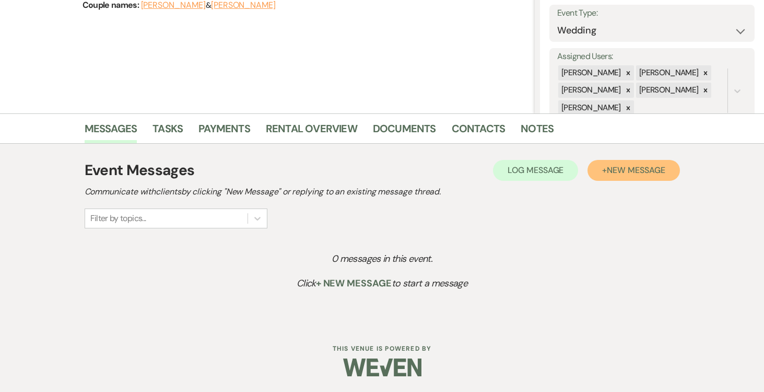
click at [651, 169] on span "New Message" at bounding box center [636, 169] width 58 height 11
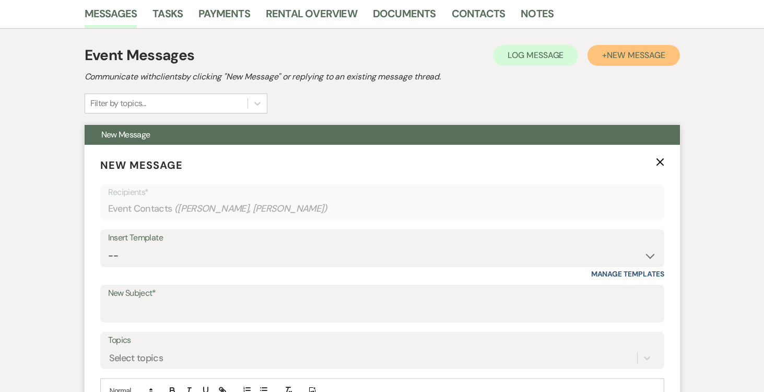
scroll to position [267, 0]
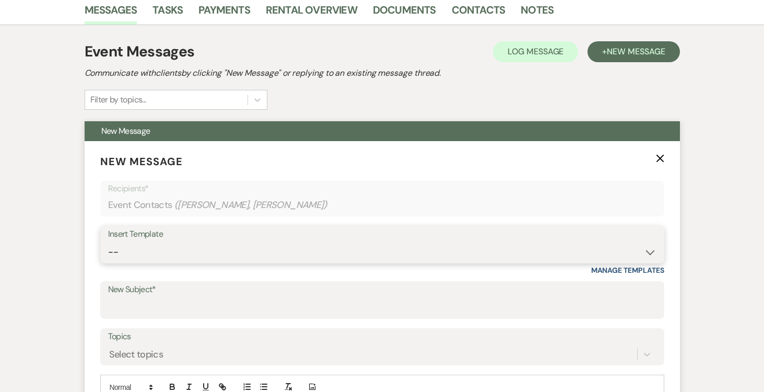
click at [649, 254] on select "-- Weven Planning Portal Introduction (Booked Events) Tour Request Response Fol…" at bounding box center [382, 252] width 548 height 20
select select "5733"
click at [108, 242] on select "-- Weven Planning Portal Introduction (Booked Events) Tour Request Response Fol…" at bounding box center [382, 252] width 548 height 20
type input "Venue Tour Follow Up"
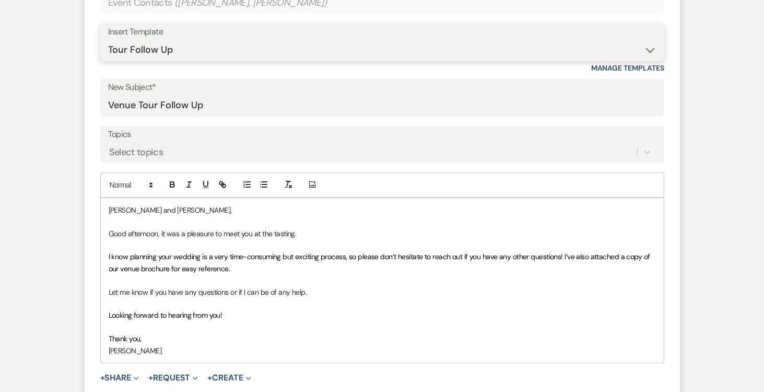
scroll to position [470, 0]
click at [157, 231] on p "Good afternoon, it was a pleasure to meet you at the tasting." at bounding box center [382, 232] width 547 height 11
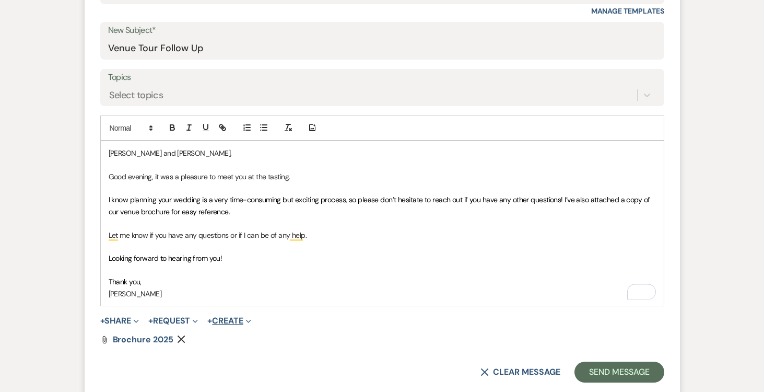
scroll to position [565, 0]
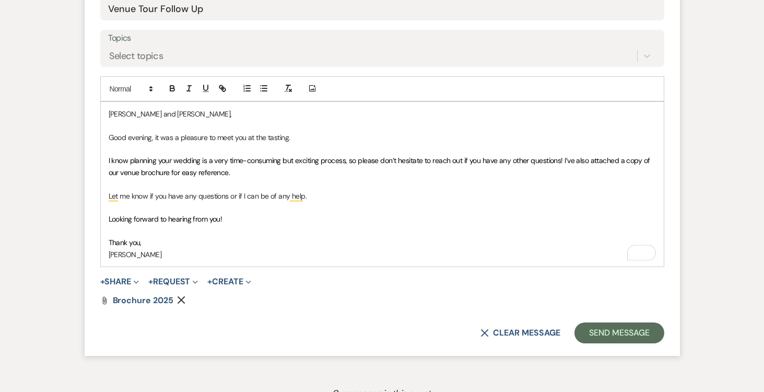
drag, startPoint x: 243, startPoint y: 249, endPoint x: 230, endPoint y: 250, distance: 13.1
click at [243, 249] on p "[PERSON_NAME]" at bounding box center [382, 254] width 547 height 11
click at [151, 245] on p "Thank you," at bounding box center [382, 242] width 547 height 11
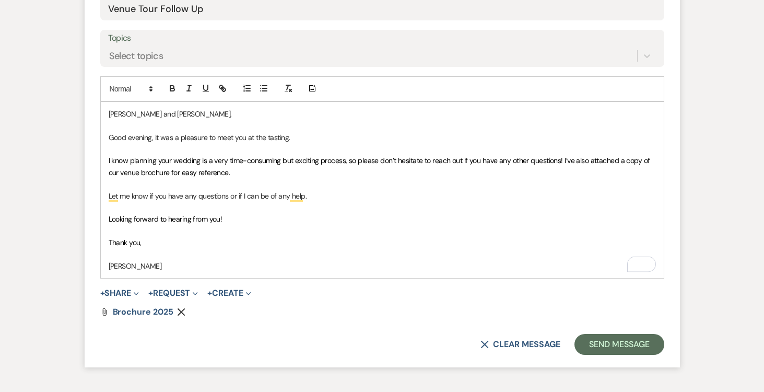
click at [153, 270] on p "[PERSON_NAME]" at bounding box center [382, 265] width 547 height 11
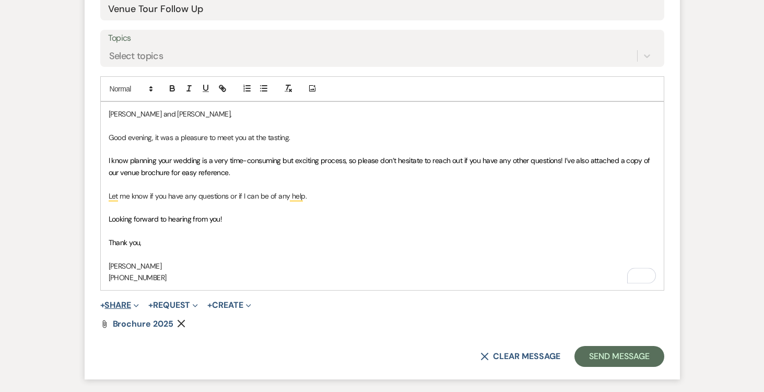
click at [119, 304] on button "+ Share Expand" at bounding box center [119, 305] width 39 height 8
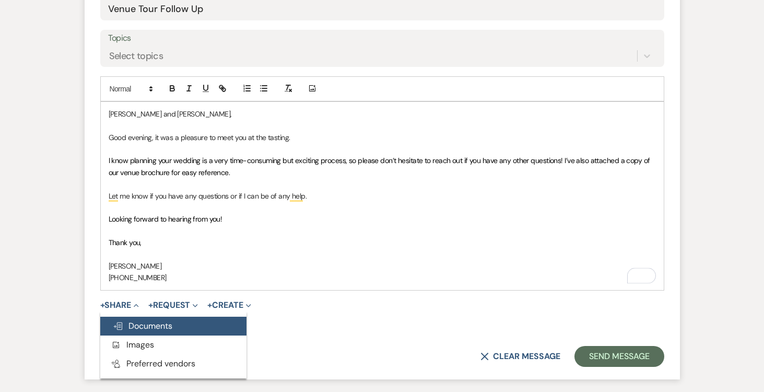
click at [178, 327] on button "Doc Upload Documents" at bounding box center [173, 325] width 146 height 19
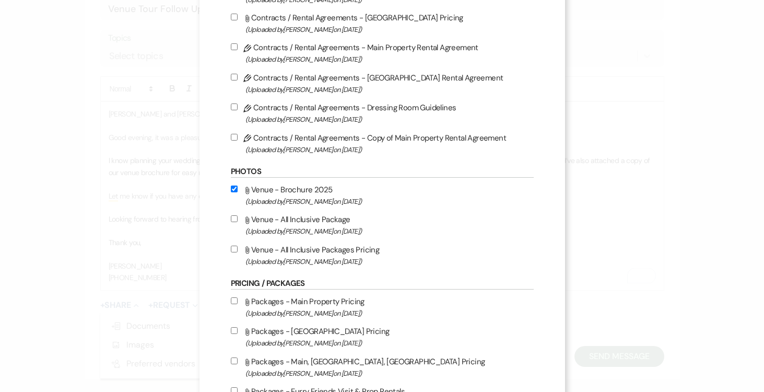
scroll to position [195, 0]
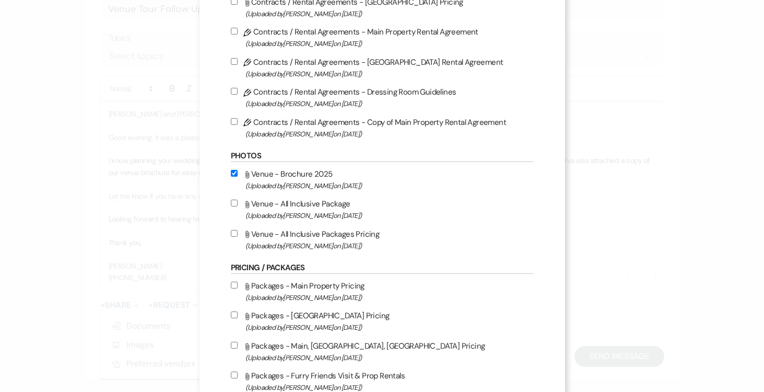
drag, startPoint x: 234, startPoint y: 204, endPoint x: 233, endPoint y: 223, distance: 18.9
click at [234, 204] on input "Attach File Venue - All Inclusive Package (Uploaded by Joe Doyle on Jun 14th, 2…" at bounding box center [234, 202] width 7 height 7
checkbox input "true"
click at [233, 235] on input "Attach File Venue - All Inclusive Packages Pricing (Uploaded by Joe Doyle on Ju…" at bounding box center [234, 233] width 7 height 7
checkbox input "true"
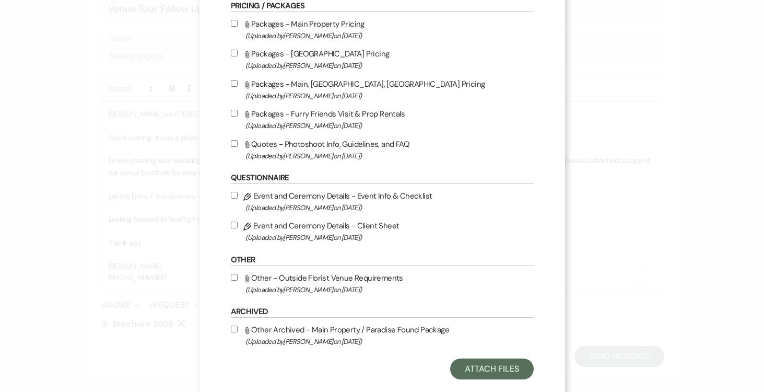
scroll to position [480, 0]
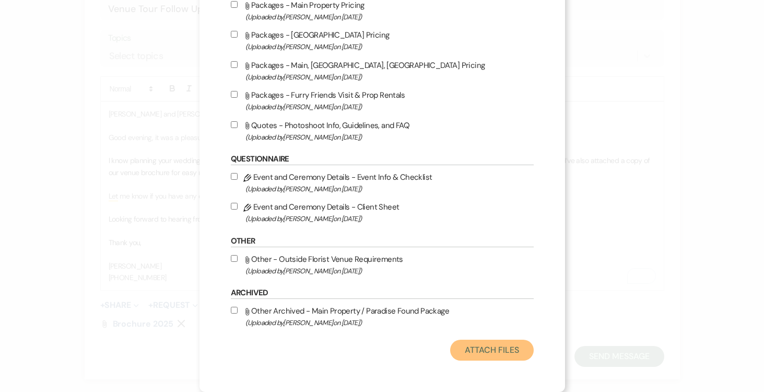
drag, startPoint x: 482, startPoint y: 349, endPoint x: 474, endPoint y: 350, distance: 8.9
click at [482, 349] on button "Attach Files" at bounding box center [491, 349] width 83 height 21
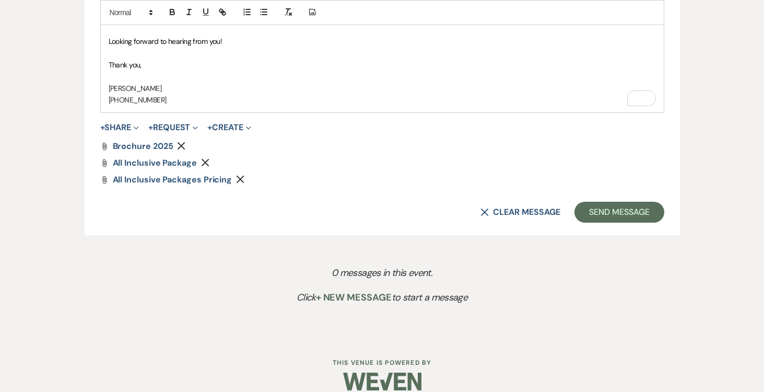
scroll to position [757, 0]
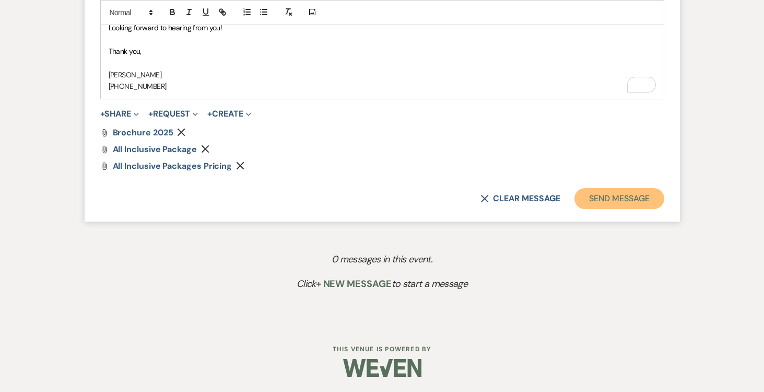
click at [630, 195] on button "Send Message" at bounding box center [618, 198] width 89 height 21
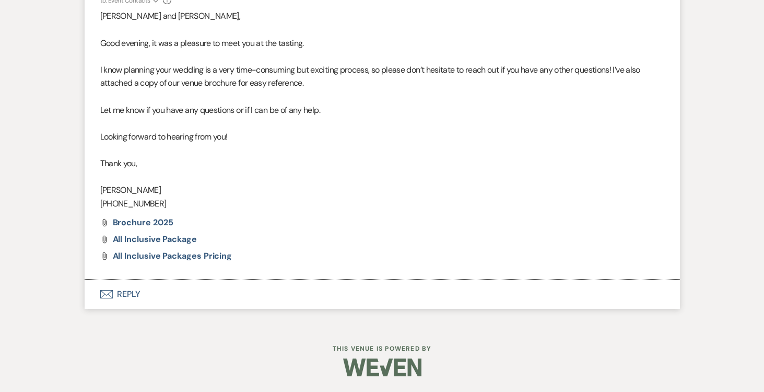
scroll to position [435, 0]
